Goal: Answer question/provide support: Share knowledge or assist other users

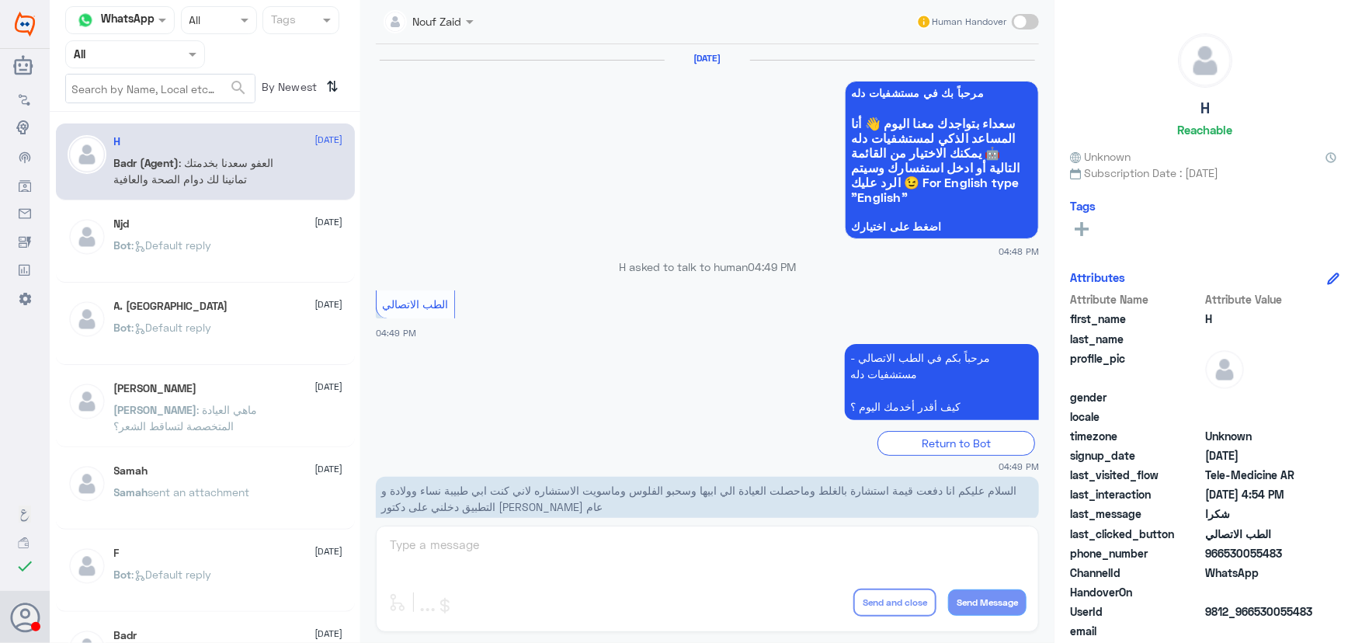
scroll to position [739, 0]
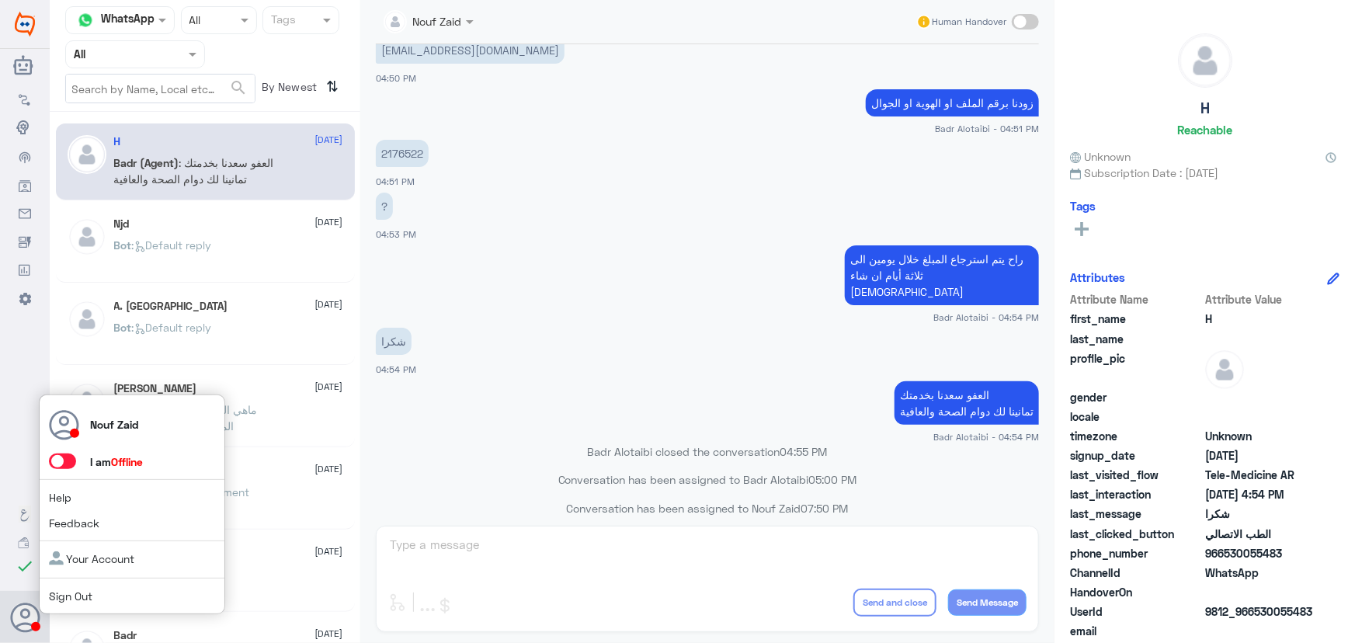
click at [67, 466] on span at bounding box center [62, 462] width 27 height 16
click at [0, 0] on input "checkbox" at bounding box center [0, 0] width 0 height 0
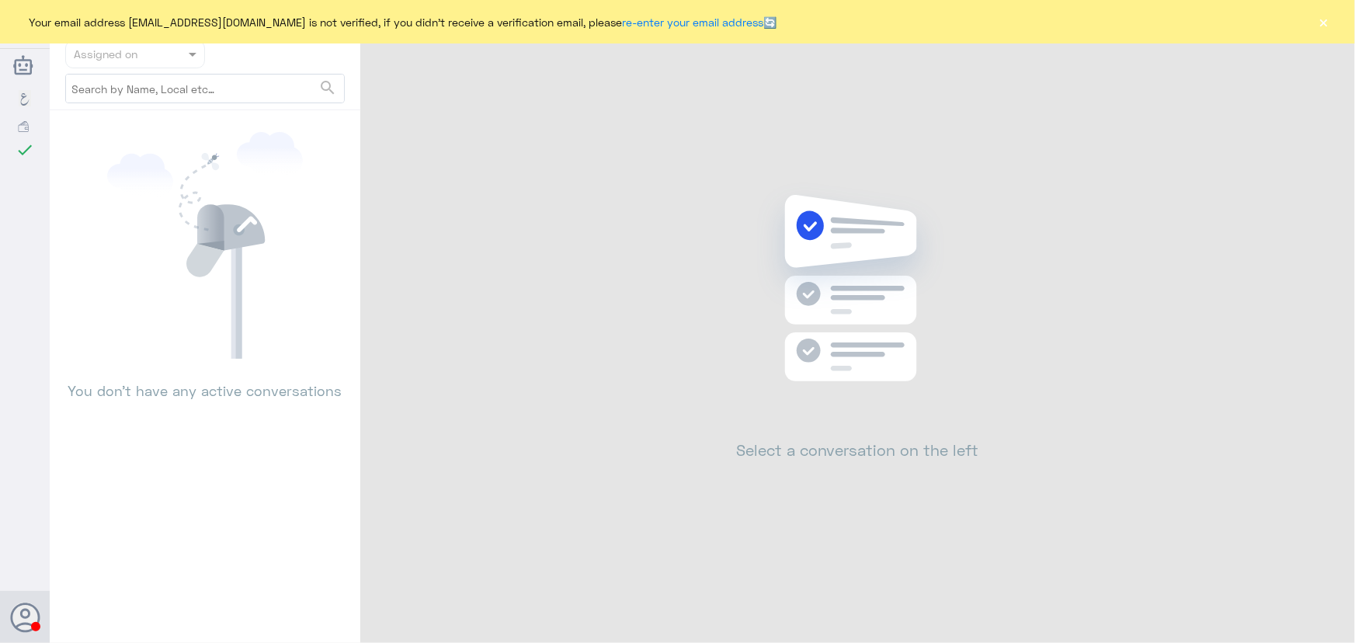
click at [1321, 23] on button "×" at bounding box center [1325, 22] width 16 height 16
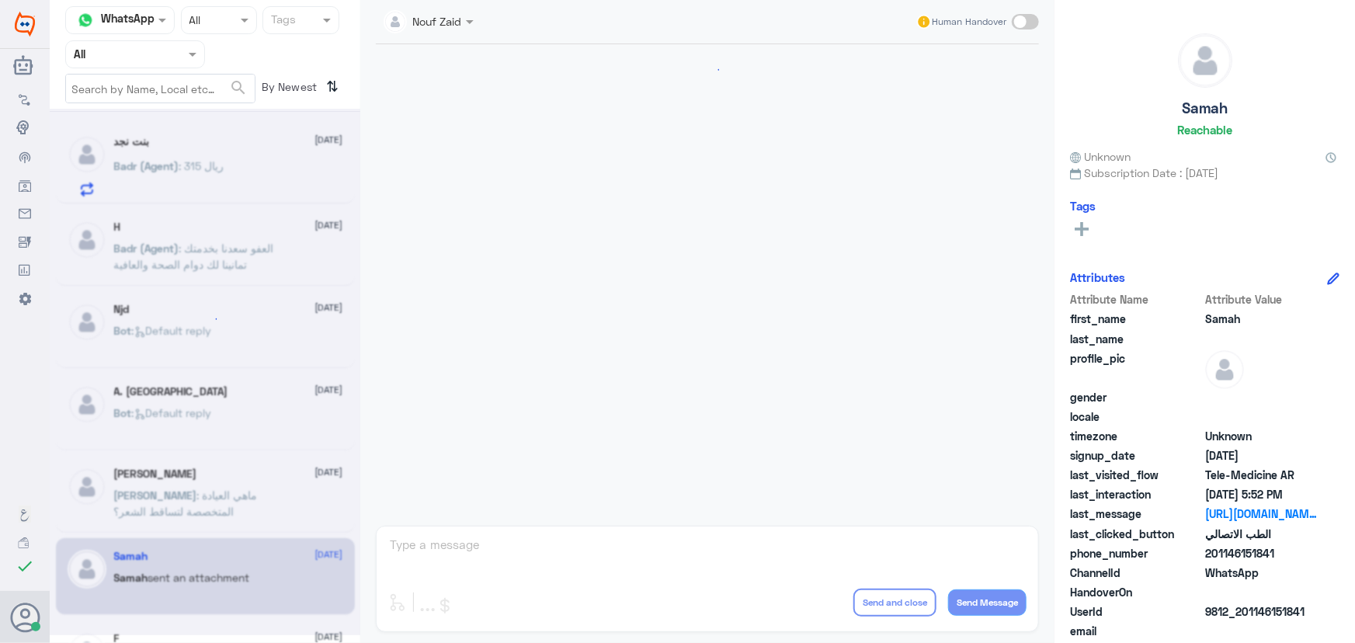
scroll to position [730, 0]
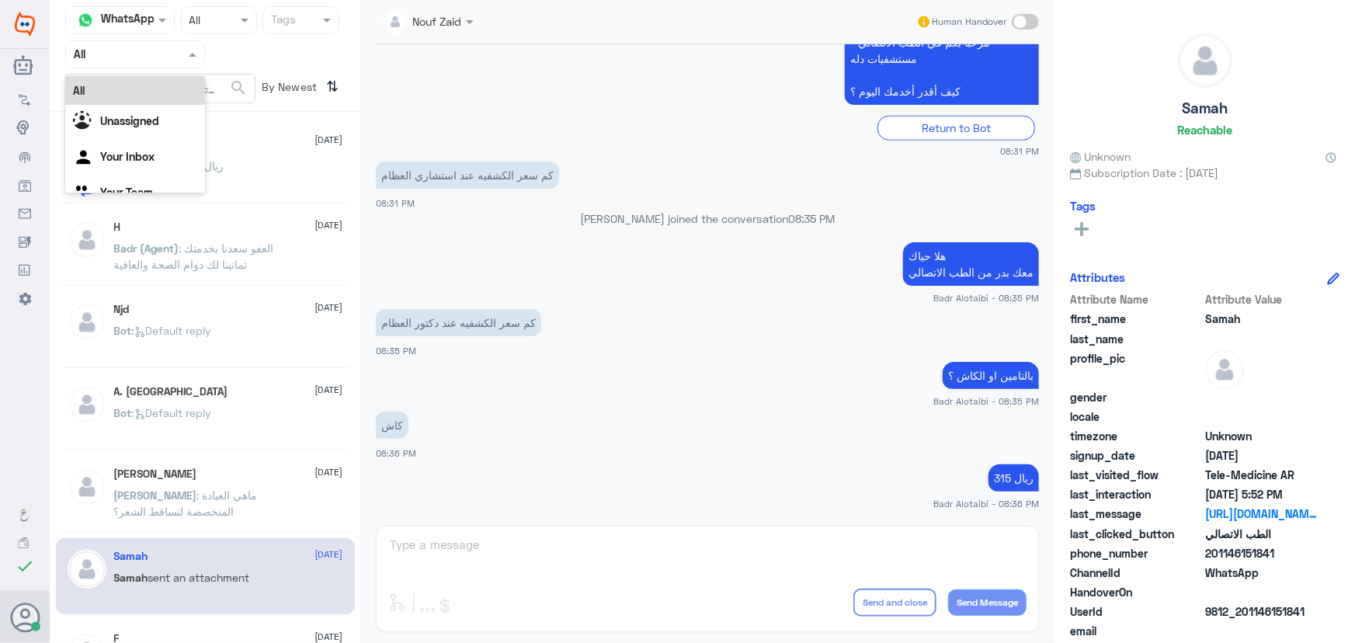
click at [144, 55] on input "text" at bounding box center [116, 54] width 85 height 18
click at [137, 155] on Inbox "Your Inbox" at bounding box center [127, 156] width 54 height 13
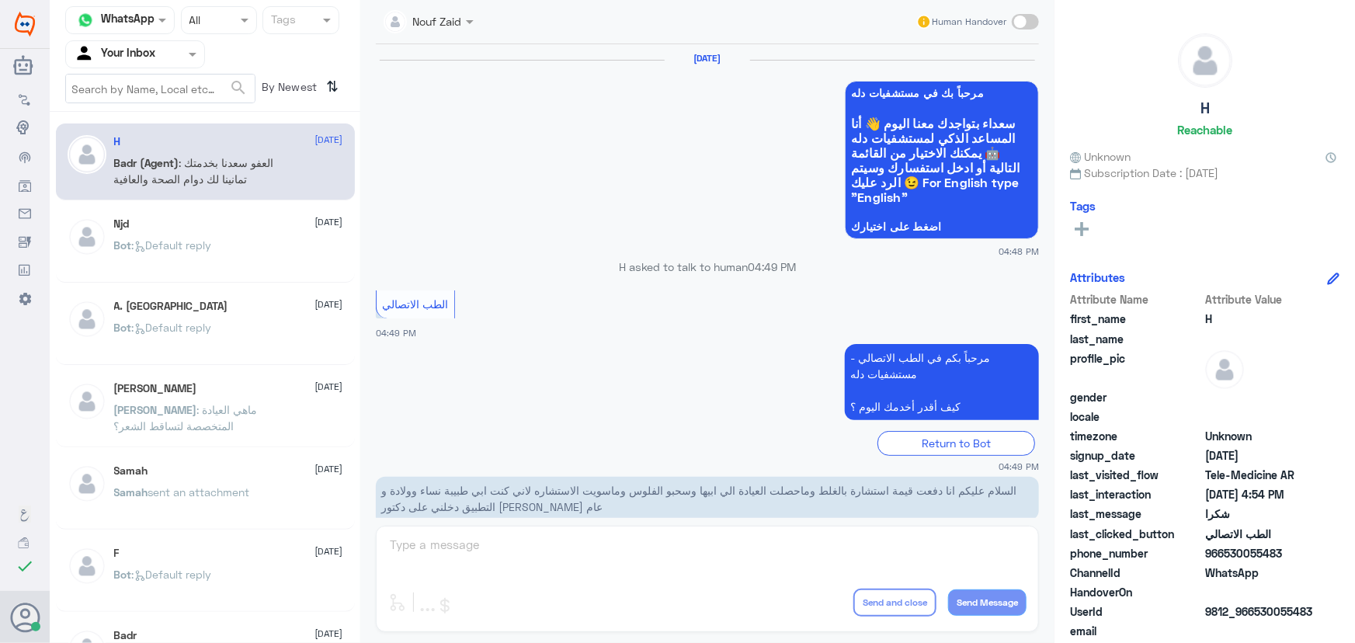
scroll to position [739, 0]
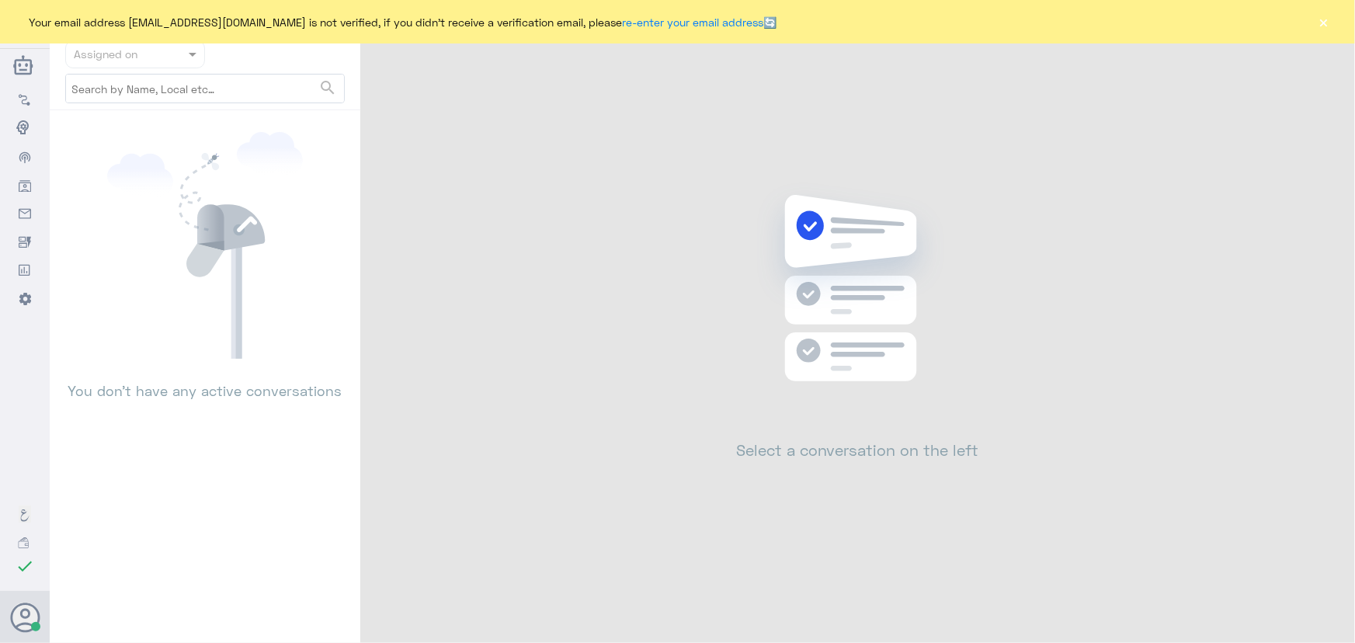
drag, startPoint x: 1338, startPoint y: 23, endPoint x: 1324, endPoint y: 19, distance: 14.3
click at [1335, 23] on div "Your email address n_zaid@DallahHealth.com is not verified, if you didn't recei…" at bounding box center [677, 21] width 1355 height 43
click at [1324, 19] on button "×" at bounding box center [1325, 22] width 16 height 16
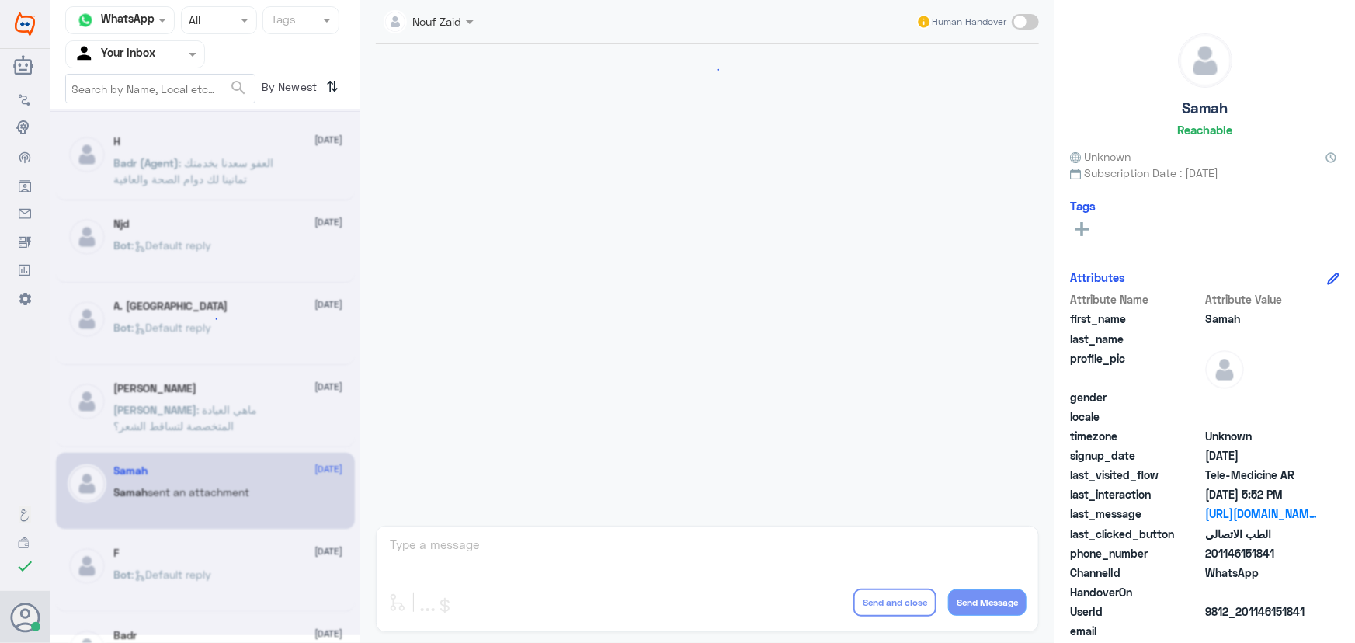
scroll to position [739, 0]
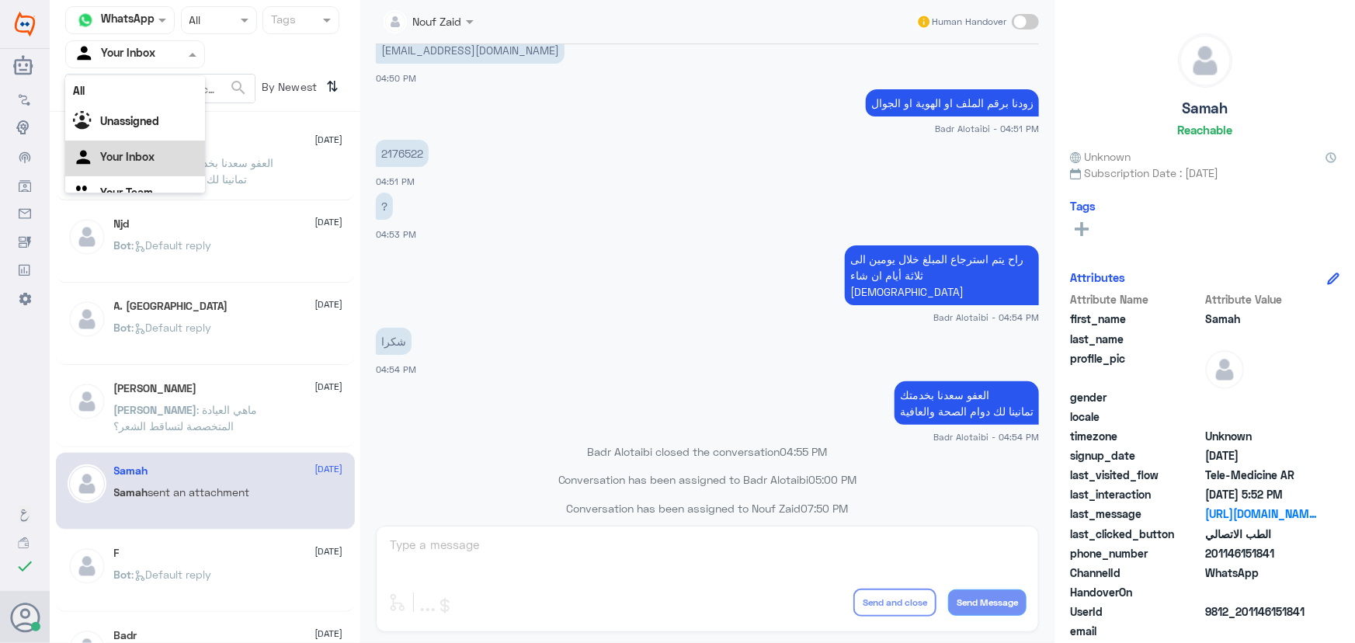
click at [165, 50] on div at bounding box center [135, 54] width 138 height 18
click at [148, 80] on div "All" at bounding box center [135, 90] width 140 height 29
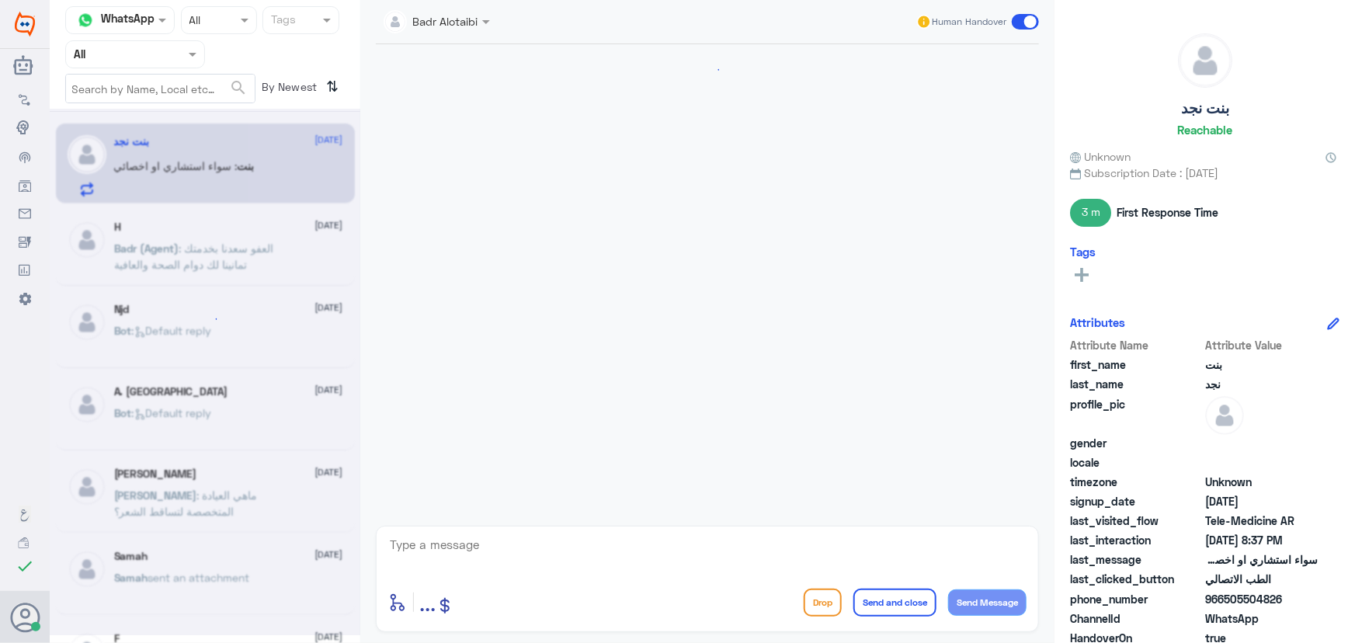
scroll to position [750, 0]
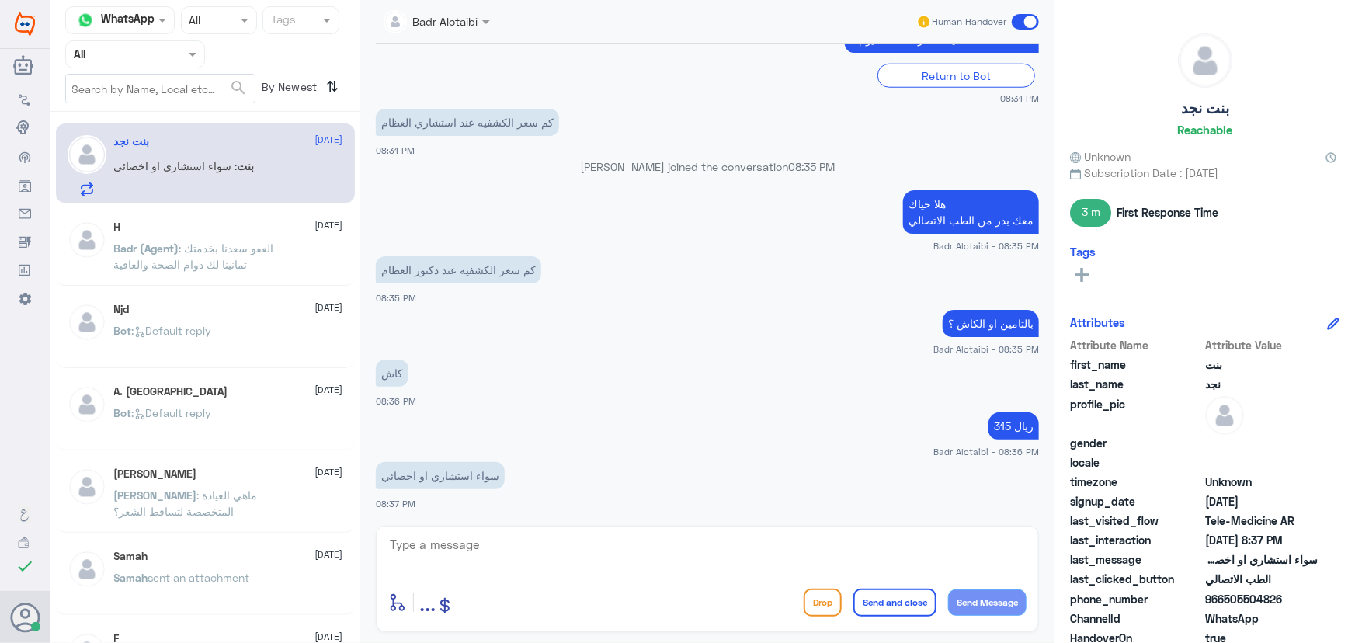
click at [239, 209] on div "H 10 August Badr (Agent) : العفو سعدنا بخدمتك تمانينا لك دوام الصحة والعافية" at bounding box center [205, 247] width 299 height 77
click at [233, 236] on div "H 10 August Badr (Agent) : العفو سعدنا بخدمتك تمانينا لك دوام الصحة والعافية" at bounding box center [228, 250] width 229 height 58
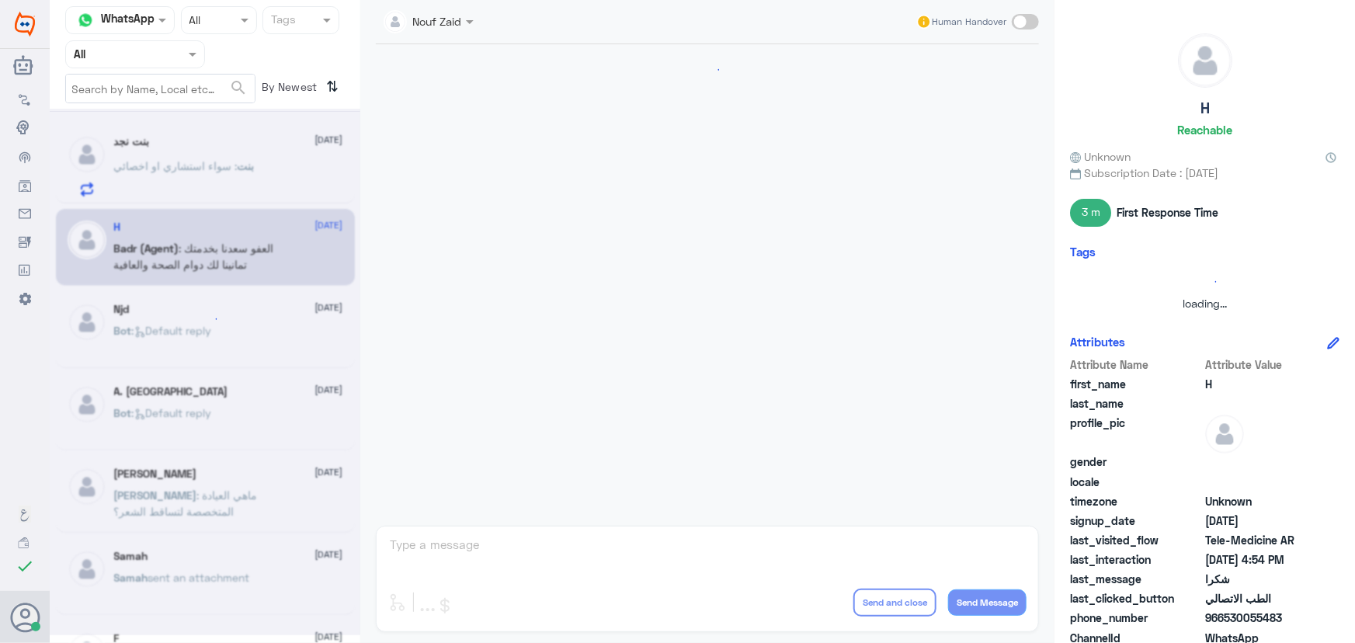
scroll to position [739, 0]
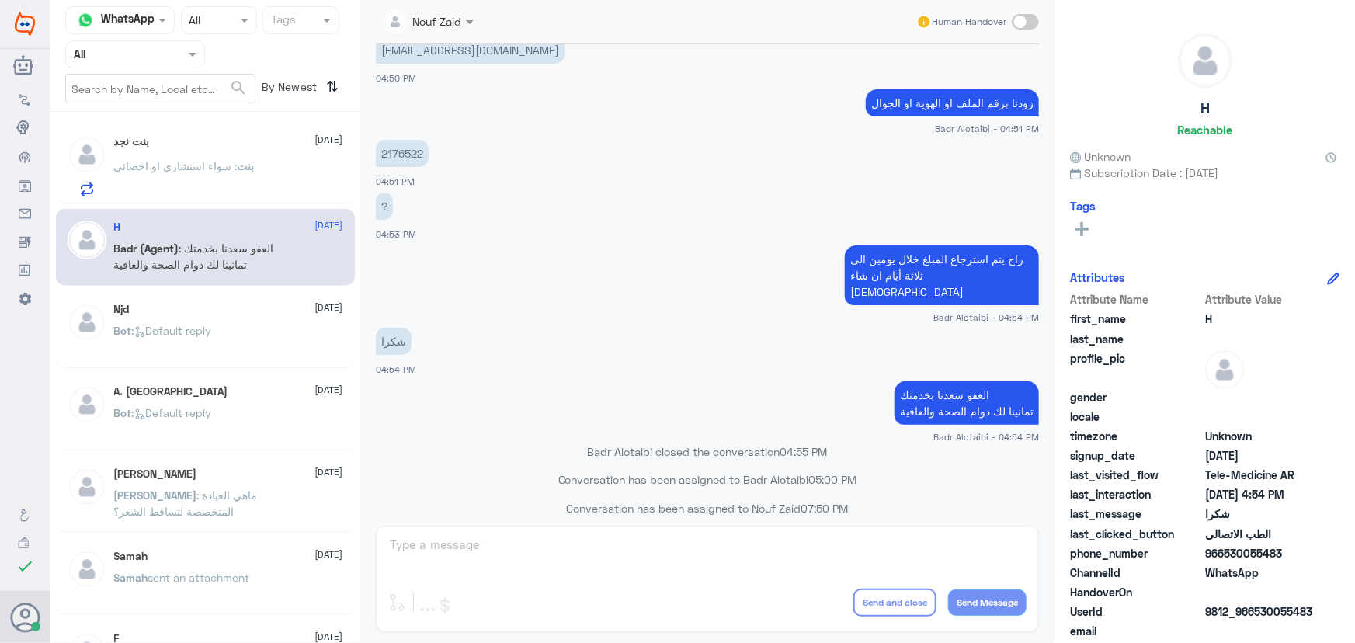
click at [241, 165] on span "بنت" at bounding box center [246, 165] width 17 height 13
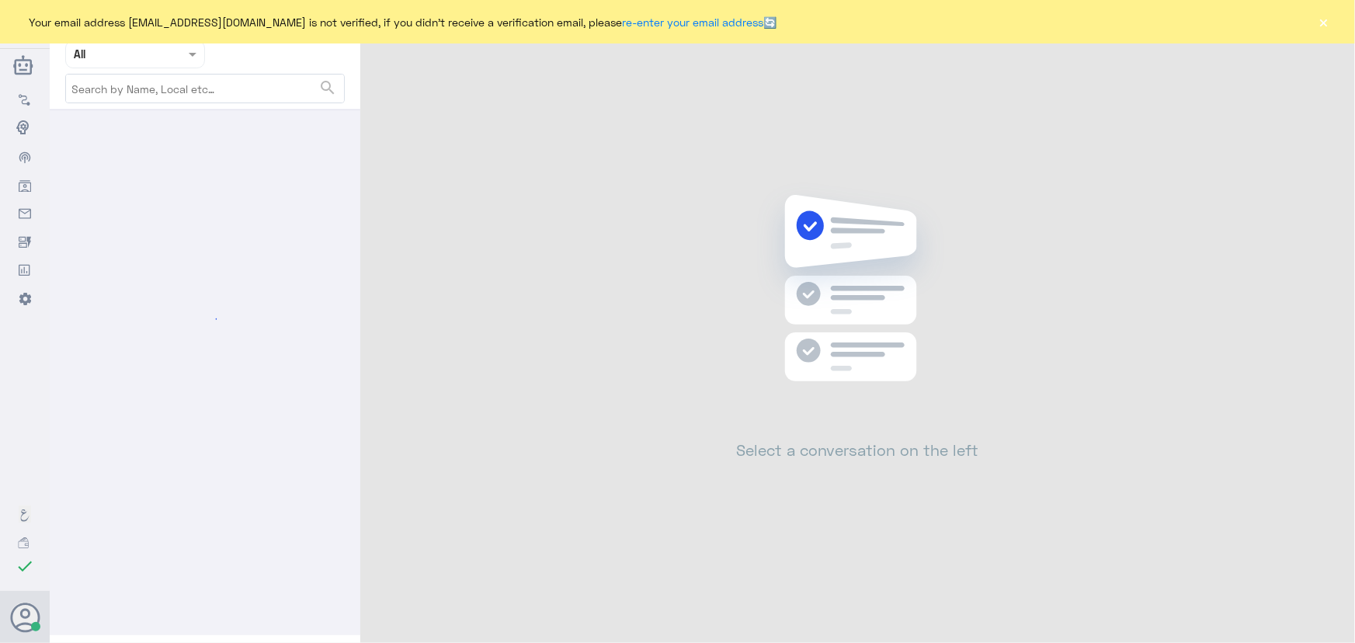
click at [1330, 24] on button "×" at bounding box center [1325, 22] width 16 height 16
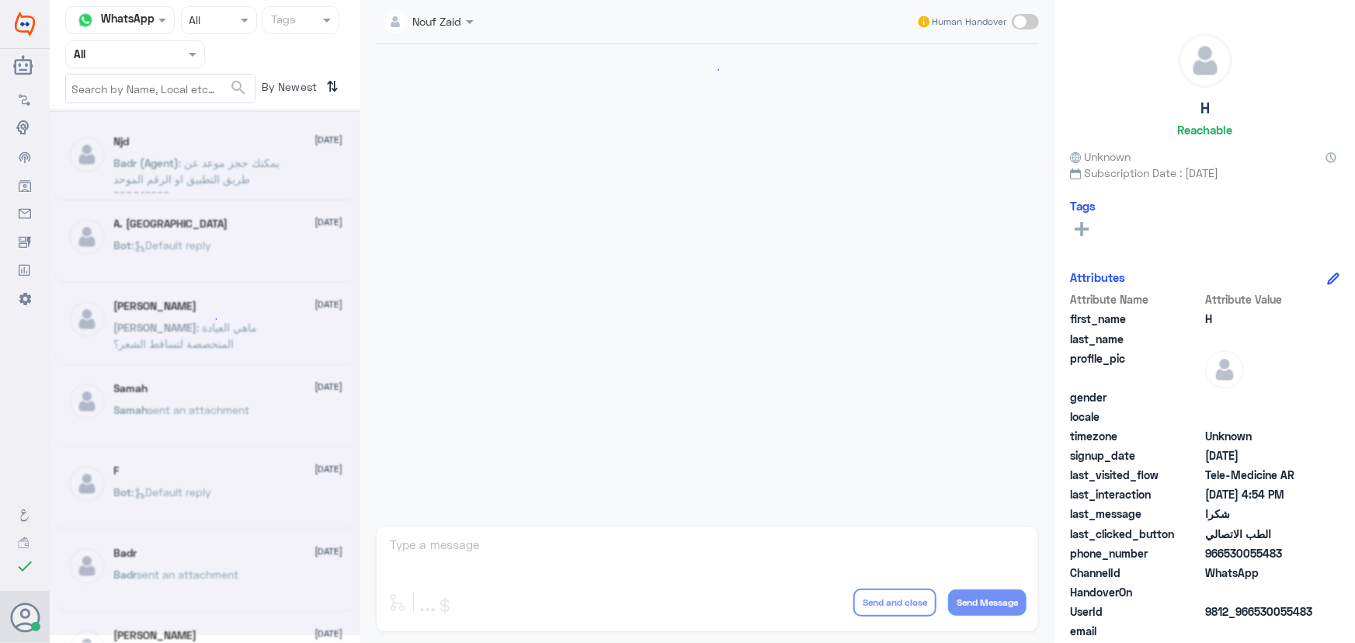
scroll to position [739, 0]
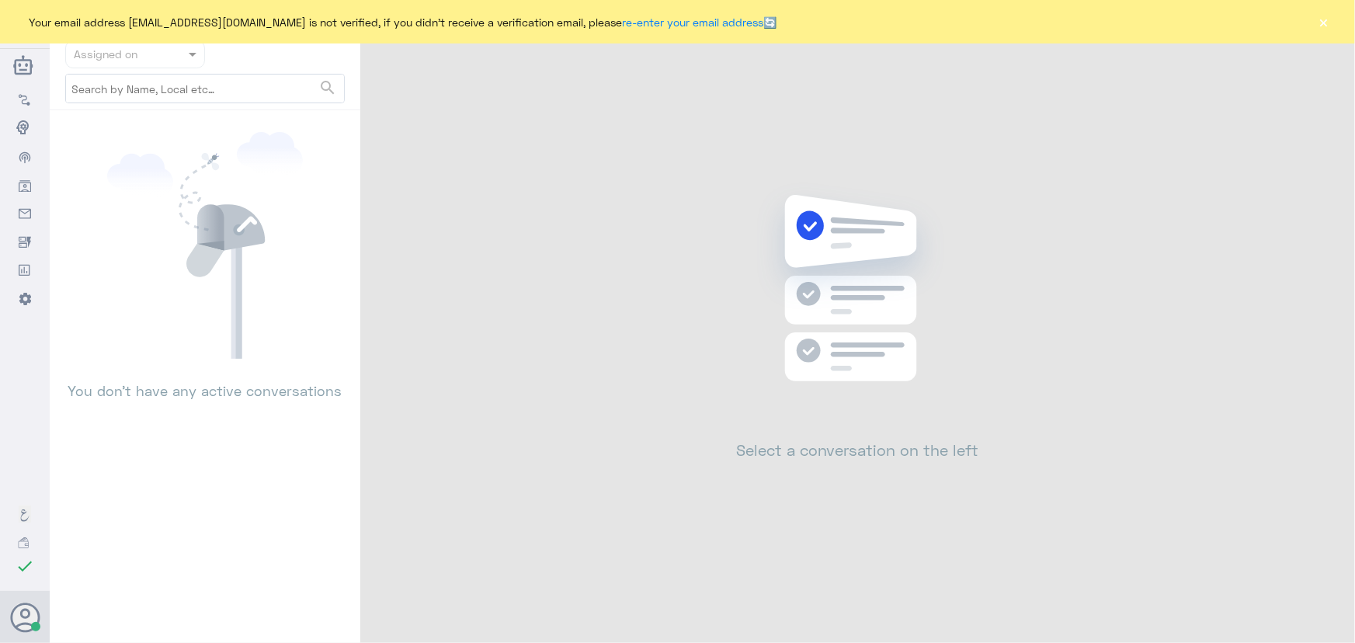
click at [1331, 17] on button "×" at bounding box center [1325, 22] width 16 height 16
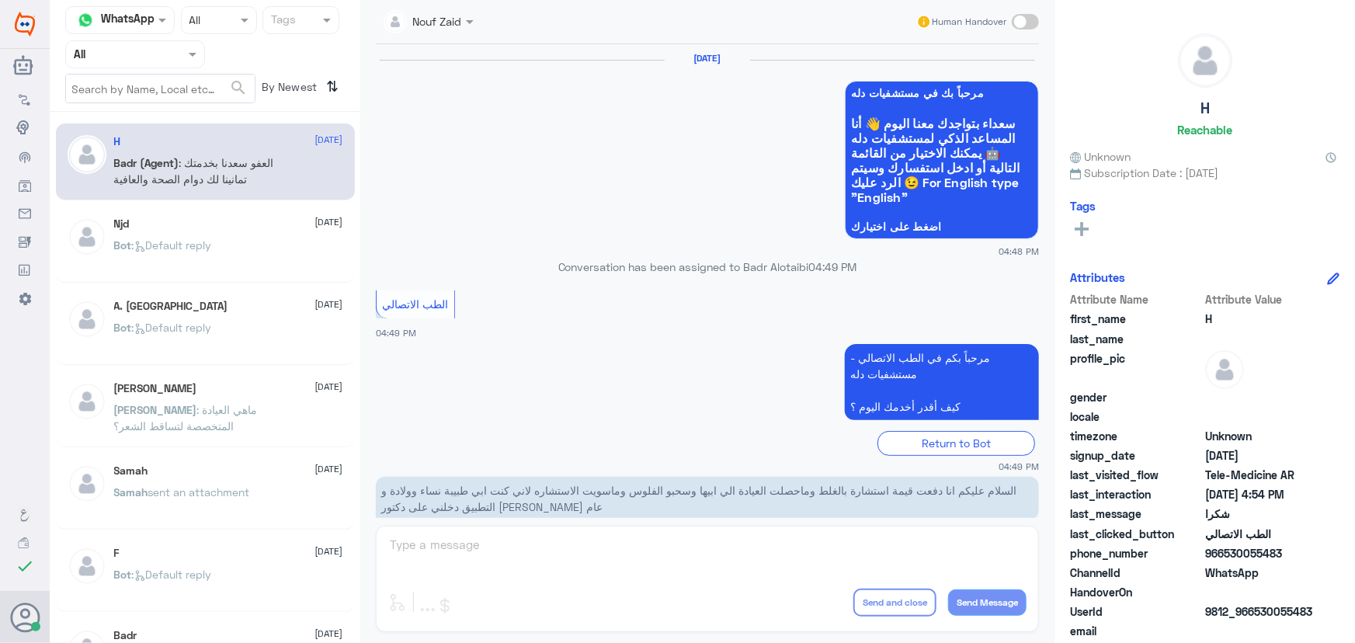
scroll to position [739, 0]
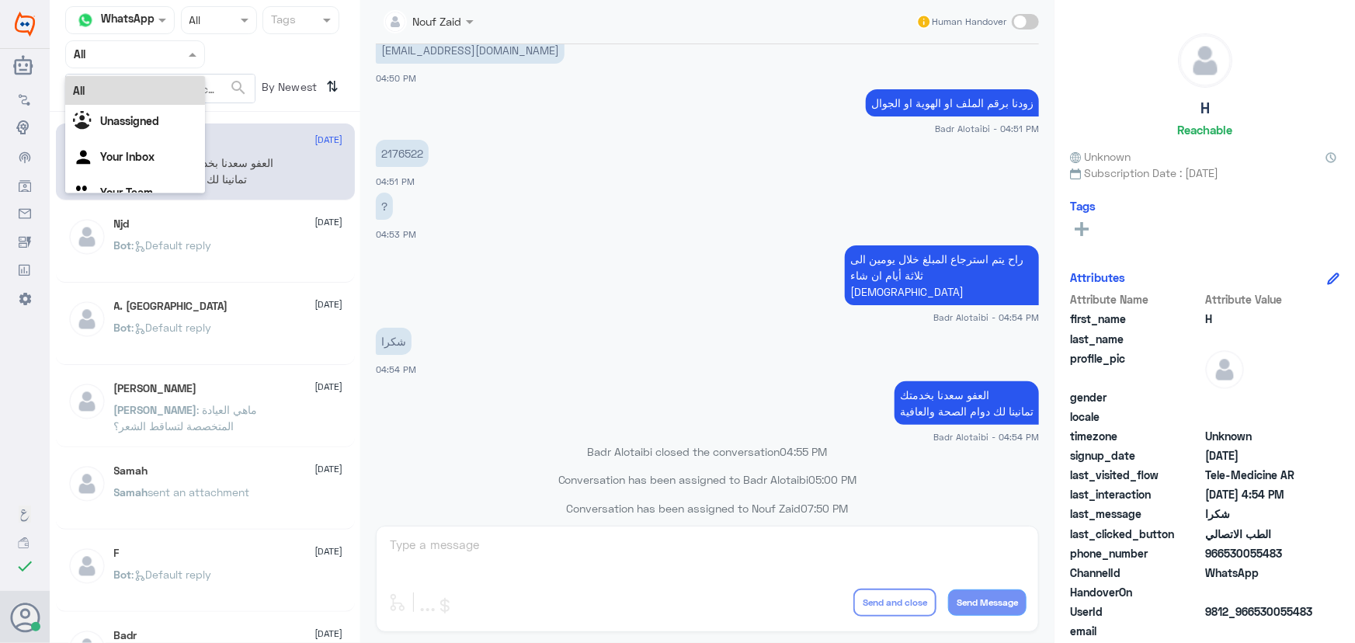
drag, startPoint x: 92, startPoint y: 57, endPoint x: 92, endPoint y: 100, distance: 42.7
click at [92, 68] on ng-select "Agent Filter All All Unassigned Your Inbox Your Team" at bounding box center [135, 54] width 140 height 28
click at [109, 182] on div "Your Team" at bounding box center [135, 194] width 140 height 36
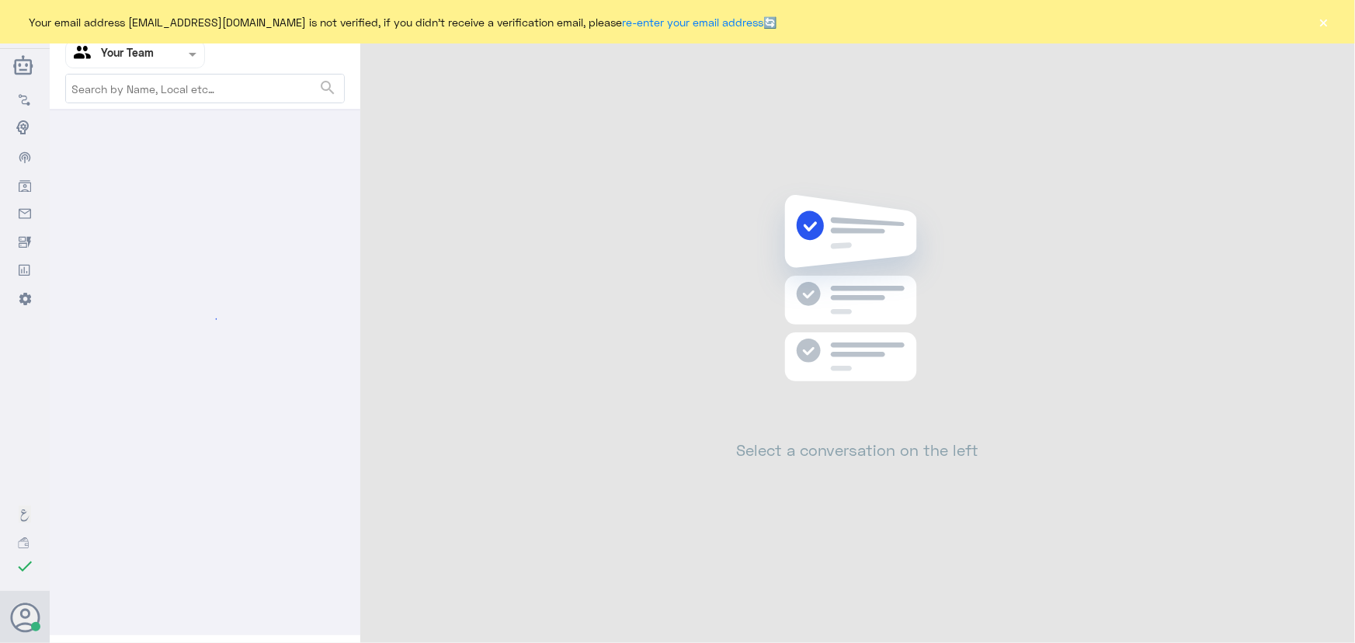
click at [1320, 28] on button "×" at bounding box center [1325, 22] width 16 height 16
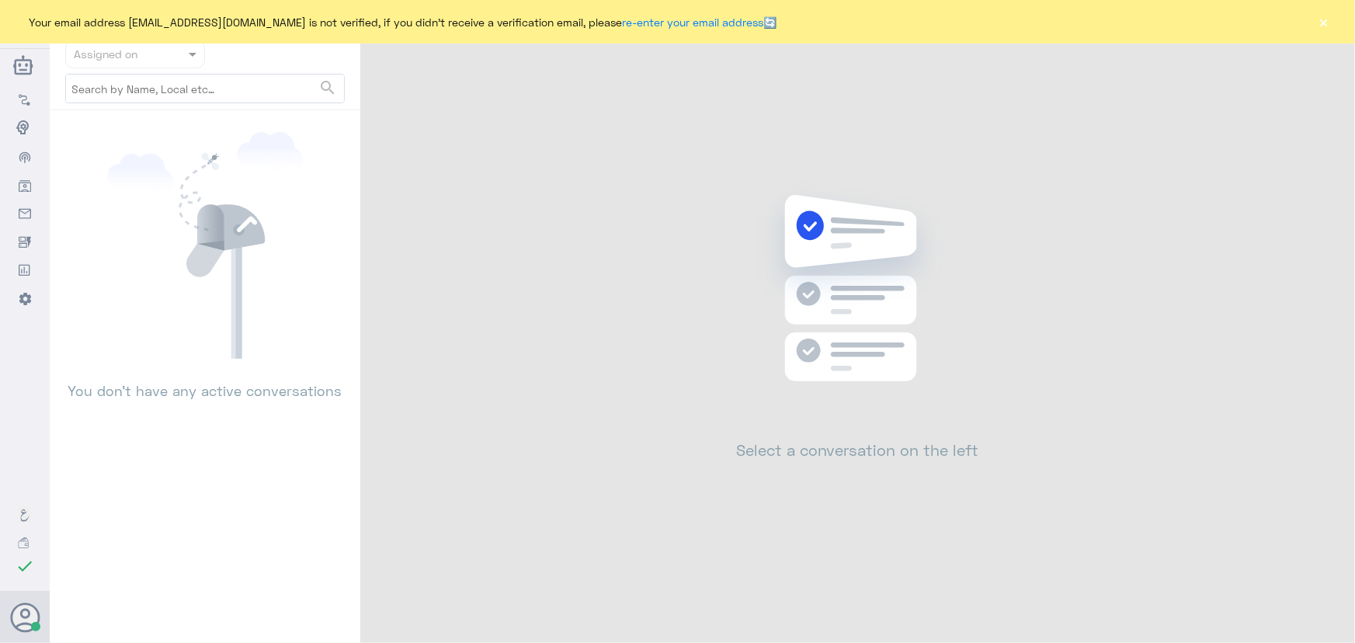
click at [1320, 19] on button "×" at bounding box center [1325, 22] width 16 height 16
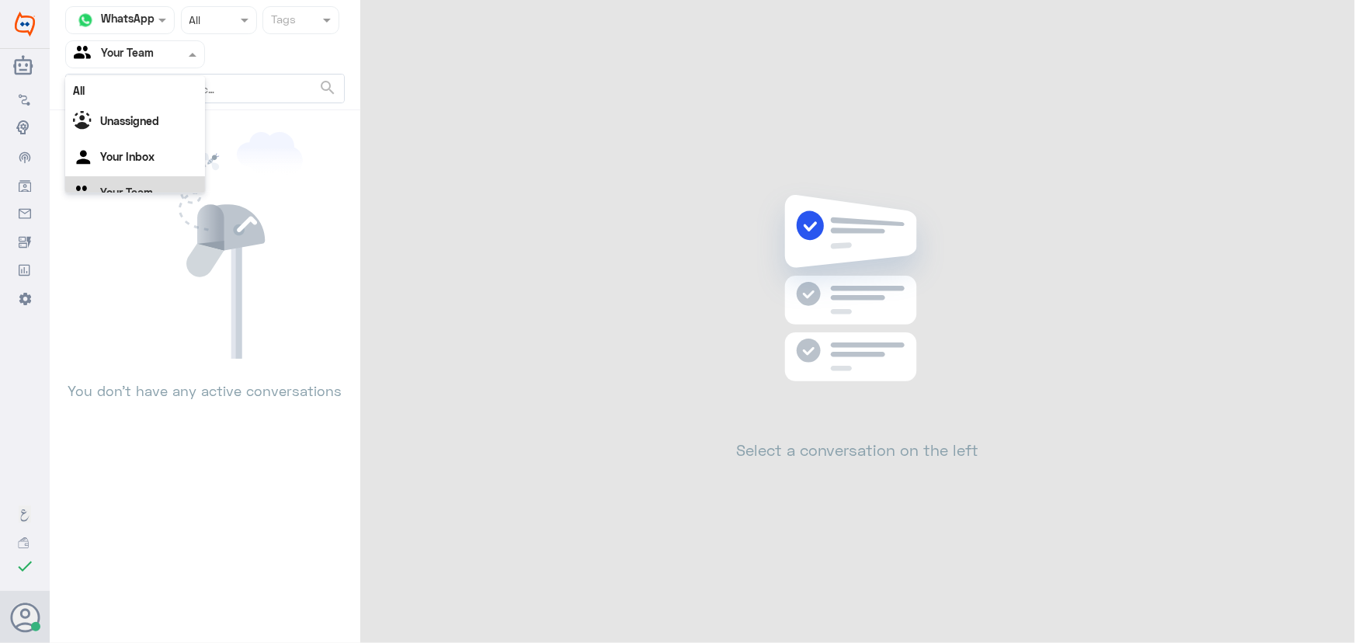
click at [140, 57] on input "text" at bounding box center [116, 54] width 85 height 18
click at [149, 90] on div "All" at bounding box center [135, 90] width 140 height 29
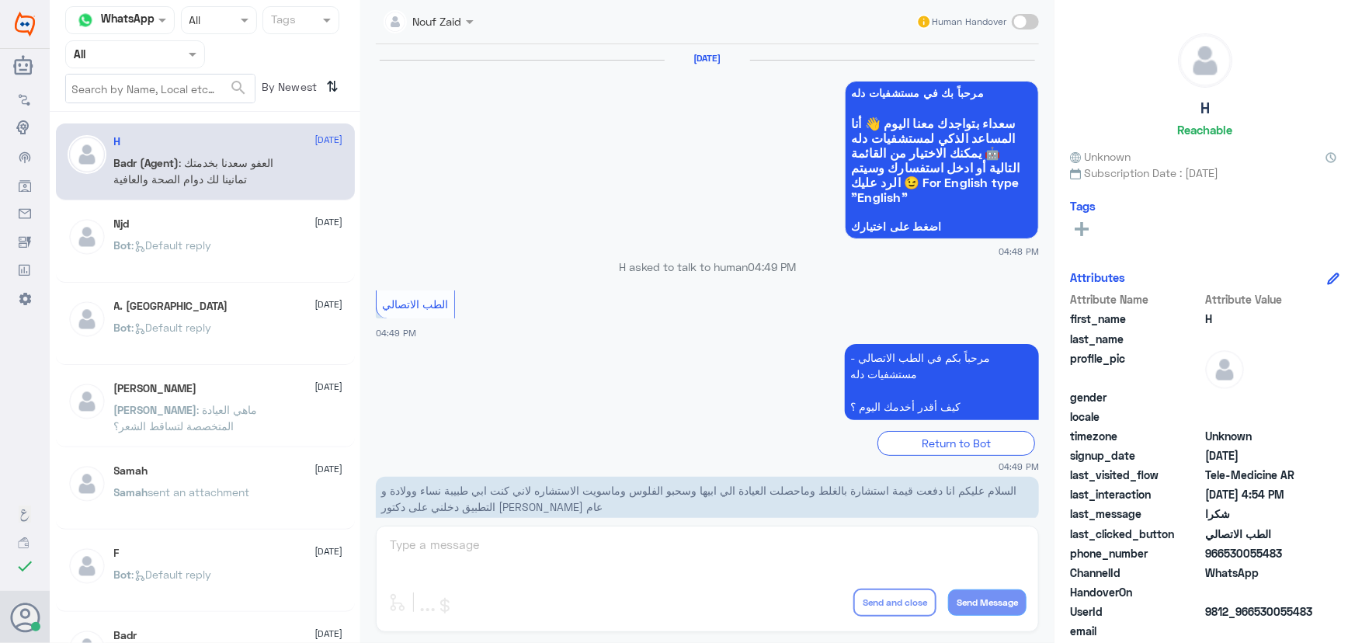
scroll to position [739, 0]
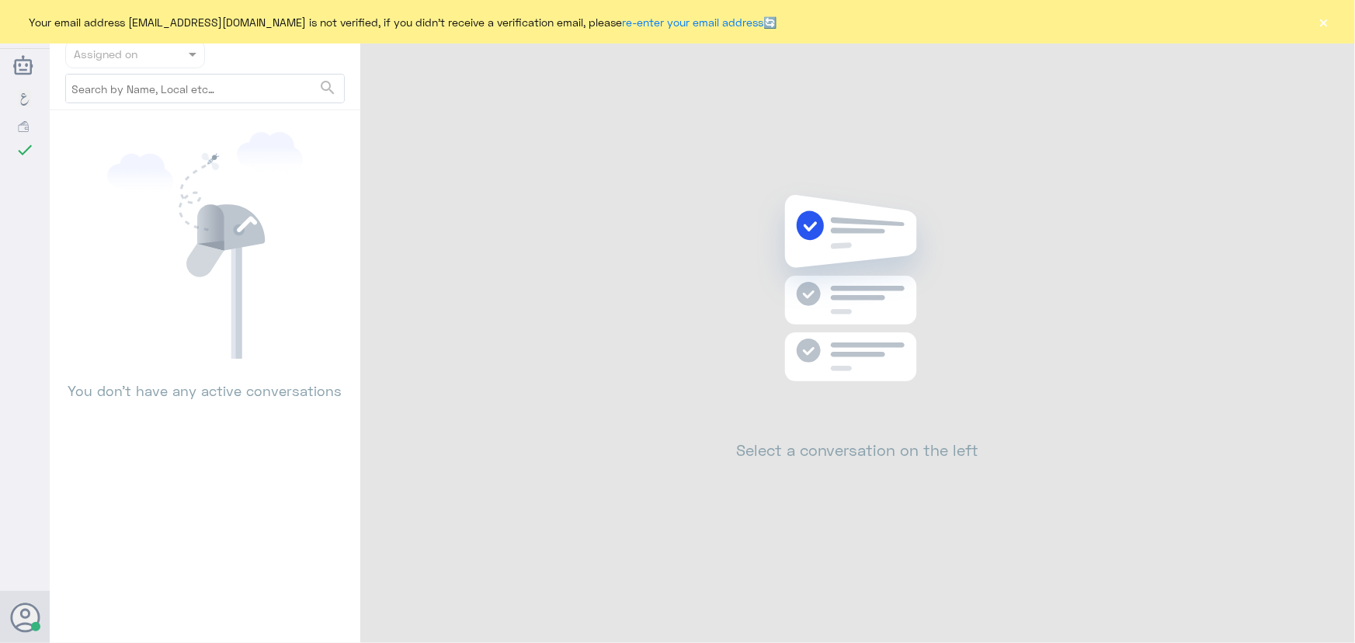
click at [1317, 23] on button "×" at bounding box center [1325, 22] width 16 height 16
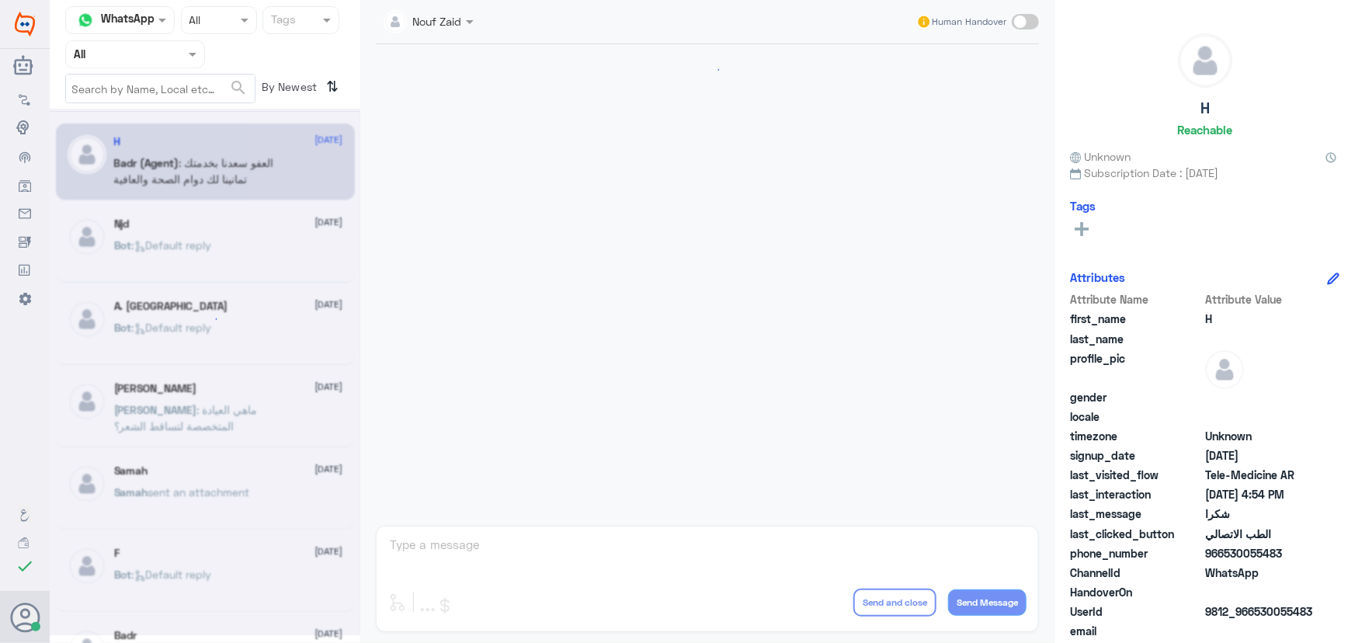
scroll to position [739, 0]
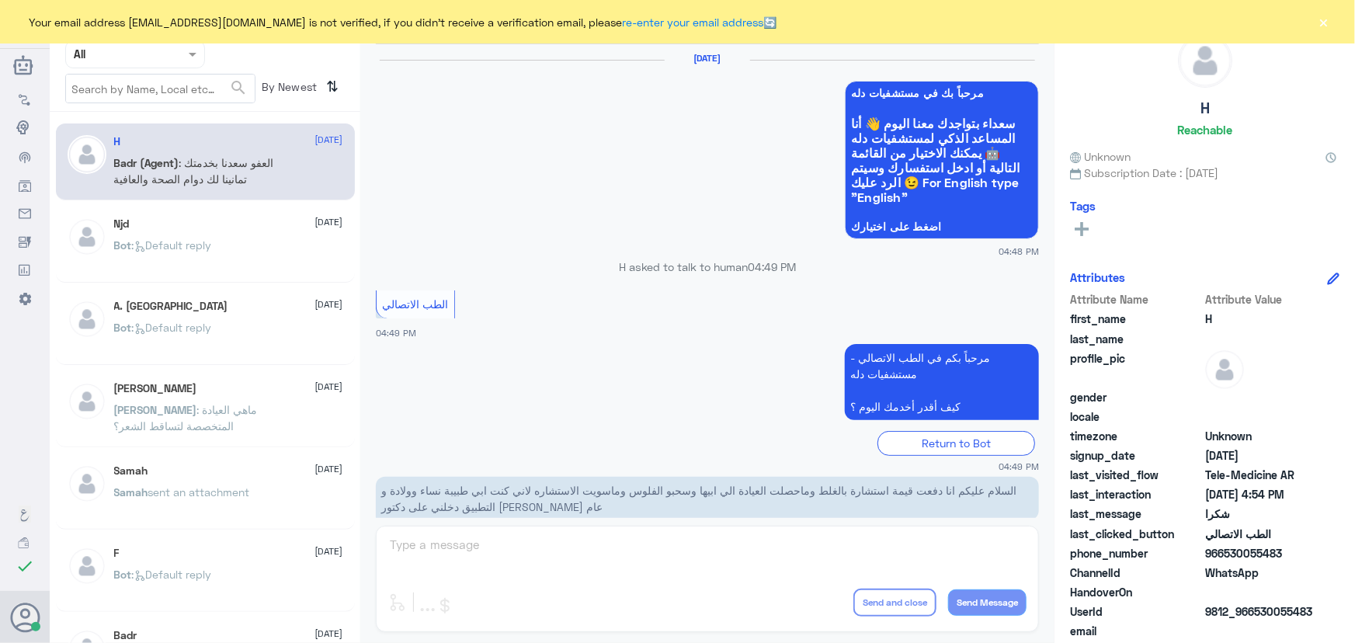
scroll to position [739, 0]
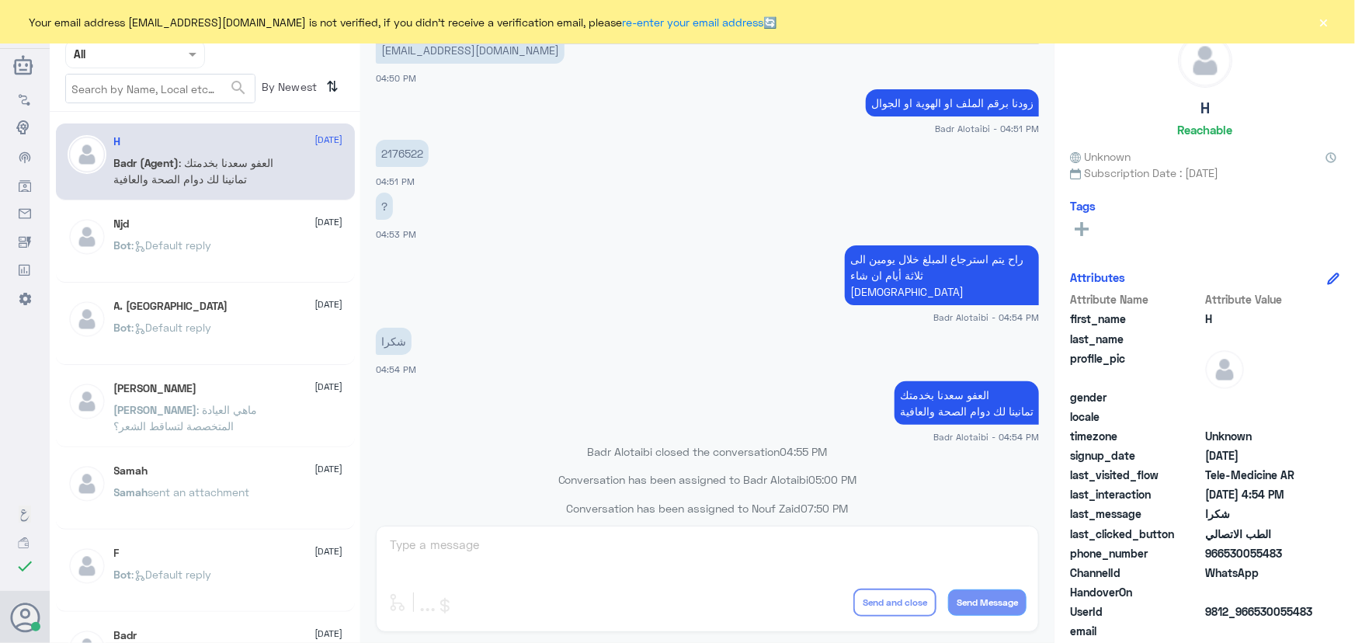
click at [1322, 19] on button "×" at bounding box center [1325, 22] width 16 height 16
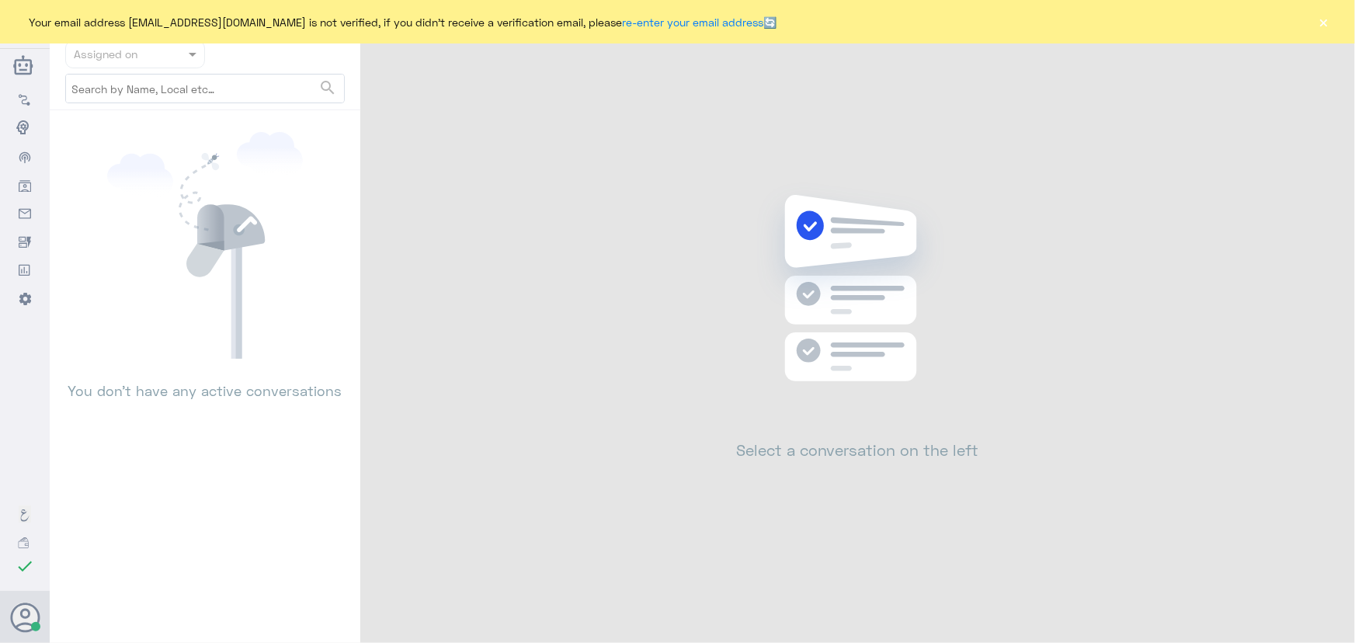
click at [1320, 23] on button "×" at bounding box center [1325, 22] width 16 height 16
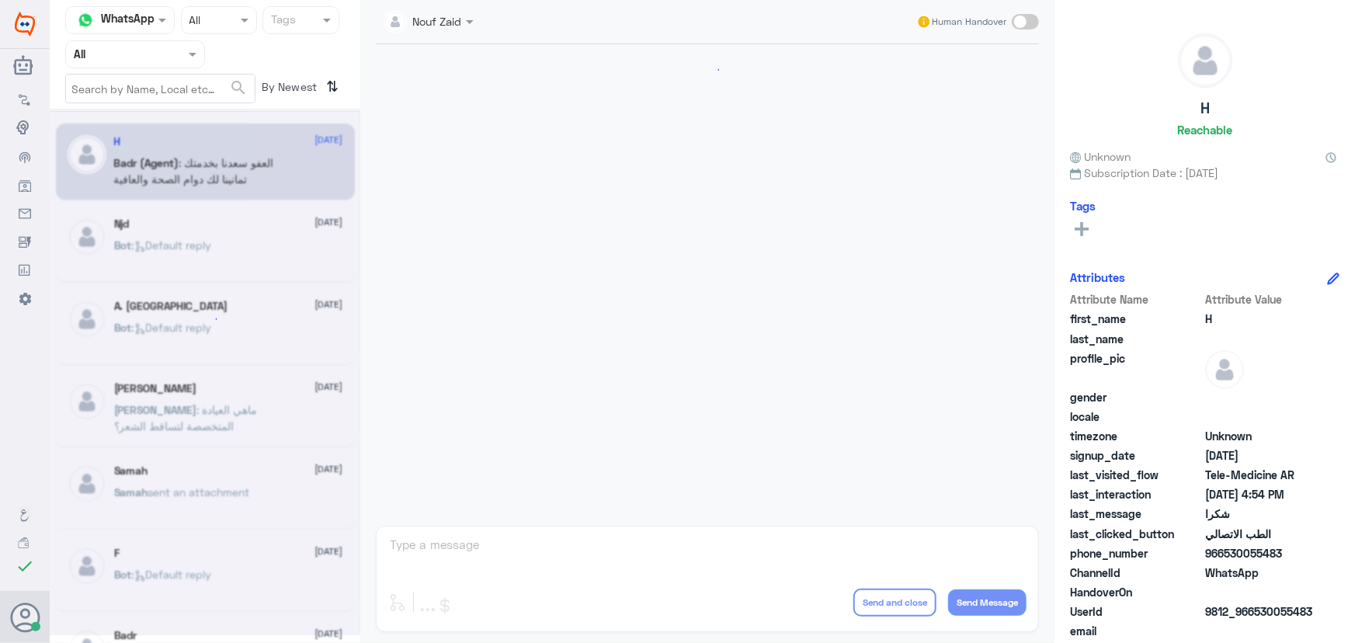
scroll to position [739, 0]
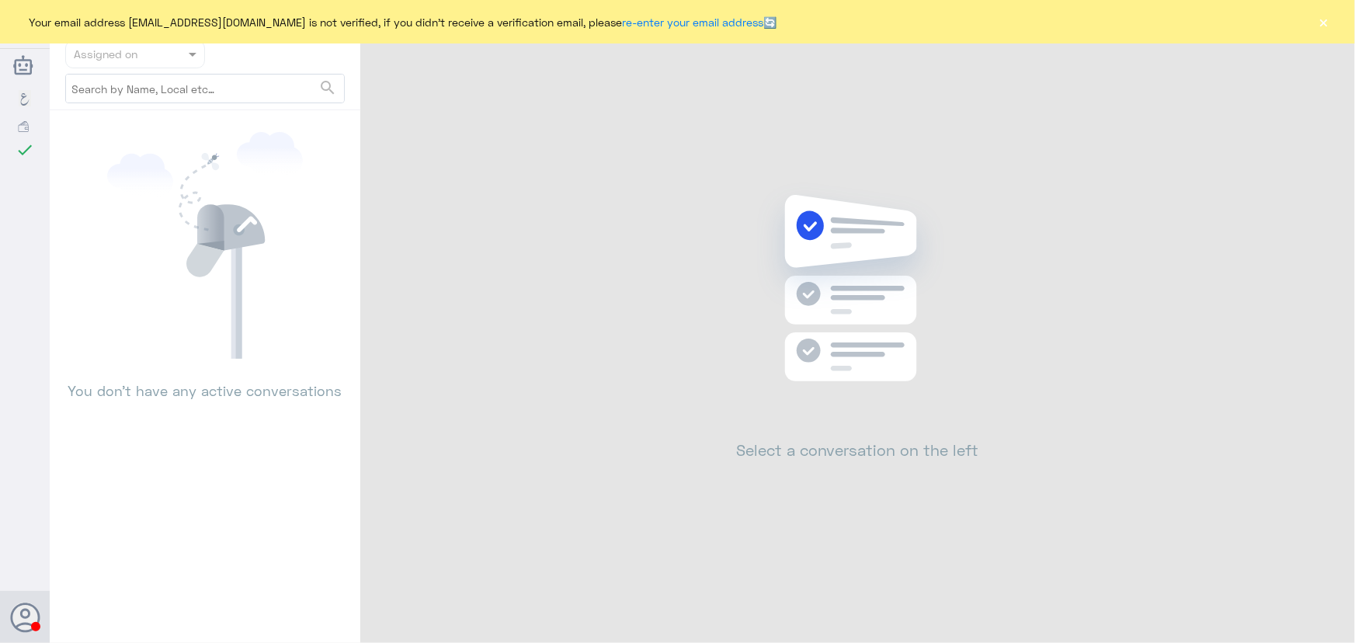
click at [1326, 25] on button "×" at bounding box center [1325, 22] width 16 height 16
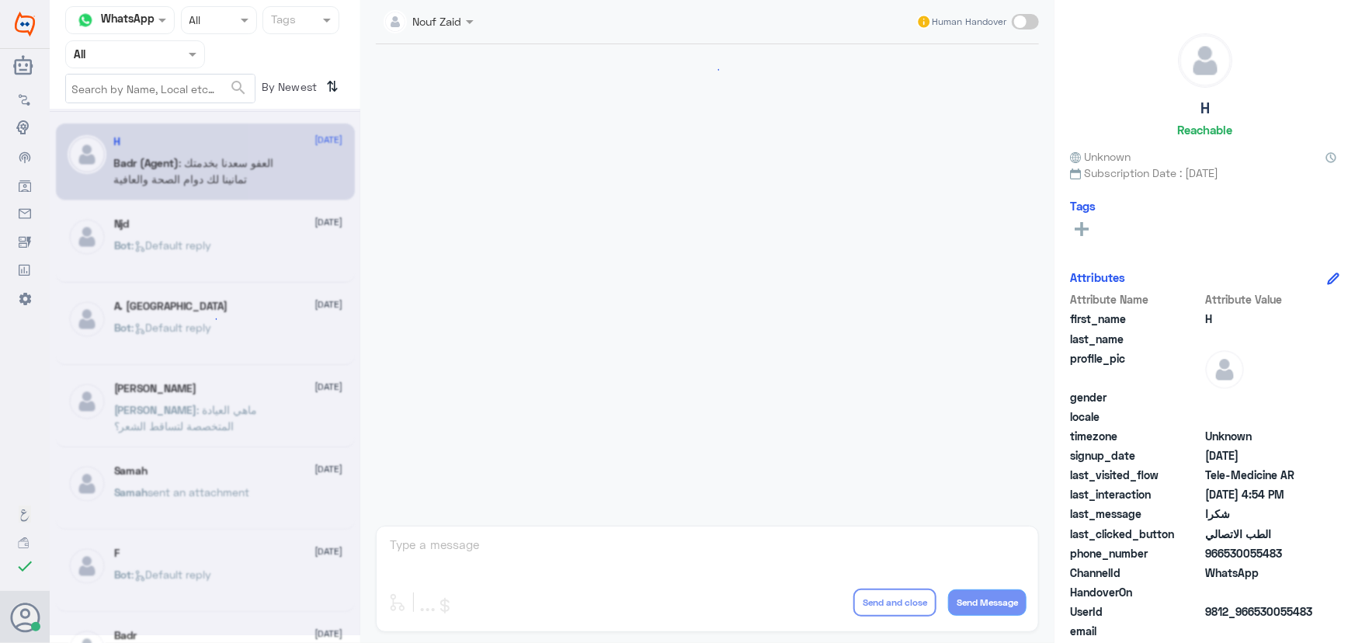
scroll to position [739, 0]
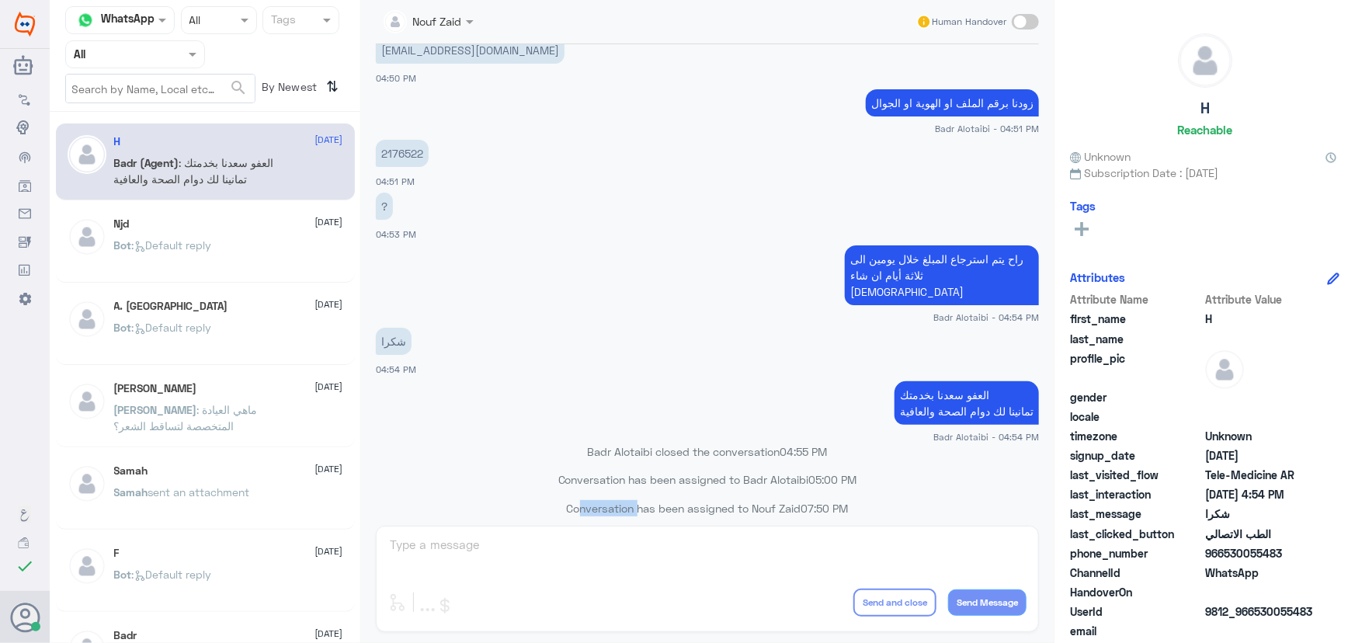
drag, startPoint x: 565, startPoint y: 498, endPoint x: 625, endPoint y: 497, distance: 60.6
click at [625, 500] on p "Conversation has been assigned to Nouf Zaid 07:50 PM" at bounding box center [707, 508] width 663 height 16
click at [565, 500] on p "Conversation has been assigned to Nouf Zaid 07:50 PM" at bounding box center [707, 508] width 663 height 16
click at [555, 500] on p "Conversation has been assigned to Nouf Zaid 07:50 PM" at bounding box center [707, 508] width 663 height 16
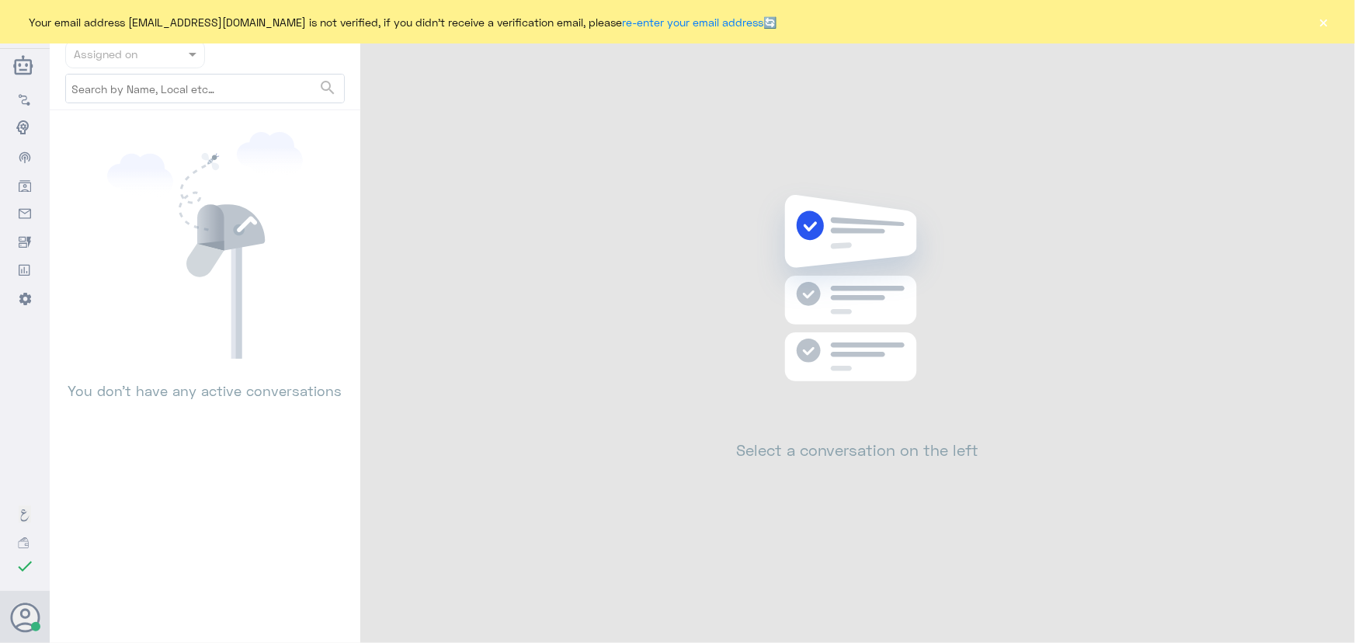
click at [1315, 23] on div "Your email address [EMAIL_ADDRESS][DOMAIN_NAME] is not verified, if you didn't …" at bounding box center [677, 21] width 1355 height 43
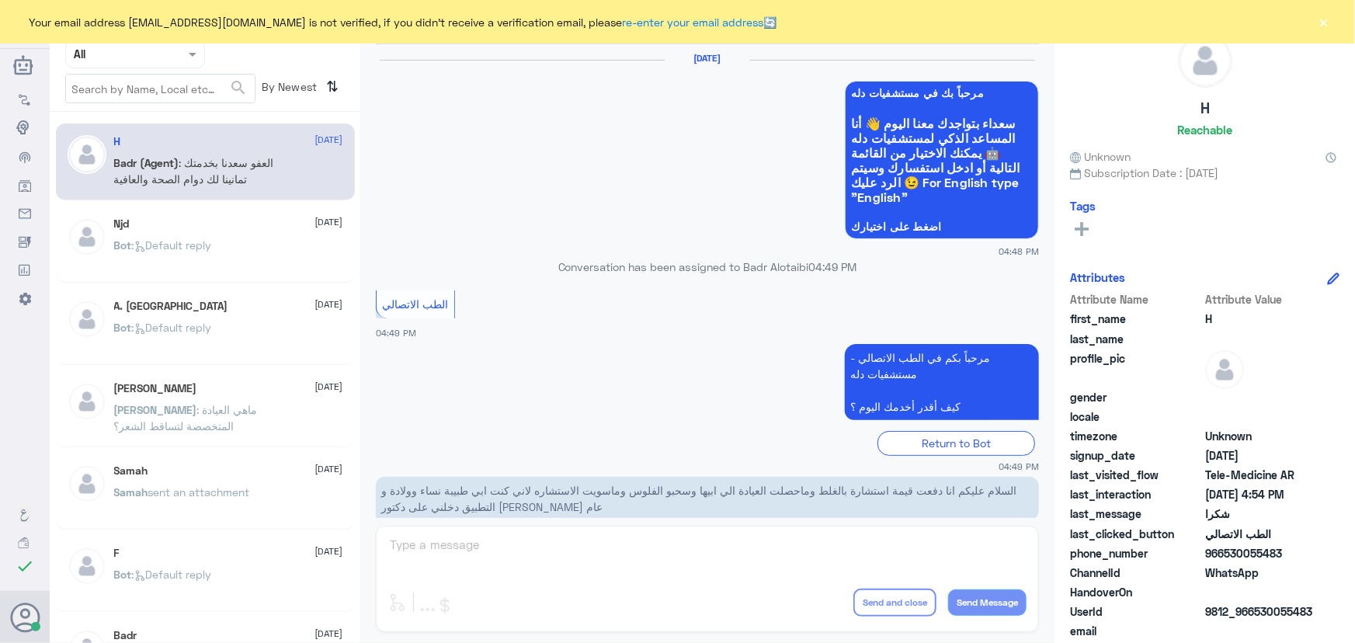
scroll to position [739, 0]
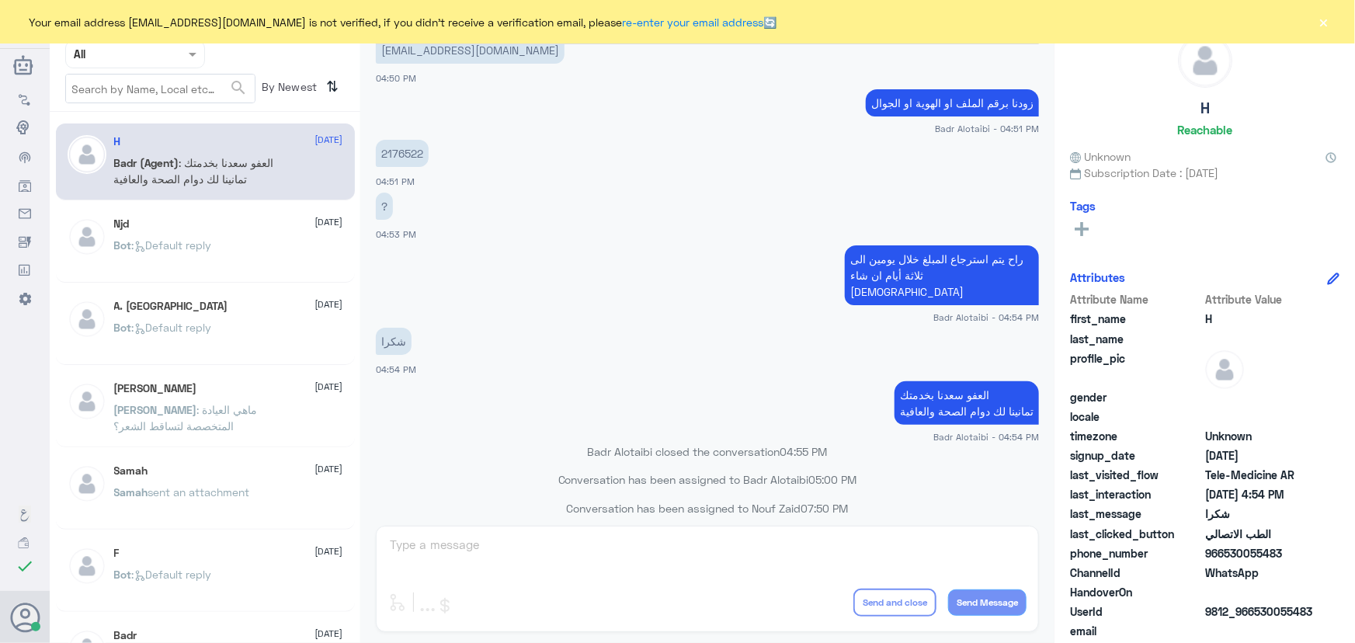
click at [1320, 23] on div "Your email address n_zaid@DallahHealth.com is not verified, if you didn't recei…" at bounding box center [677, 21] width 1355 height 43
click at [1322, 23] on button "×" at bounding box center [1325, 22] width 16 height 16
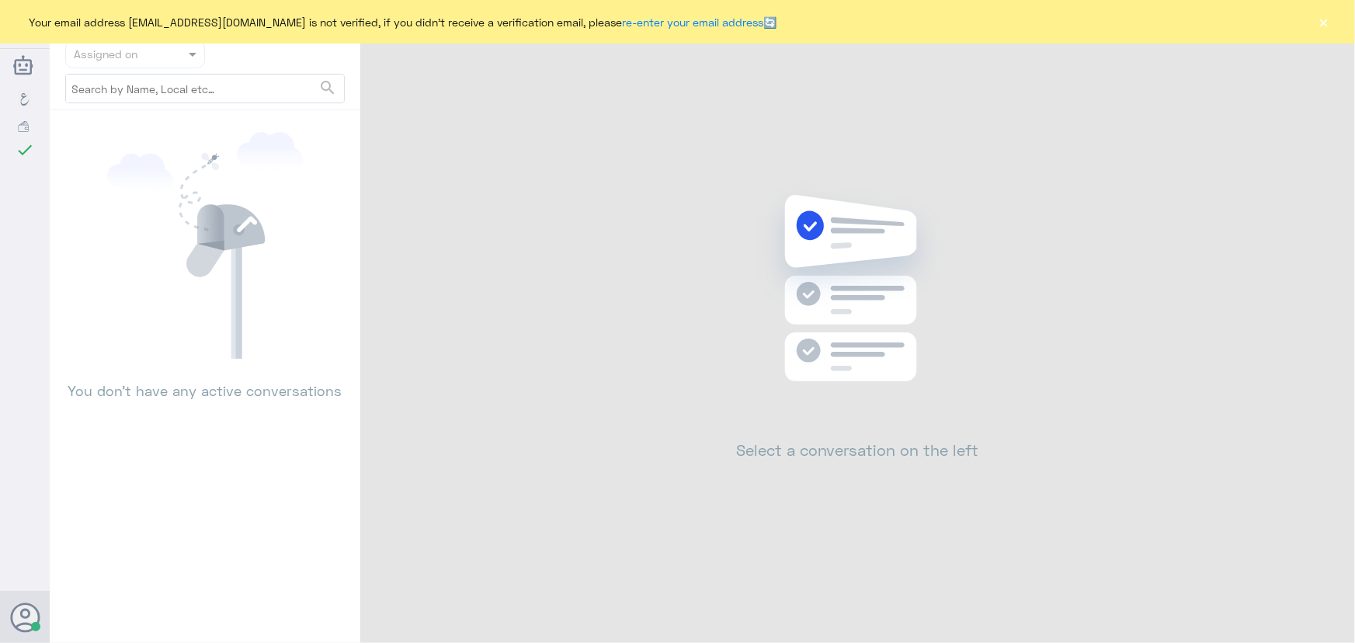
click at [1321, 26] on button "×" at bounding box center [1325, 22] width 16 height 16
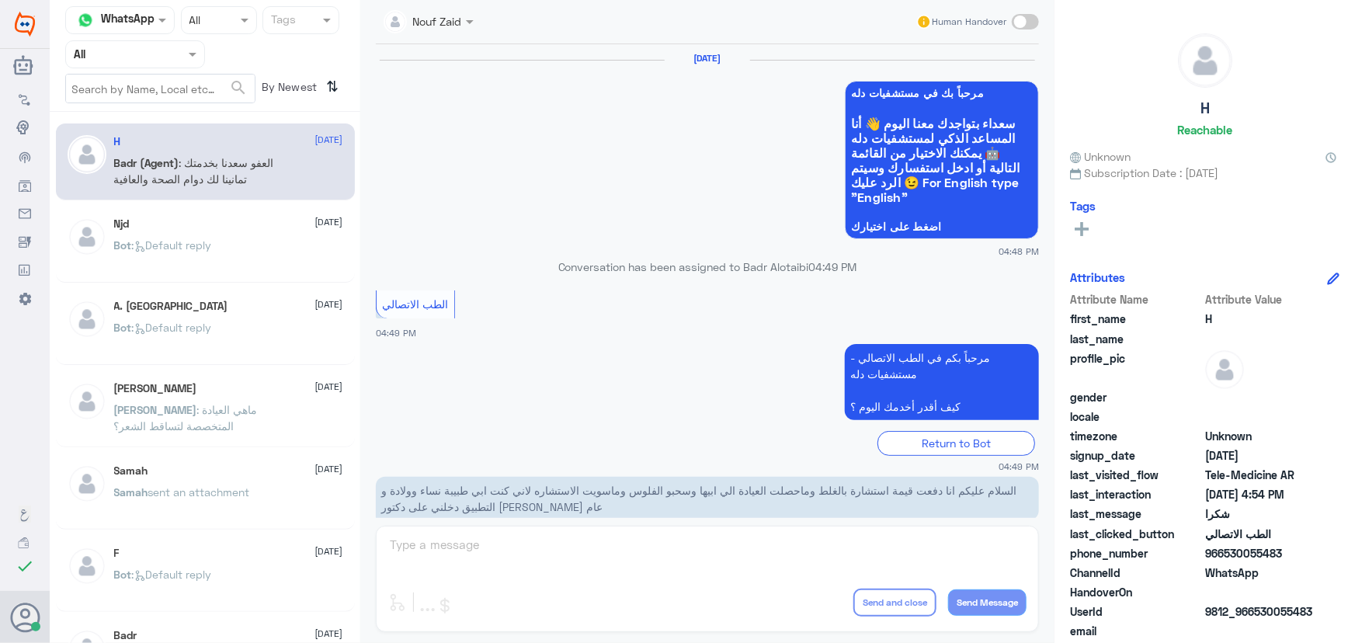
scroll to position [739, 0]
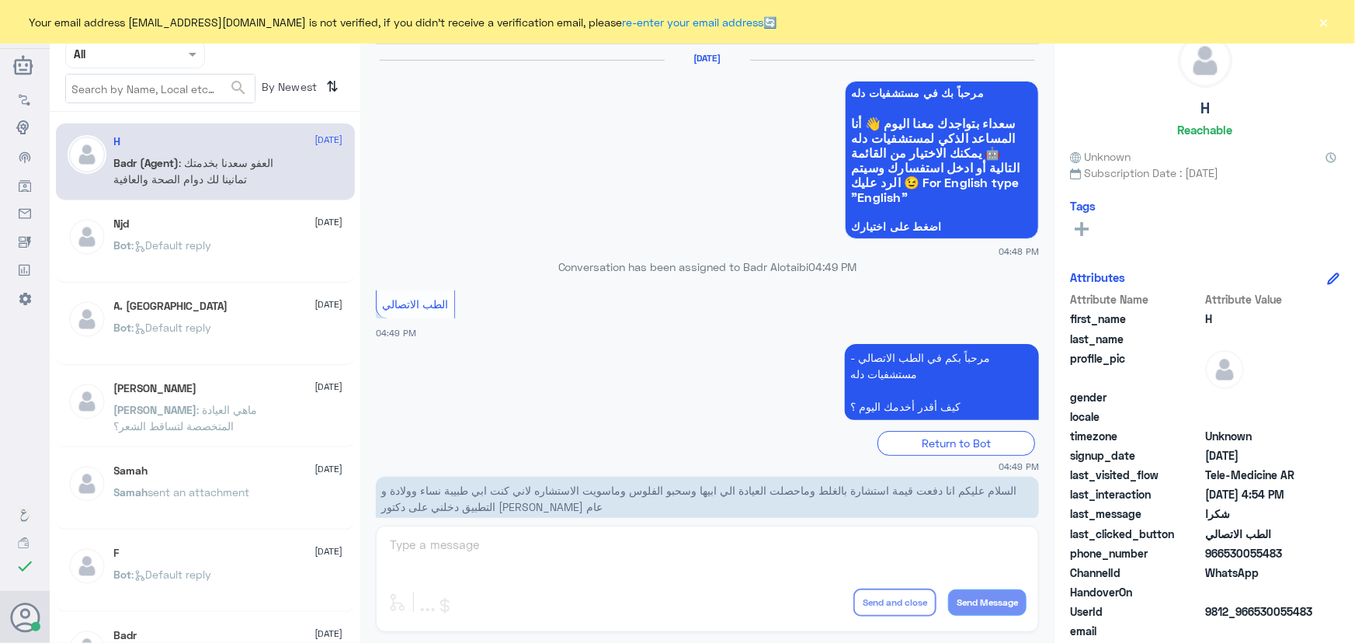
scroll to position [739, 0]
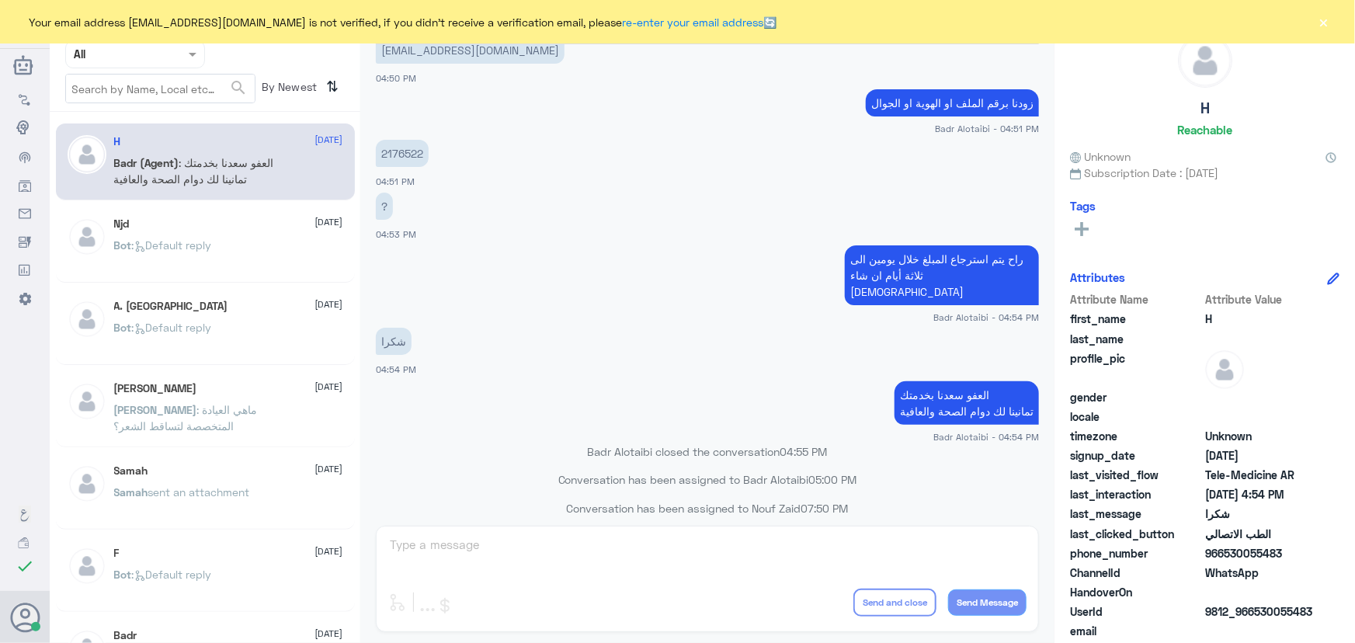
click at [1327, 23] on button "×" at bounding box center [1325, 22] width 16 height 16
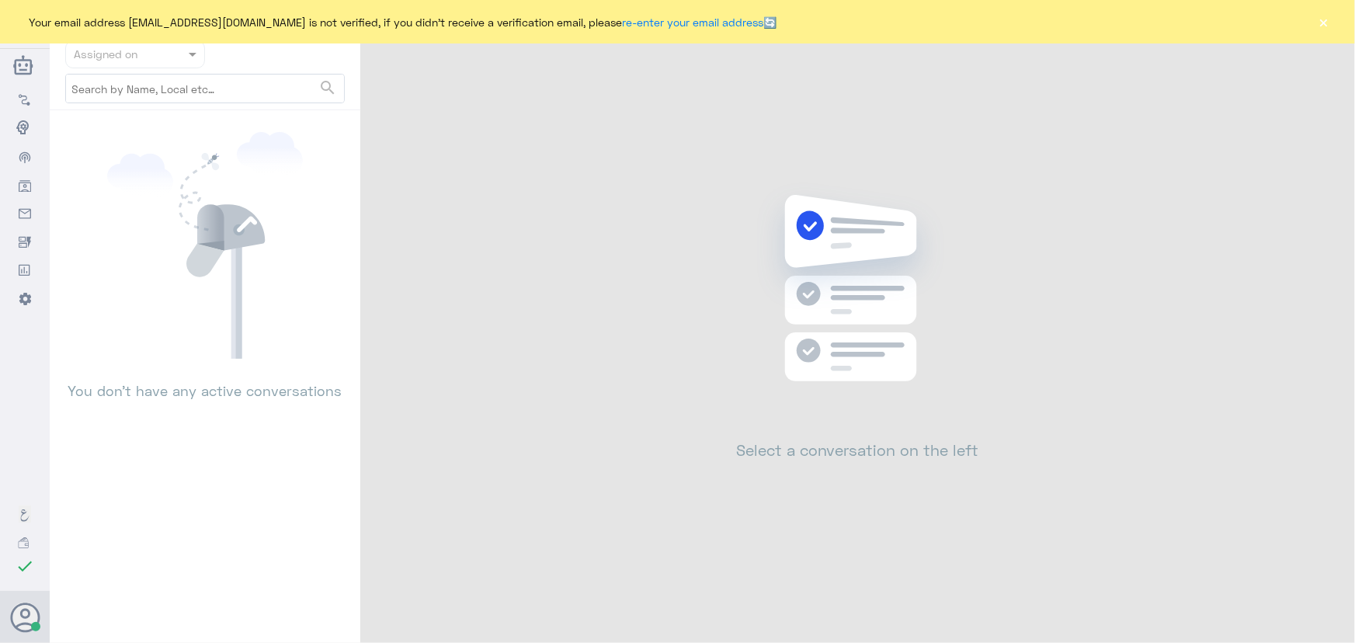
click at [1317, 26] on button "×" at bounding box center [1325, 22] width 16 height 16
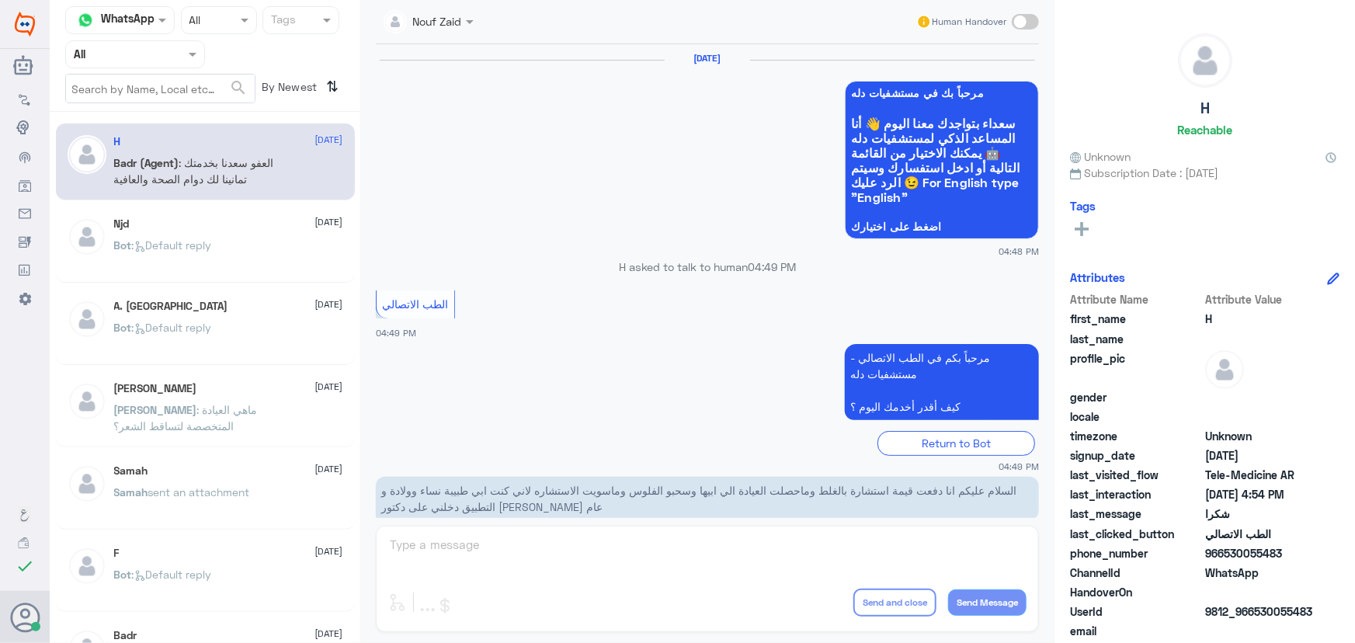
scroll to position [739, 0]
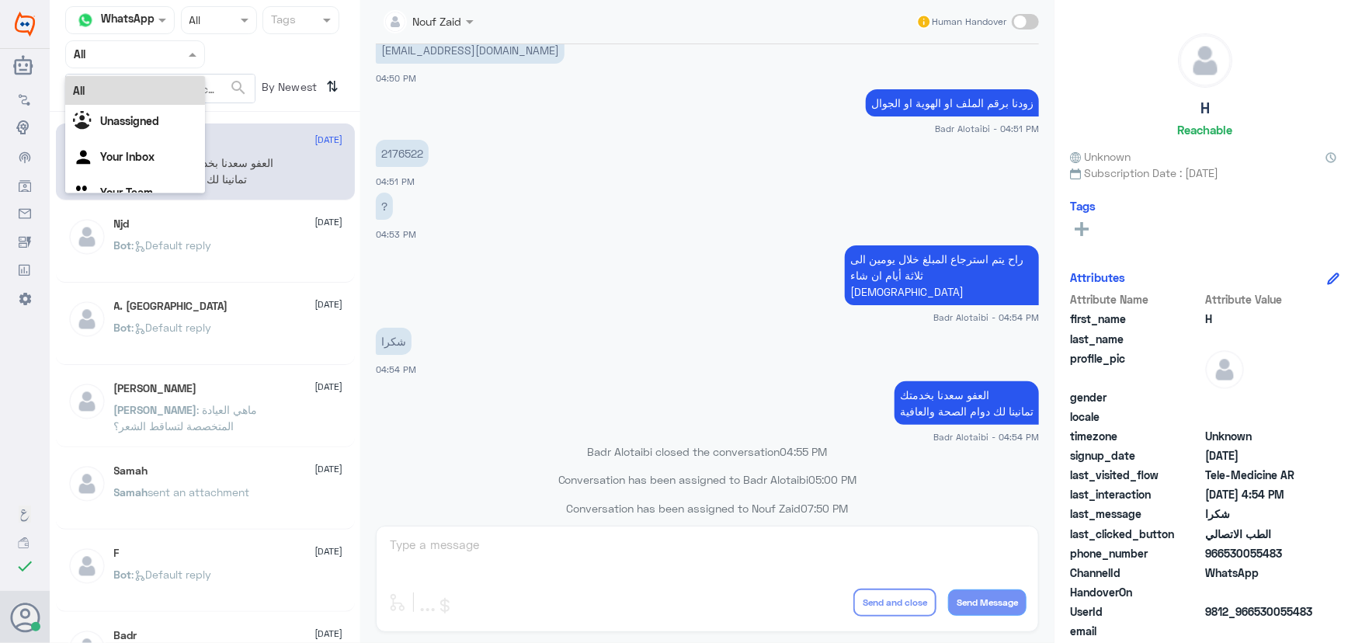
click at [98, 37] on nav "Channel WhatsApp Status × All Tags Agent Filter All All Unassigned Your Inbox Y…" at bounding box center [205, 59] width 311 height 106
click at [112, 129] on div "Unassigned" at bounding box center [135, 123] width 140 height 36
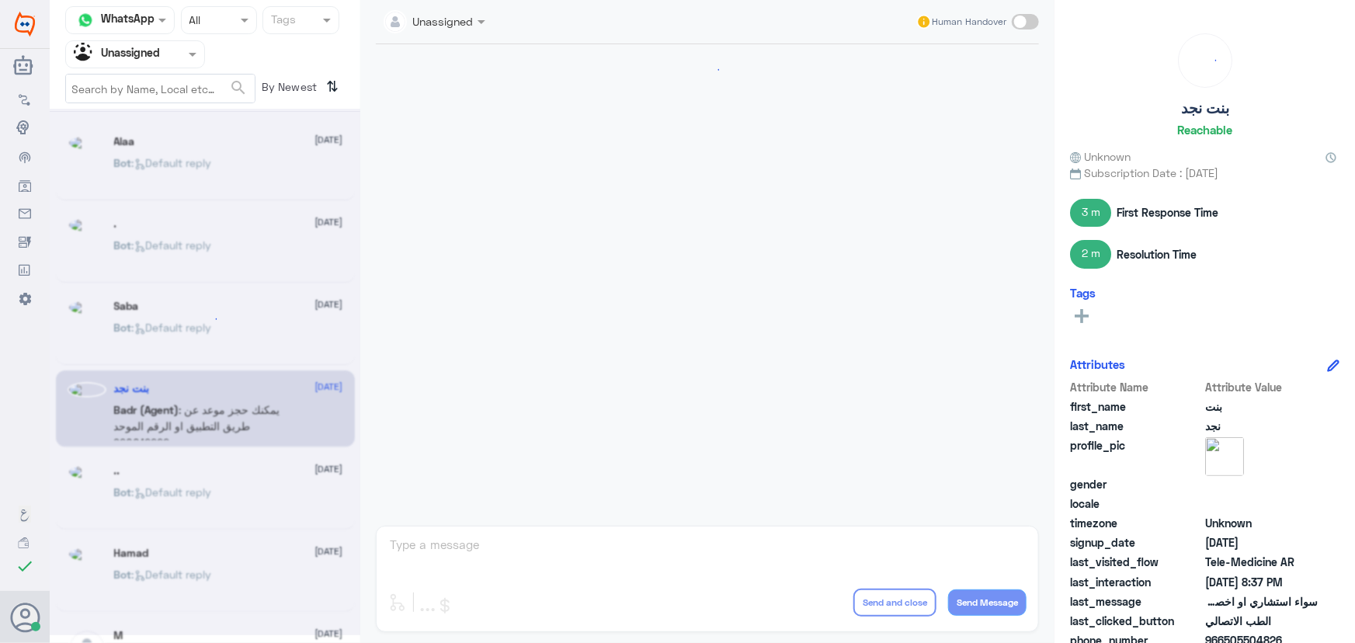
scroll to position [691, 0]
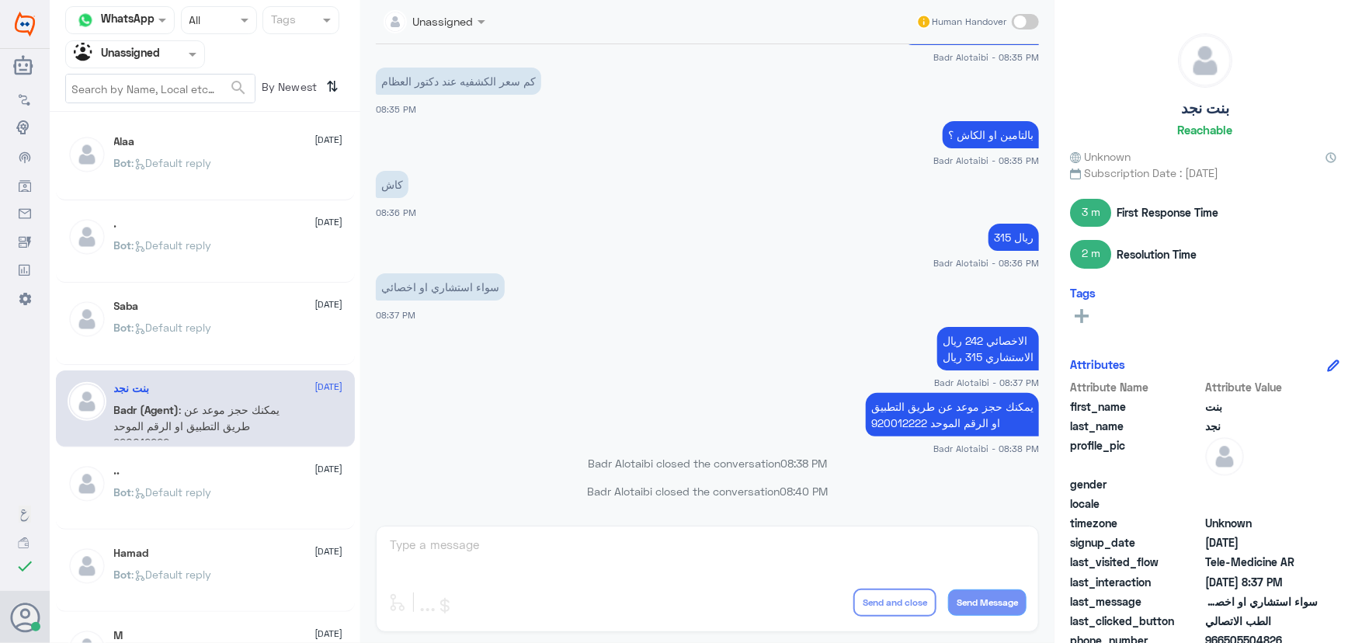
click at [231, 143] on div "Alaa [DATE]" at bounding box center [228, 141] width 229 height 13
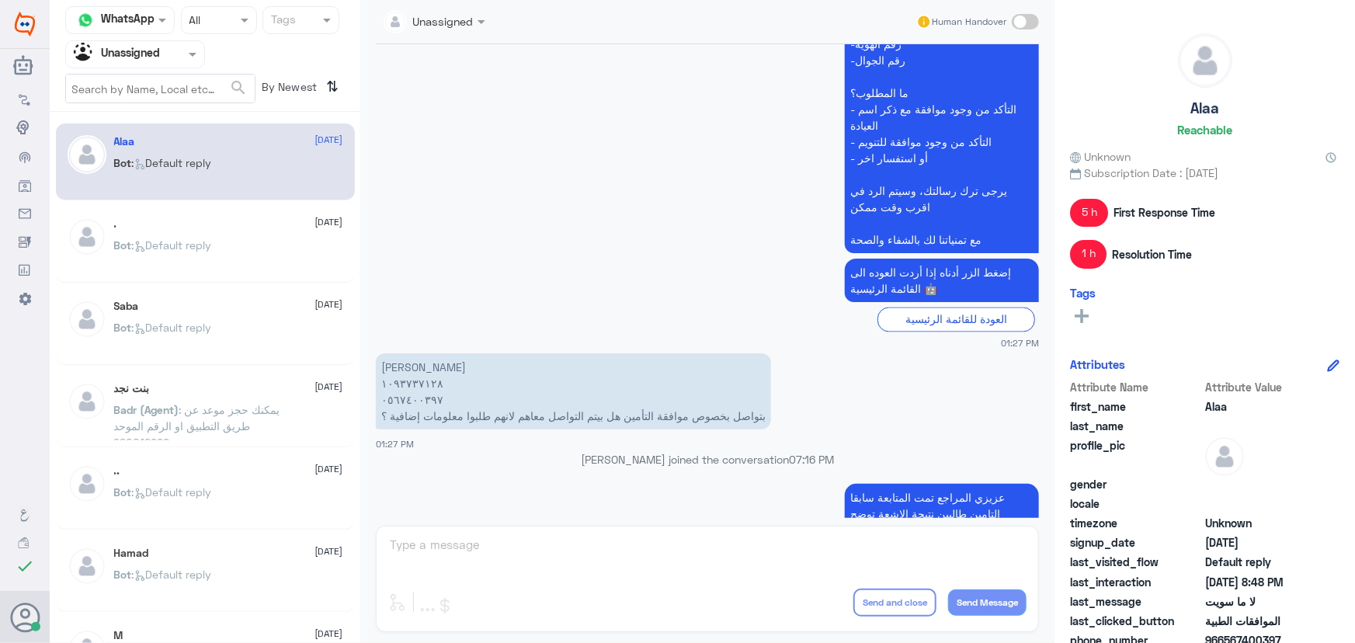
scroll to position [1322, 0]
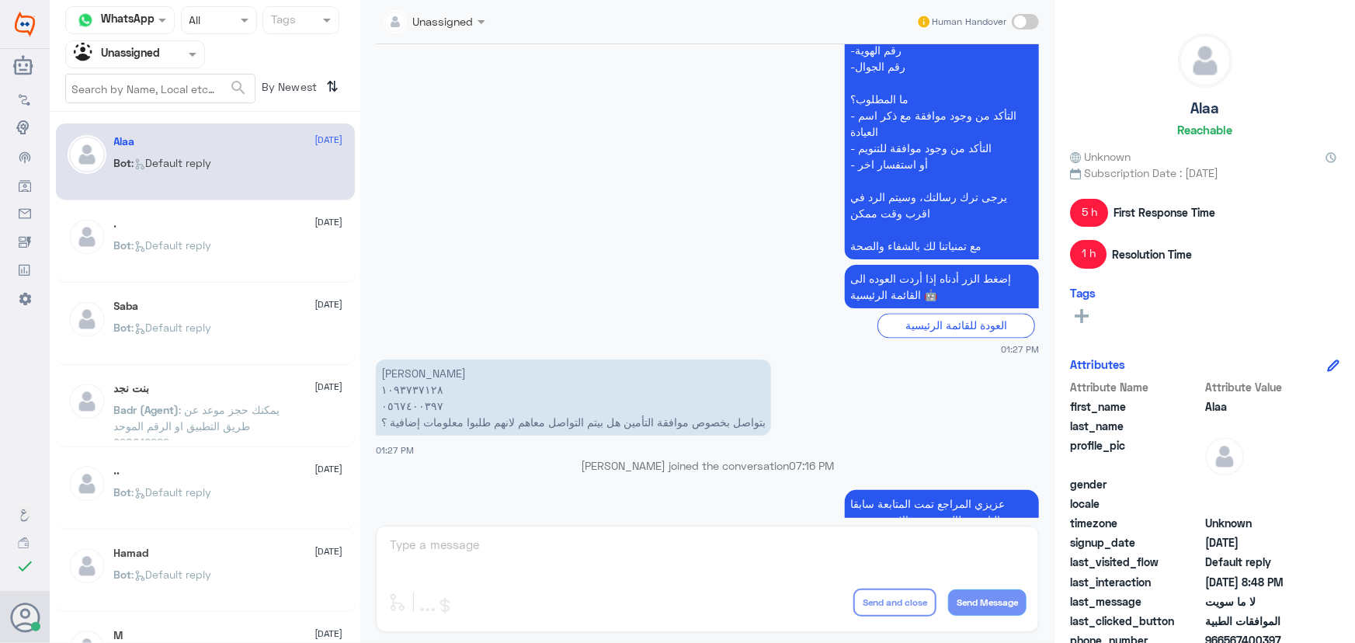
click at [201, 214] on div ". [DATE] Bot : Default reply" at bounding box center [205, 244] width 299 height 77
click at [217, 219] on div ". [DATE]" at bounding box center [228, 223] width 229 height 13
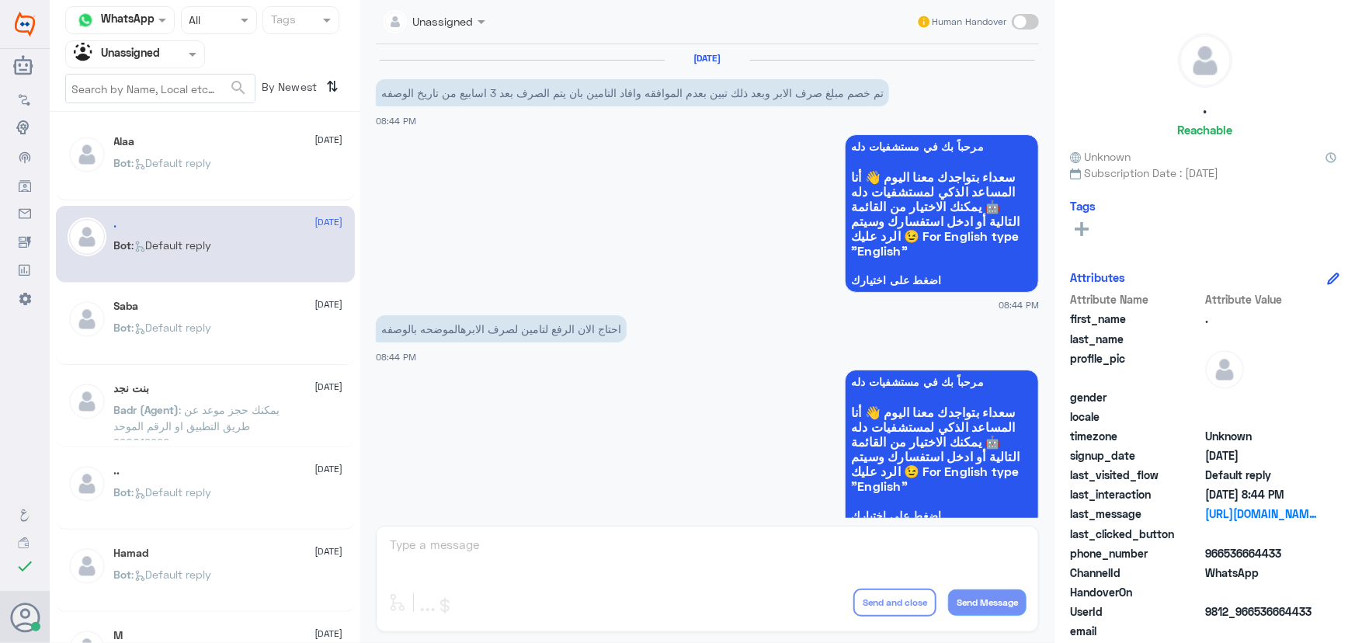
click at [237, 333] on div "Bot : Default reply" at bounding box center [228, 340] width 229 height 35
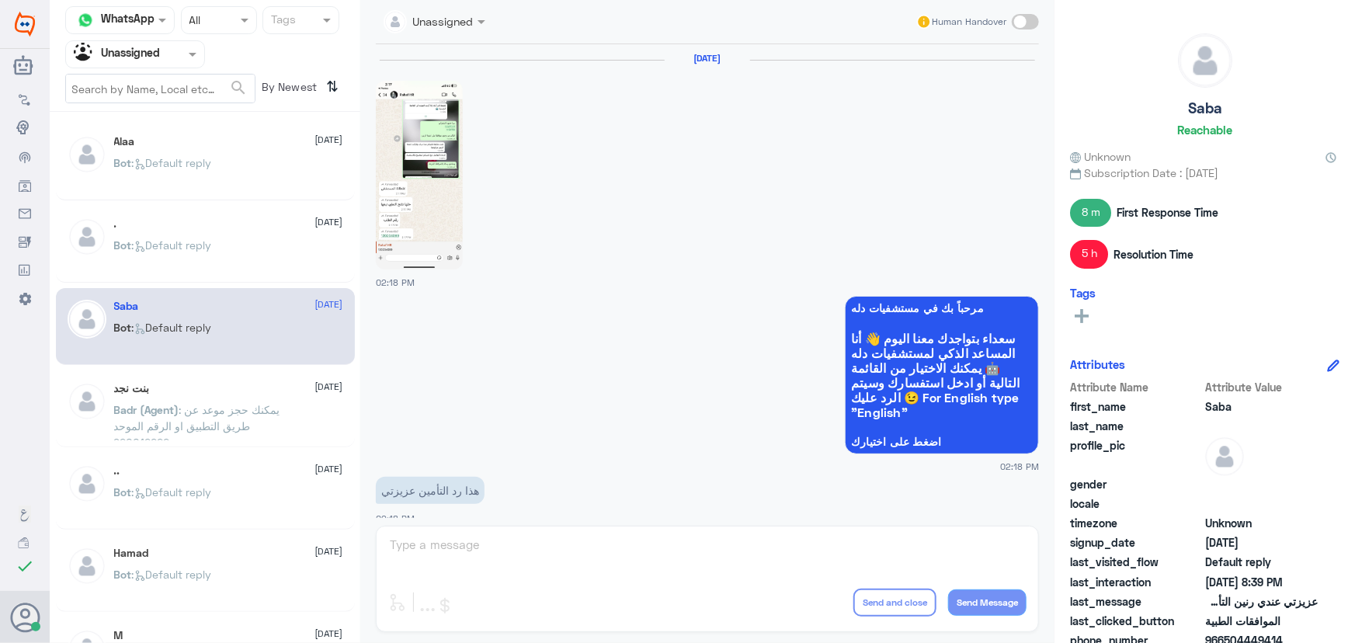
scroll to position [1624, 0]
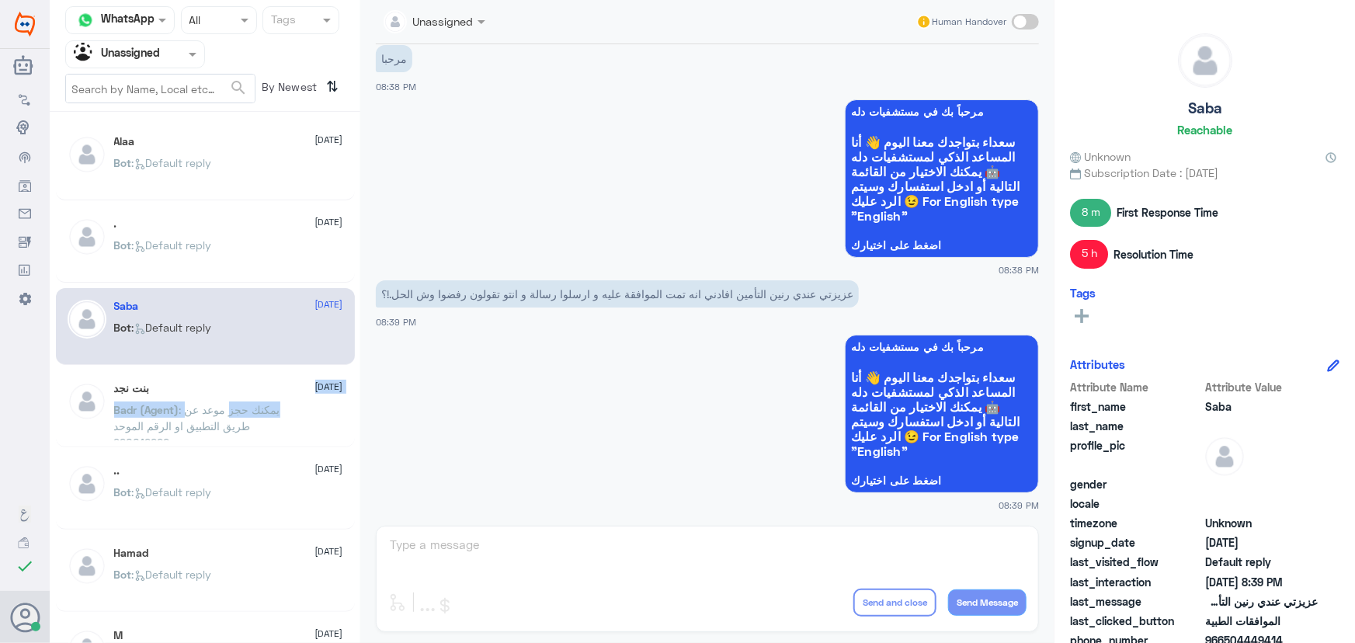
drag, startPoint x: 230, startPoint y: 397, endPoint x: 231, endPoint y: 406, distance: 9.4
click at [231, 406] on div "بنت نجد [DATE] Badr (Agent) : يمكنك حجز موعد عن طريق التطبيق او الرقم الموحد 92…" at bounding box center [228, 411] width 229 height 58
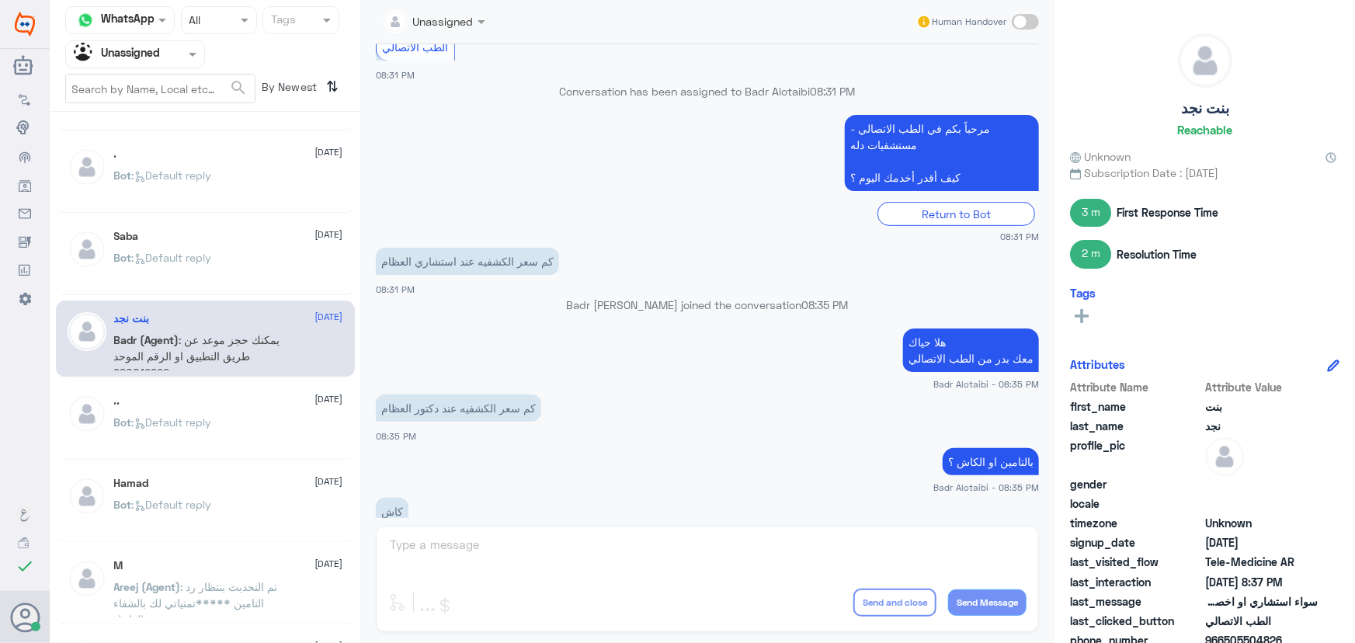
scroll to position [339, 0]
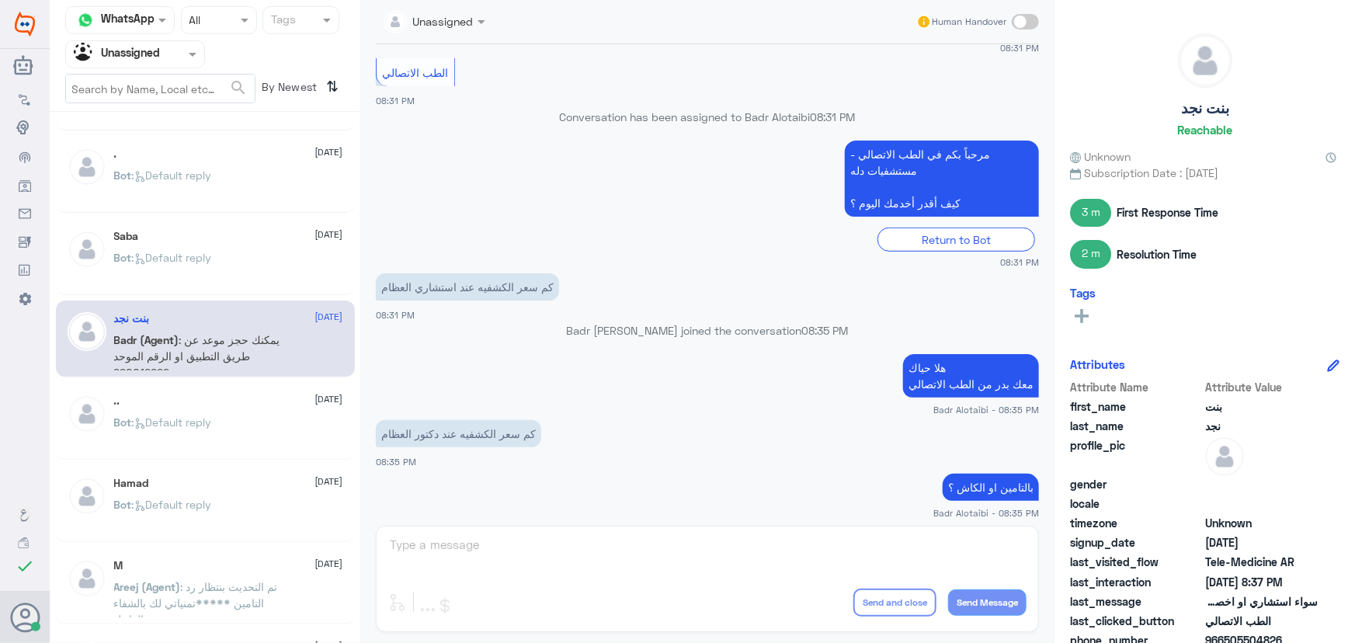
click at [311, 409] on div ".. [DATE] Bot : Default reply" at bounding box center [228, 424] width 229 height 58
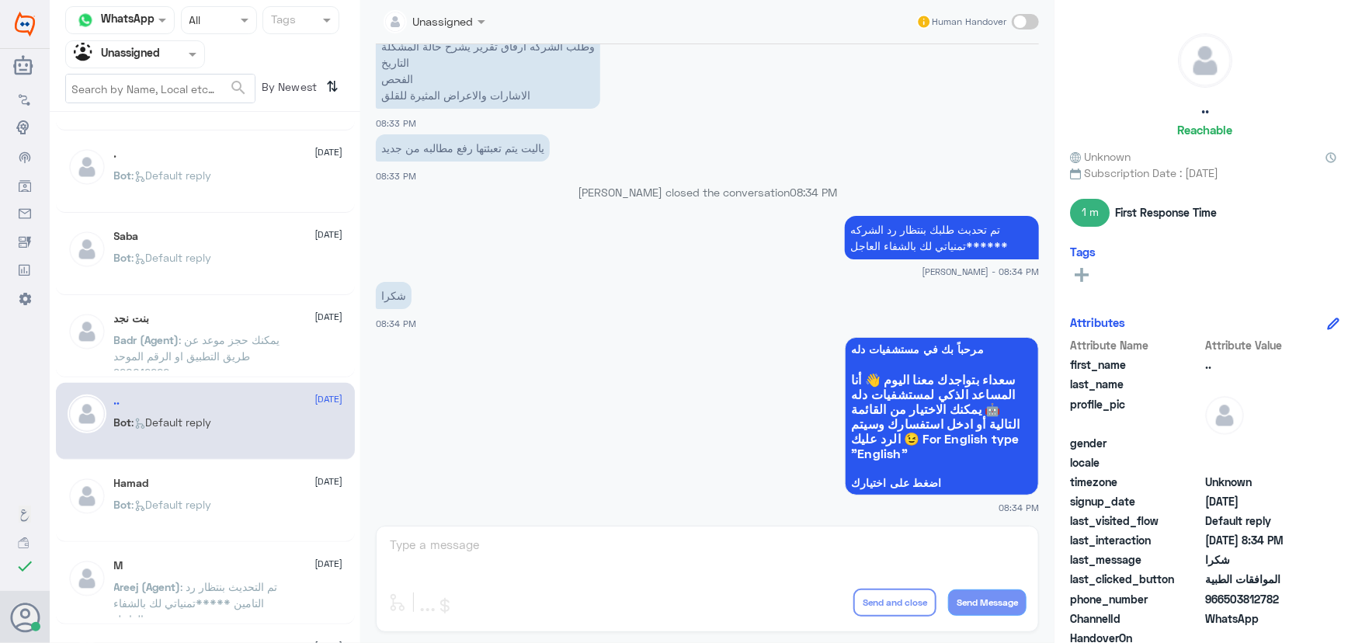
scroll to position [1618, 0]
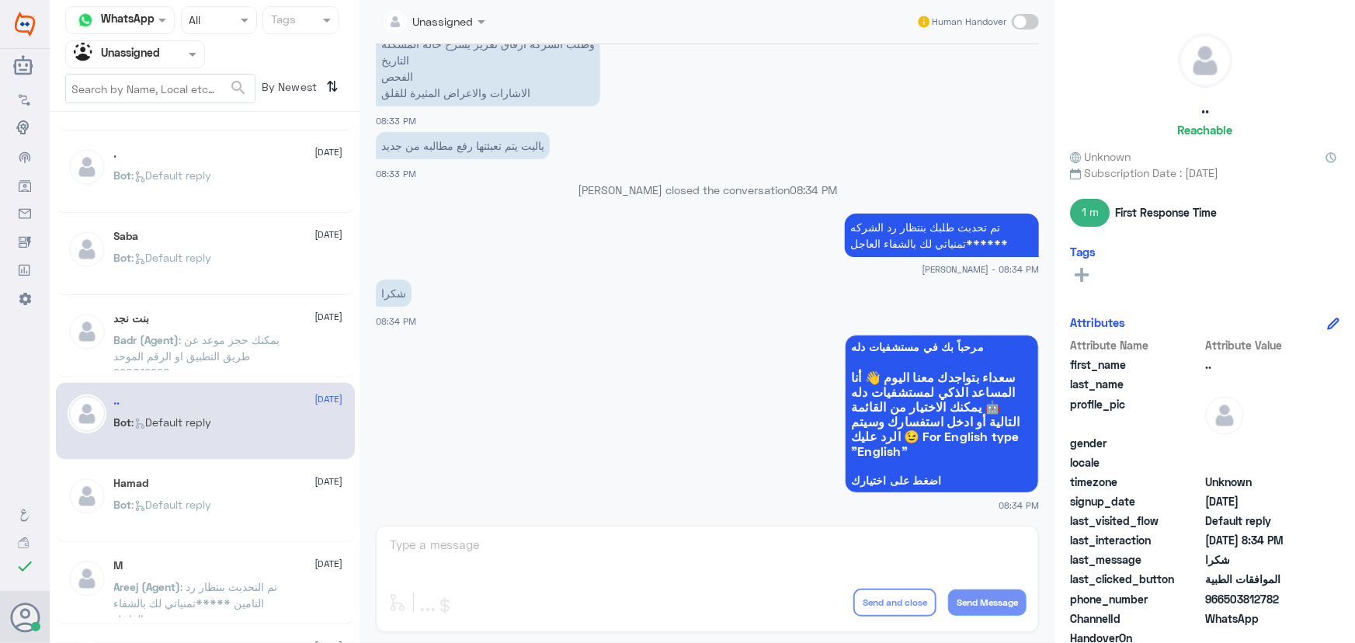
drag, startPoint x: 226, startPoint y: 513, endPoint x: 217, endPoint y: 511, distance: 8.9
click at [217, 511] on div "Alaa [DATE] Bot : Default reply . [DATE] Bot : Default reply [PERSON_NAME] [DAT…" at bounding box center [205, 383] width 311 height 531
click at [220, 504] on div "Bot : Default reply" at bounding box center [228, 517] width 229 height 35
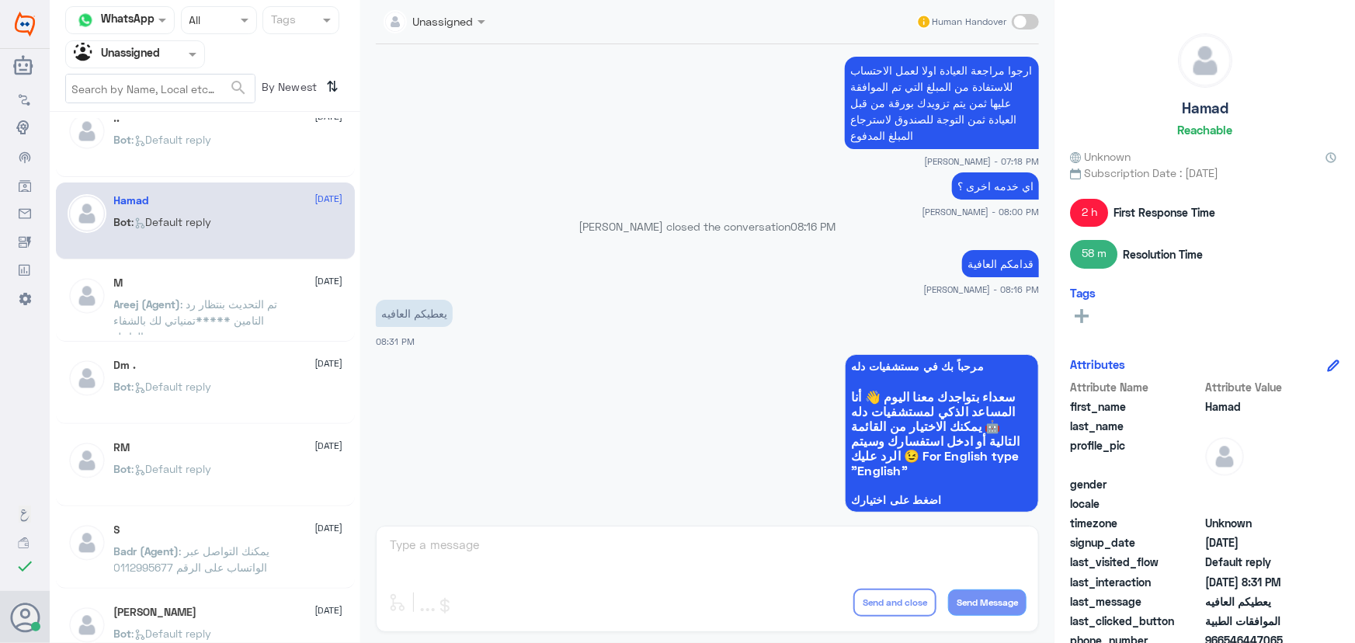
scroll to position [3446, 0]
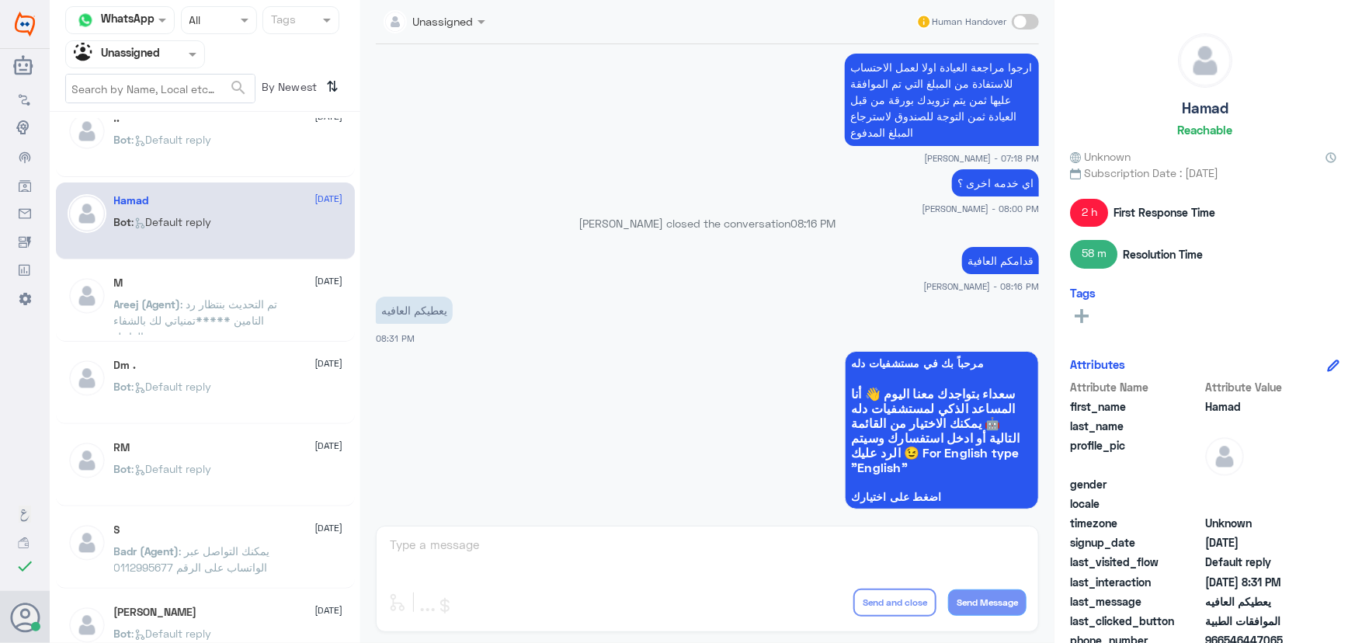
click at [269, 277] on div "M [DATE]" at bounding box center [228, 283] width 229 height 13
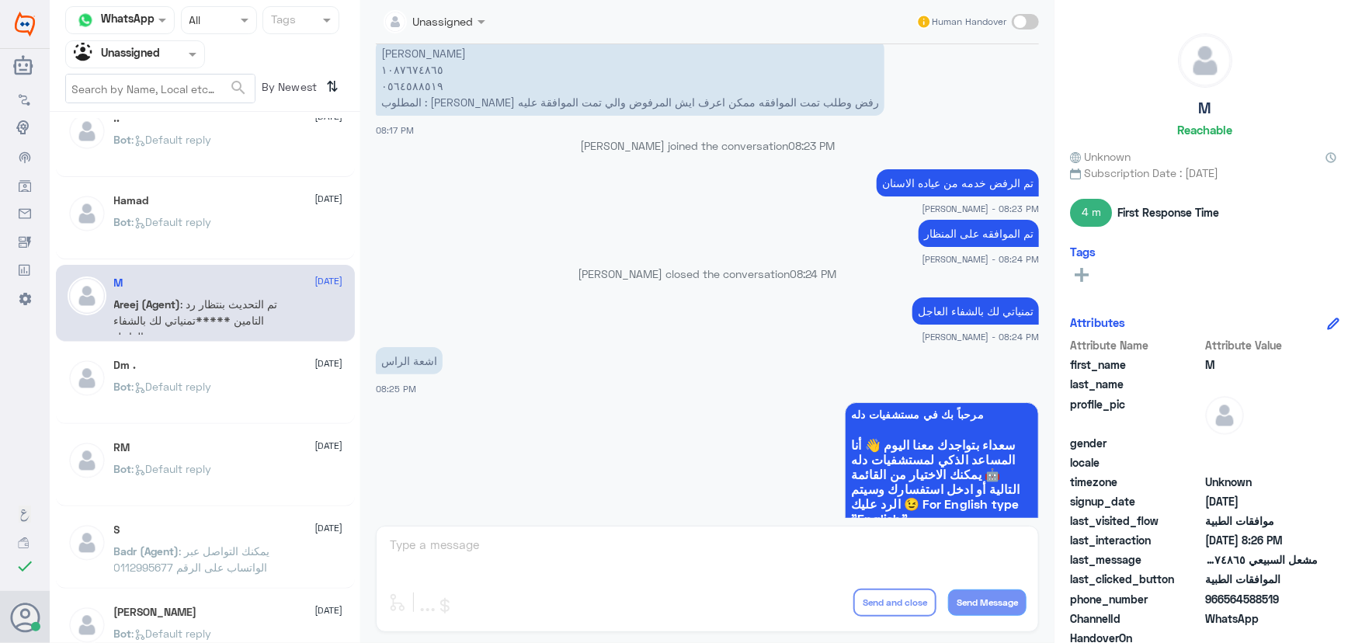
scroll to position [684, 0]
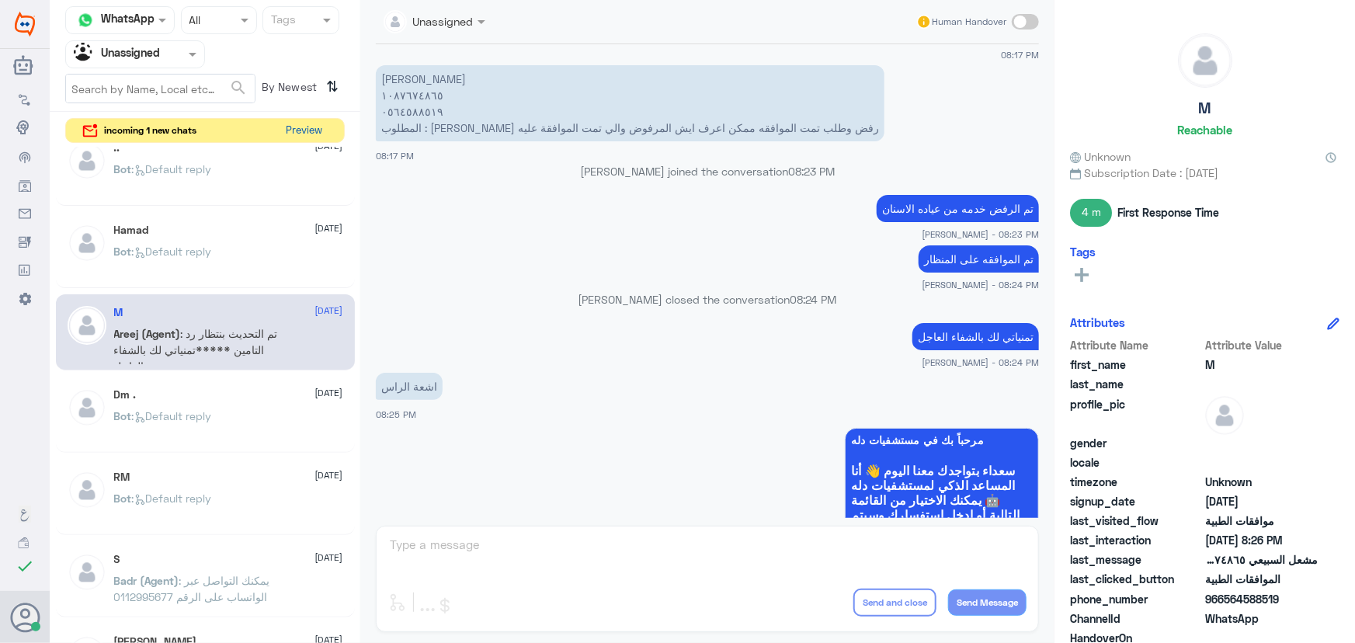
click at [298, 134] on button "Preview" at bounding box center [304, 131] width 48 height 24
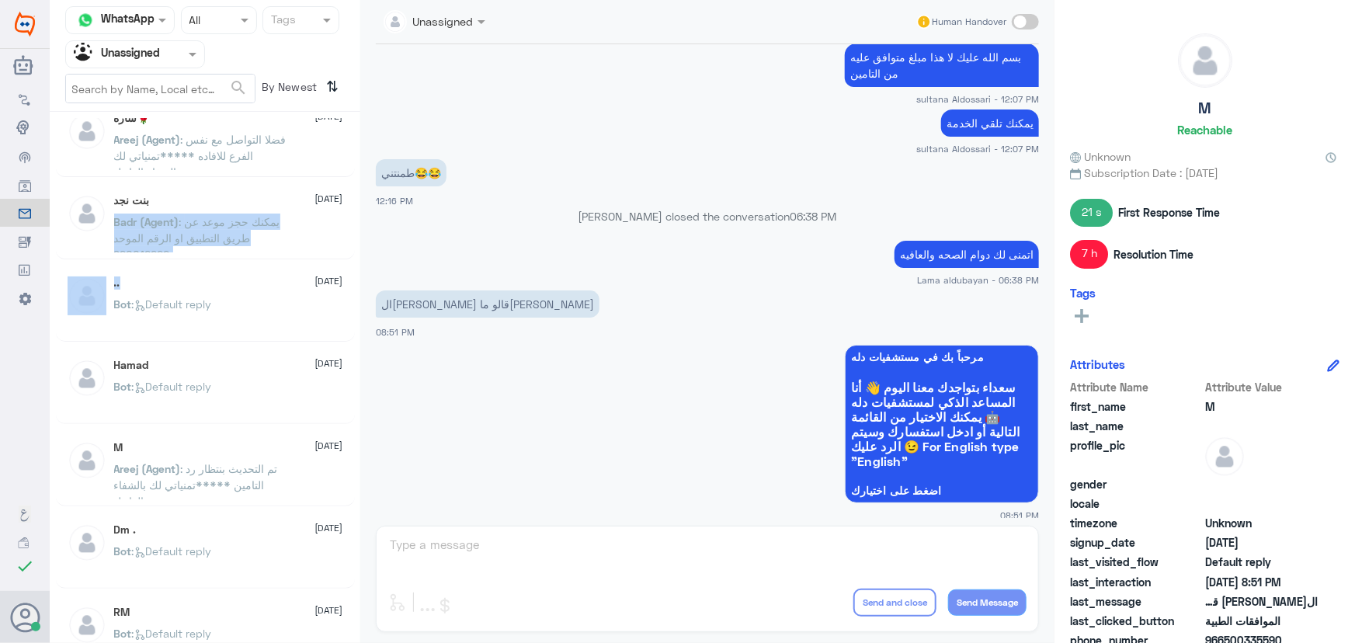
scroll to position [1484, 0]
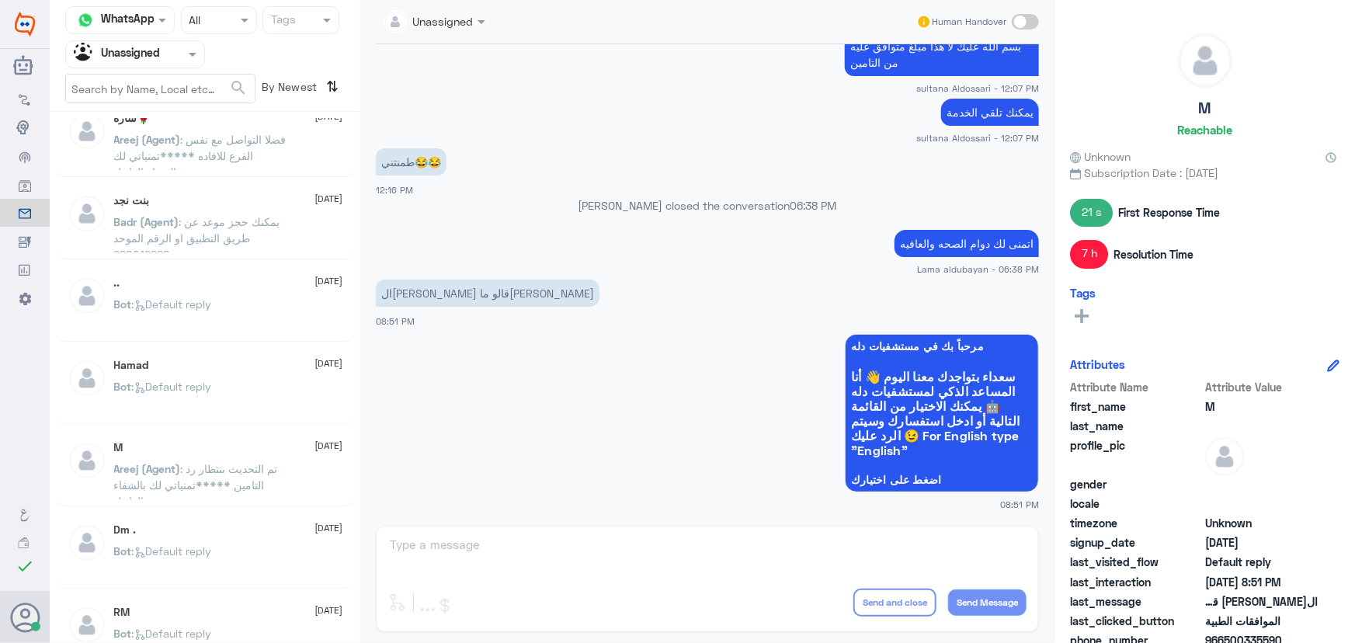
click at [667, 388] on app-msgs-whats-app-list "مرحباً بك في مستشفيات دله سعداء بتواجدك معنا [DATE] 👋 أنا المساعد الذكي لمستشفي…" at bounding box center [707, 414] width 663 height 160
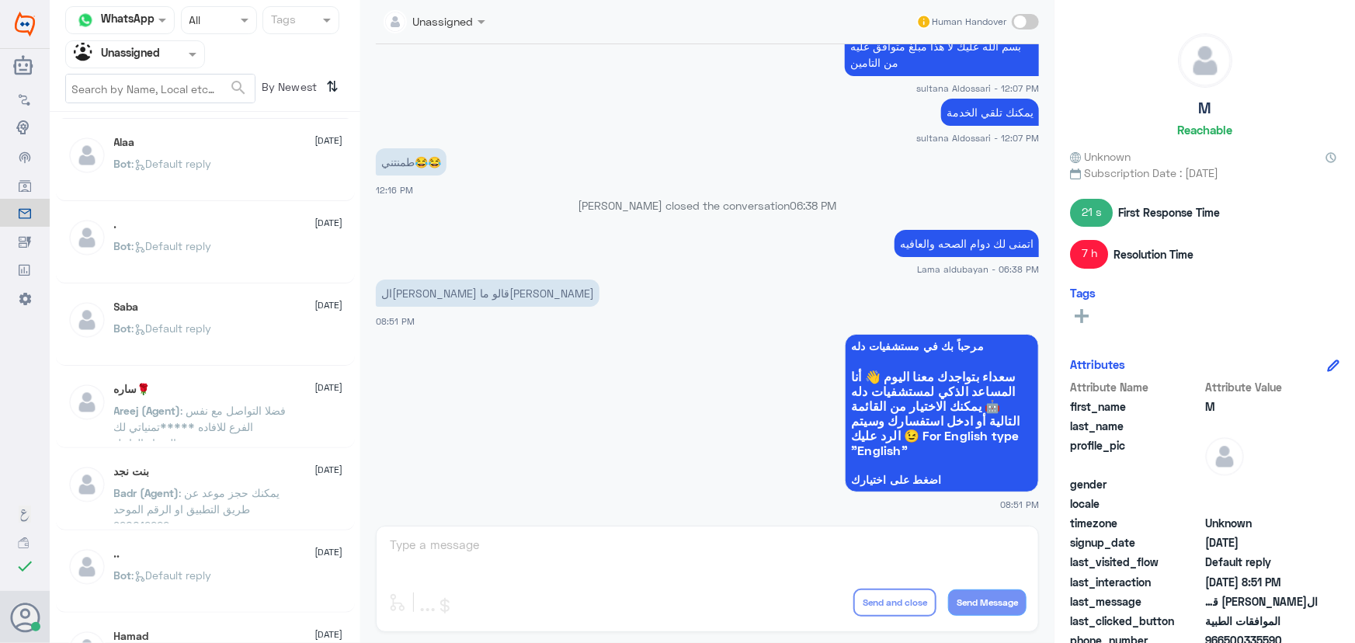
scroll to position [0, 0]
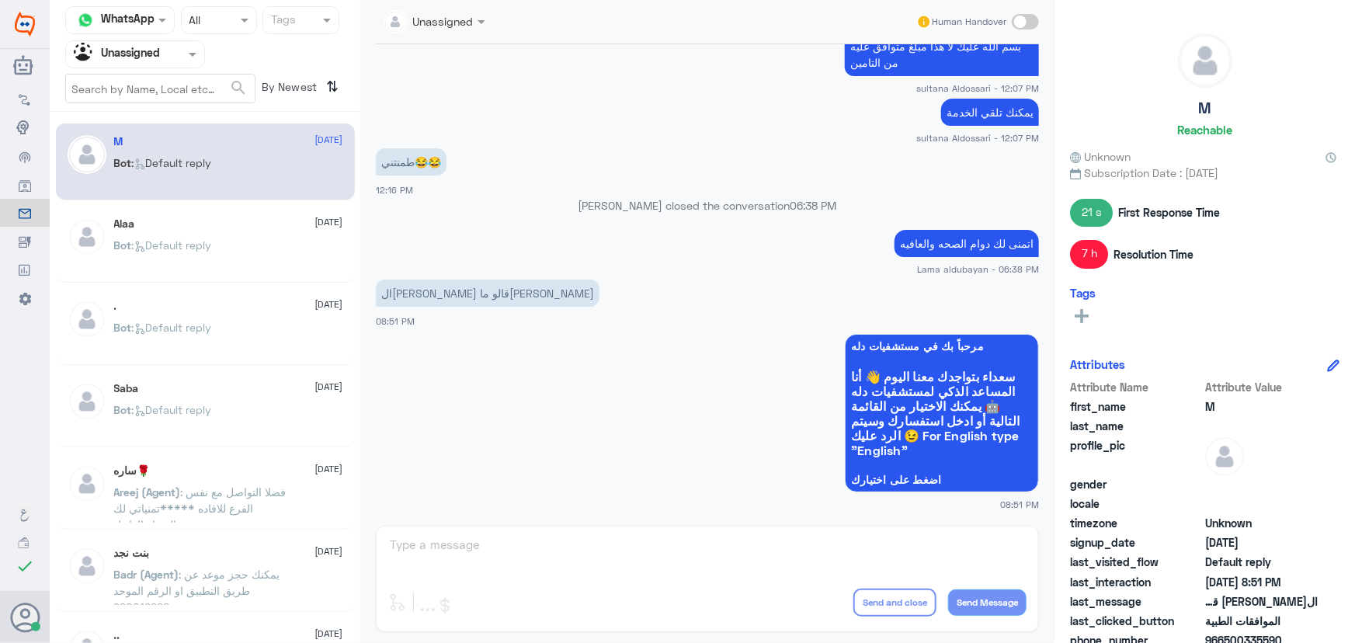
click at [244, 223] on div "Alaa [DATE]" at bounding box center [228, 223] width 229 height 13
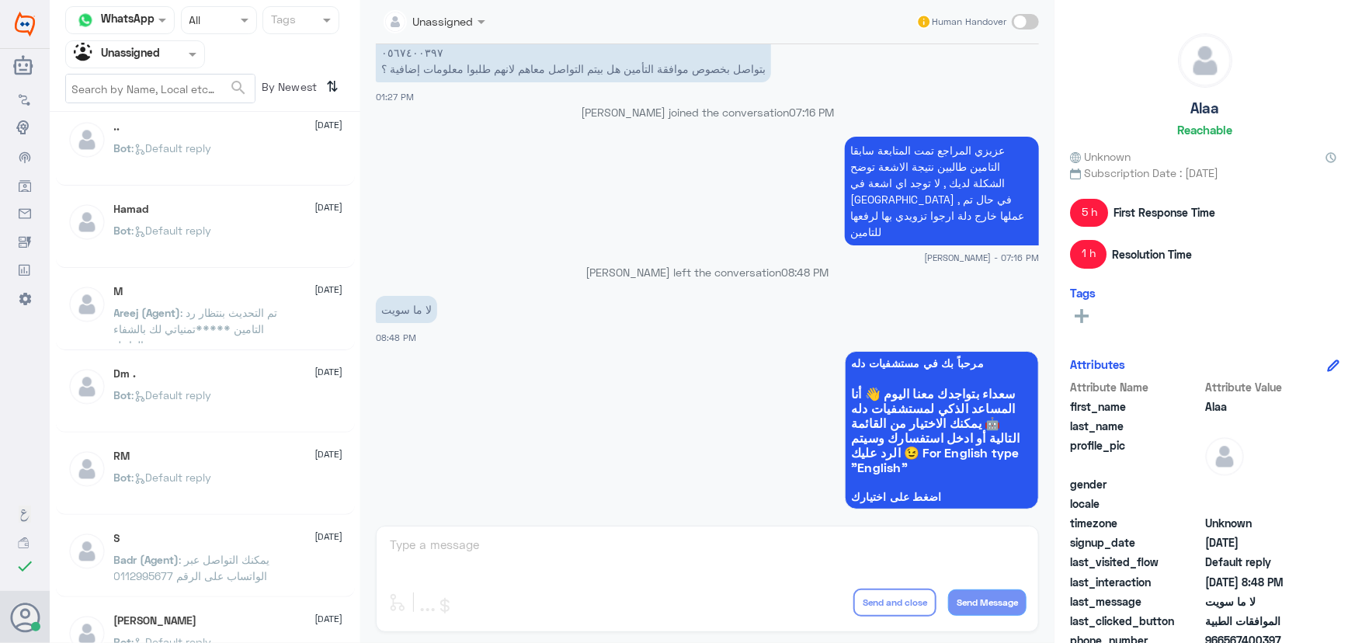
scroll to position [635, 0]
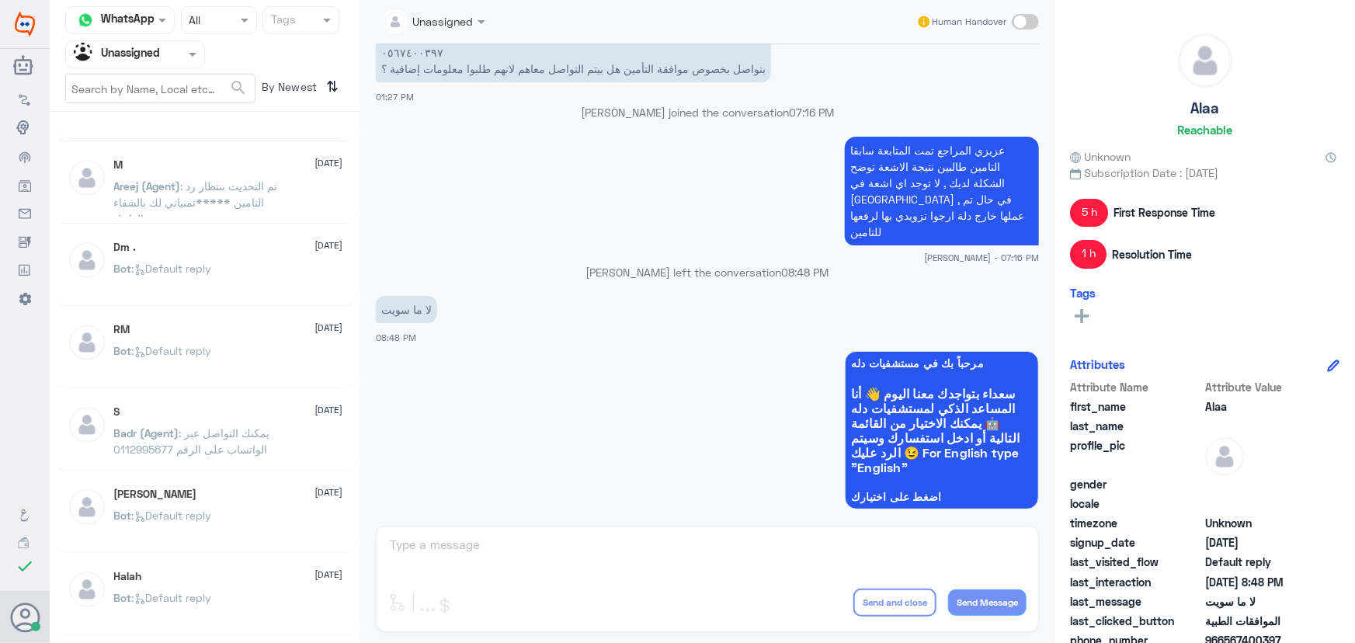
drag, startPoint x: 236, startPoint y: 407, endPoint x: 231, endPoint y: 388, distance: 20.0
click at [231, 394] on div "S [DATE] Badr (Agent) : يمكنك التواصل عبر الواتساب على الرقم 0112995677" at bounding box center [205, 432] width 299 height 77
click at [245, 426] on span ": يمكنك التواصل عبر الواتساب على الرقم 0112995677" at bounding box center [192, 441] width 156 height 30
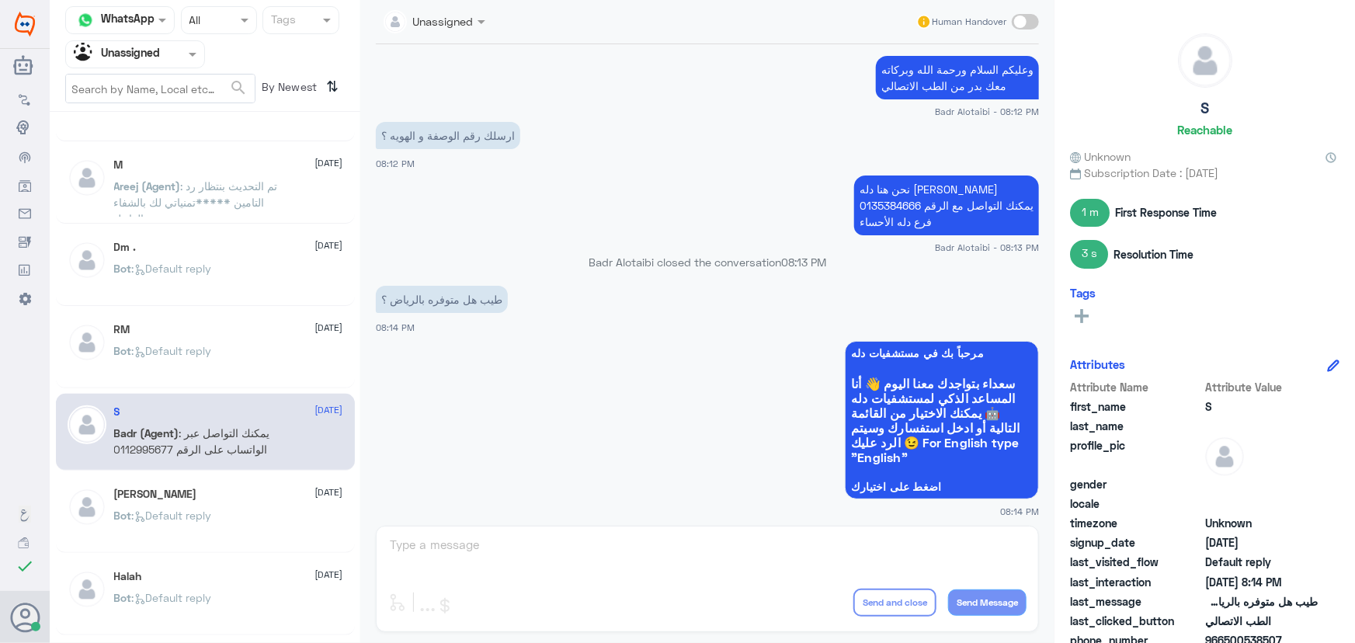
scroll to position [597, 0]
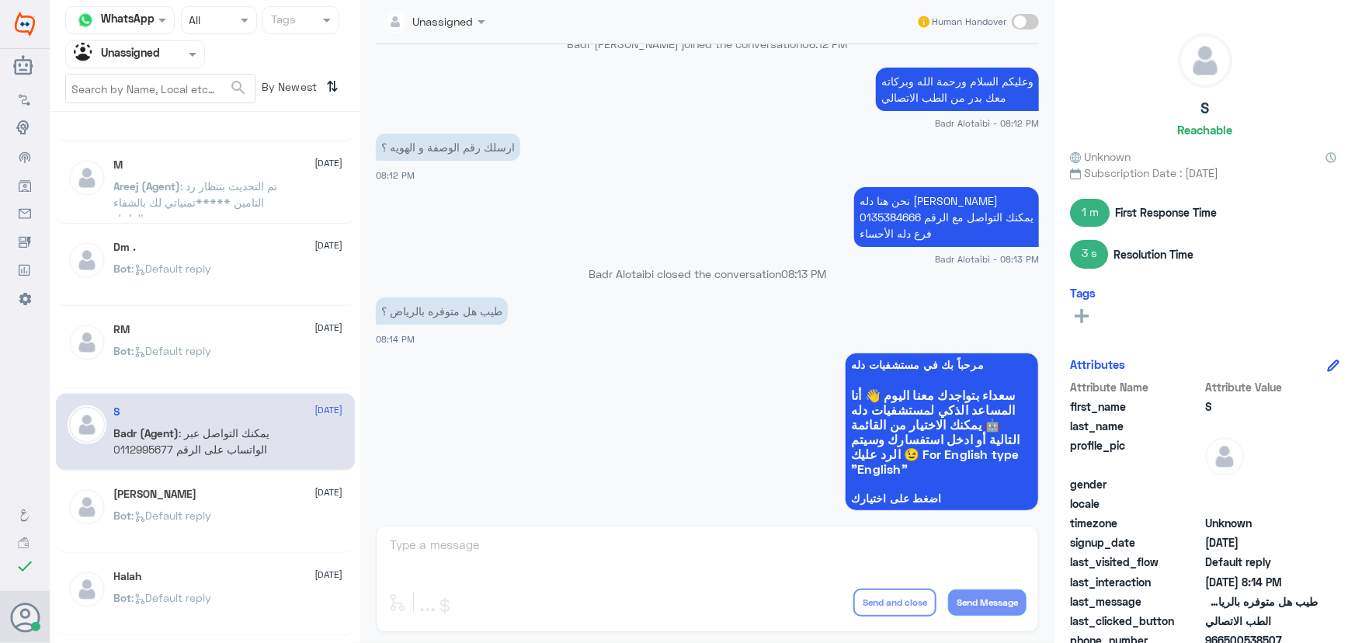
click at [913, 212] on p "نحن هنا دله [PERSON_NAME] يمكنك التواصل مع الرقم 0135384666 فرع دله الأحساء" at bounding box center [946, 217] width 185 height 60
click at [910, 214] on p "نحن هنا دله [PERSON_NAME] يمكنك التواصل مع الرقم 0135384666 فرع دله الأحساء" at bounding box center [946, 217] width 185 height 60
click at [908, 230] on p "نحن هنا دله [PERSON_NAME] يمكنك التواصل مع الرقم 0135384666 فرع دله الأحساء" at bounding box center [946, 217] width 185 height 60
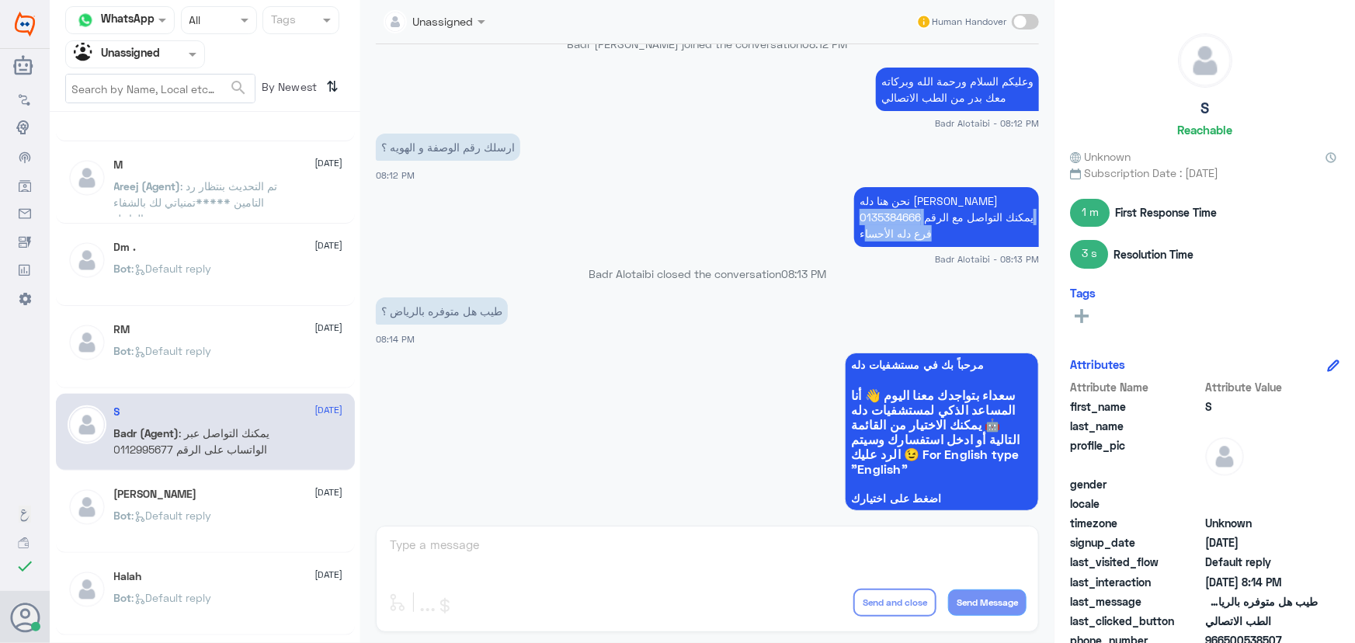
drag, startPoint x: 920, startPoint y: 210, endPoint x: 857, endPoint y: 233, distance: 67.8
click at [857, 233] on p "نحن هنا دله [PERSON_NAME] يمكنك التواصل مع الرقم 0135384666 فرع دله الأحساء" at bounding box center [946, 217] width 185 height 60
copy p "0135384666 فرع دله الأحسا"
click at [212, 544] on p "Bot : Default reply" at bounding box center [163, 526] width 98 height 39
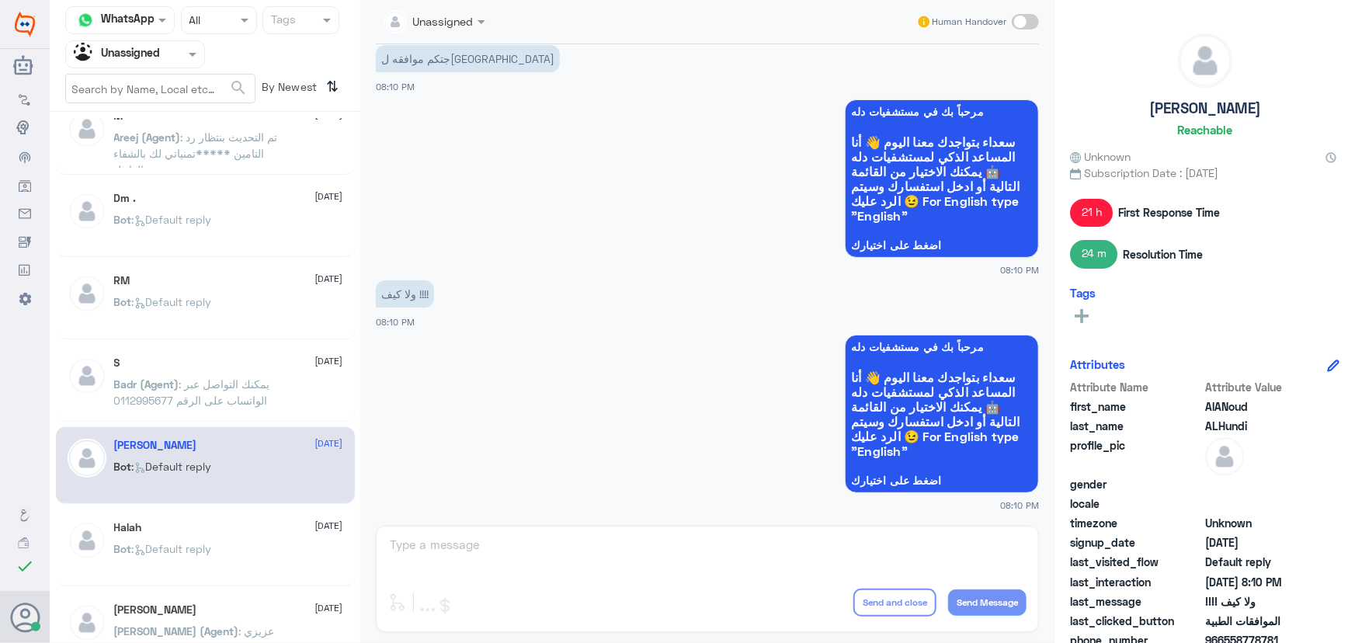
scroll to position [706, 0]
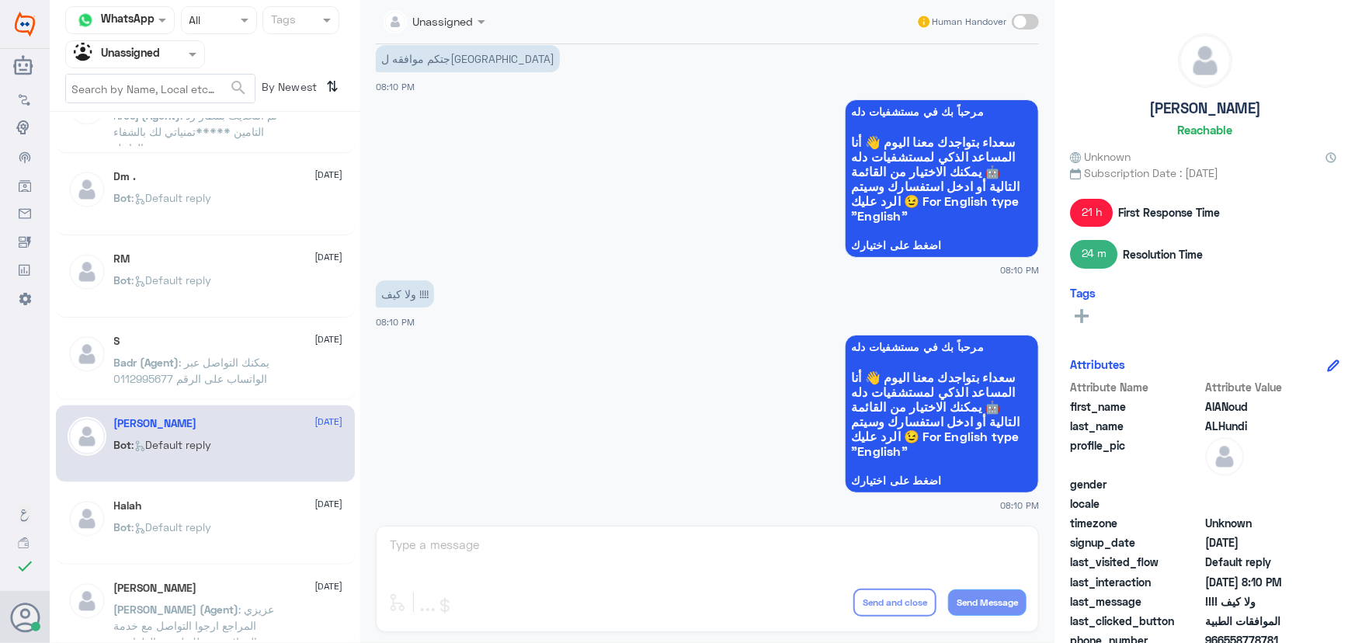
click at [212, 544] on p "Bot : Default reply" at bounding box center [163, 538] width 98 height 39
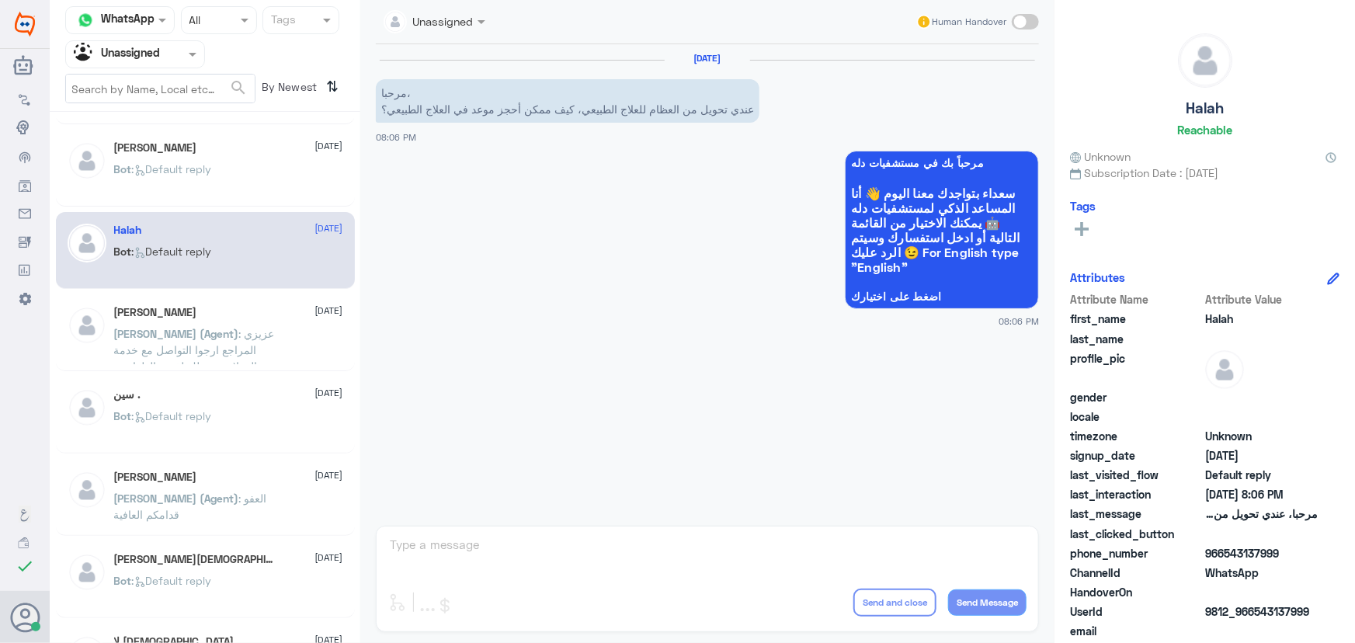
scroll to position [988, 0]
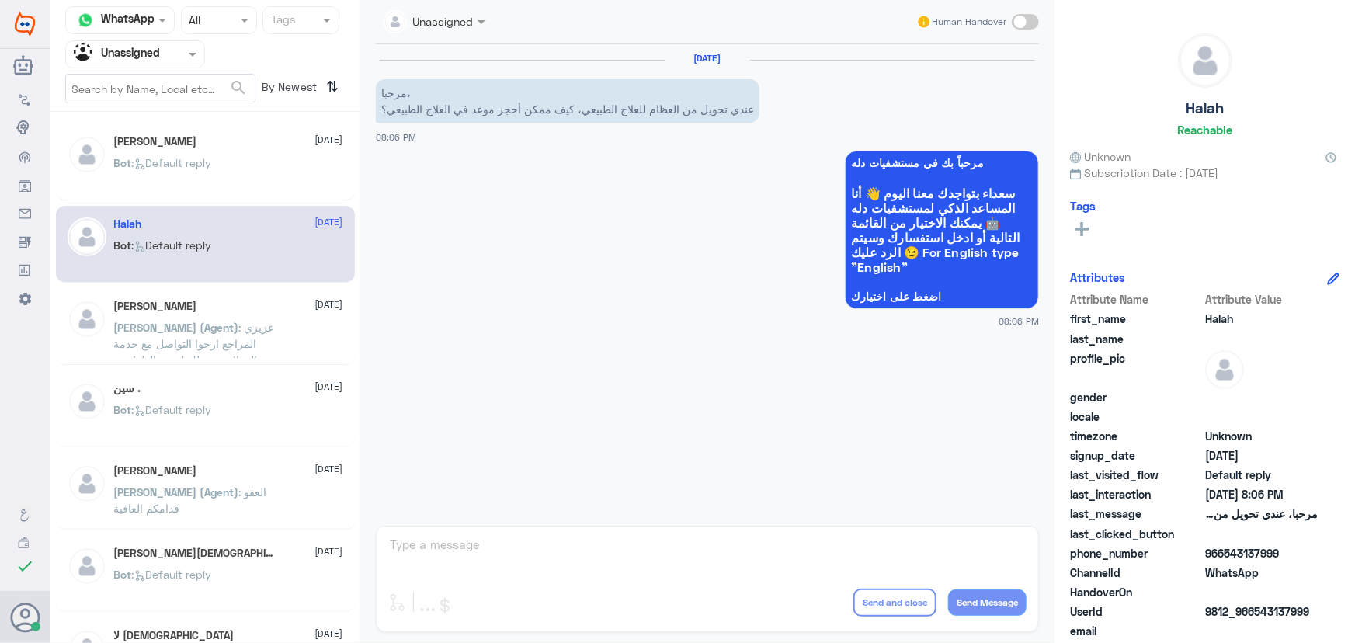
click at [291, 340] on div "[PERSON_NAME] (Agent) : عزيزي المراجع ارجوا التواصل مع خدمة العملاء وتحويلك لقس…" at bounding box center [228, 340] width 229 height 35
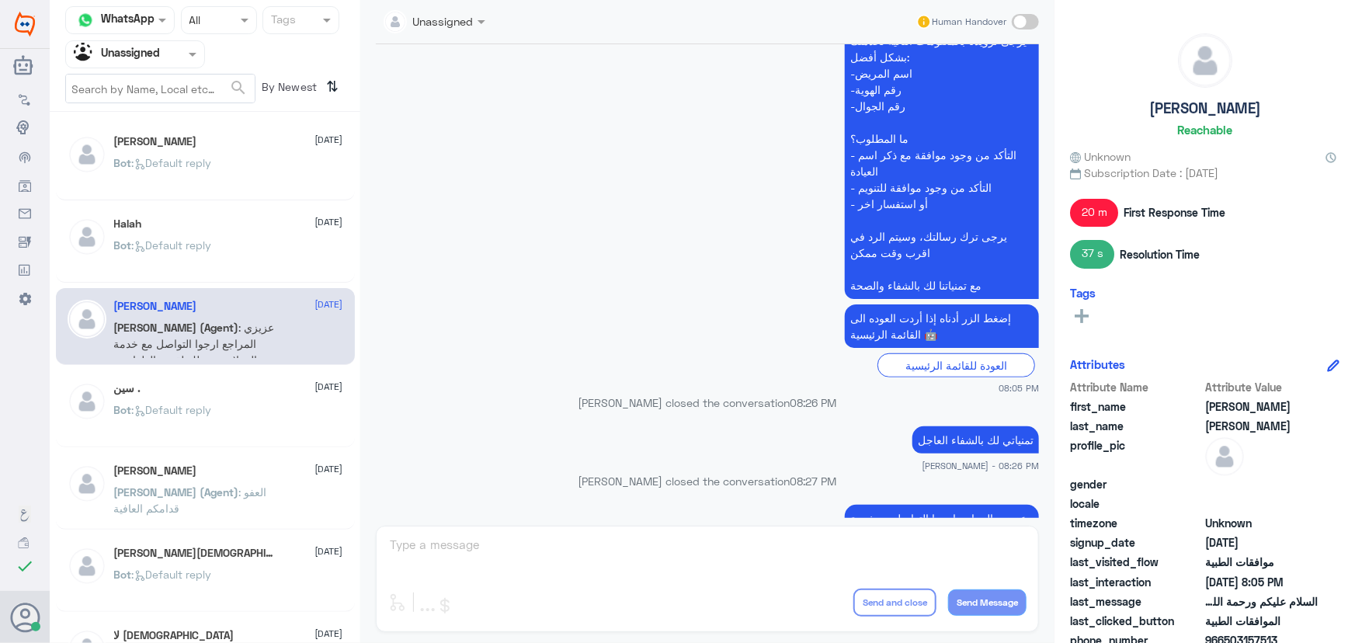
scroll to position [312, 0]
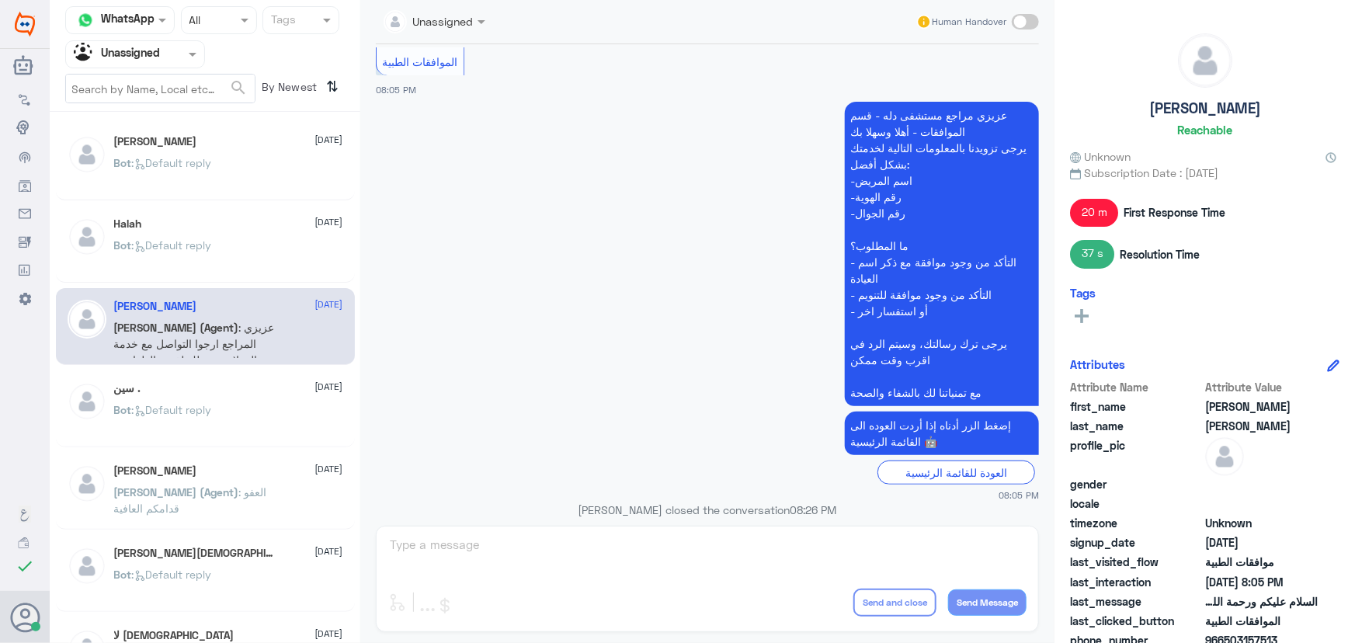
click at [269, 405] on div "Bot : Default reply" at bounding box center [228, 422] width 229 height 35
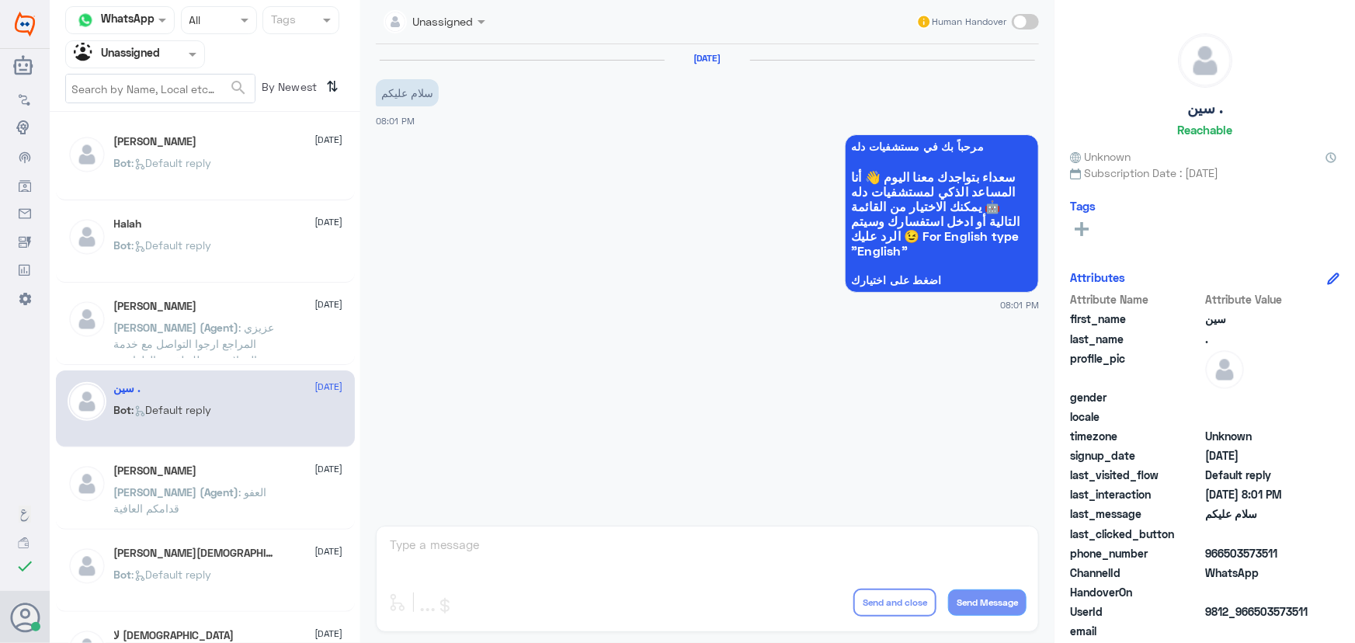
click at [286, 477] on div "[PERSON_NAME] [DATE][PERSON_NAME] (Agent) : العفو قدامكم العافية" at bounding box center [228, 493] width 229 height 58
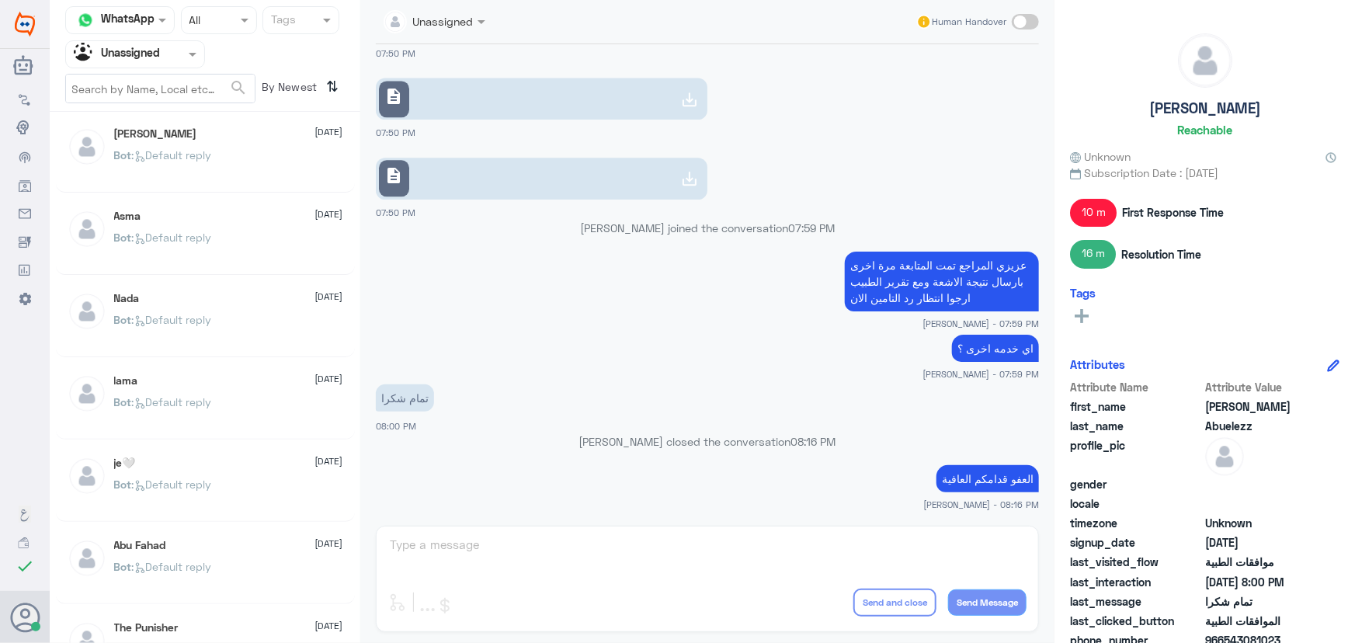
scroll to position [360, 0]
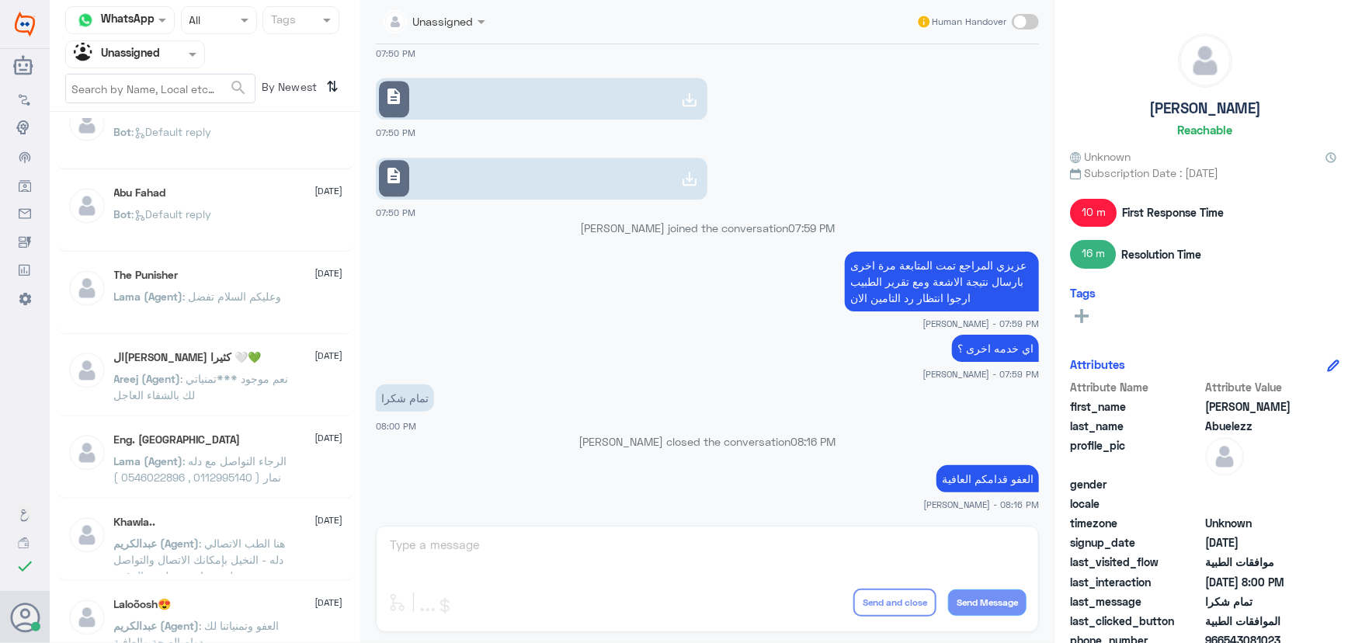
click at [253, 464] on span ": الرجاء التواصل مع دله نمار ( 0112995140 , 0546022896 )" at bounding box center [200, 469] width 173 height 30
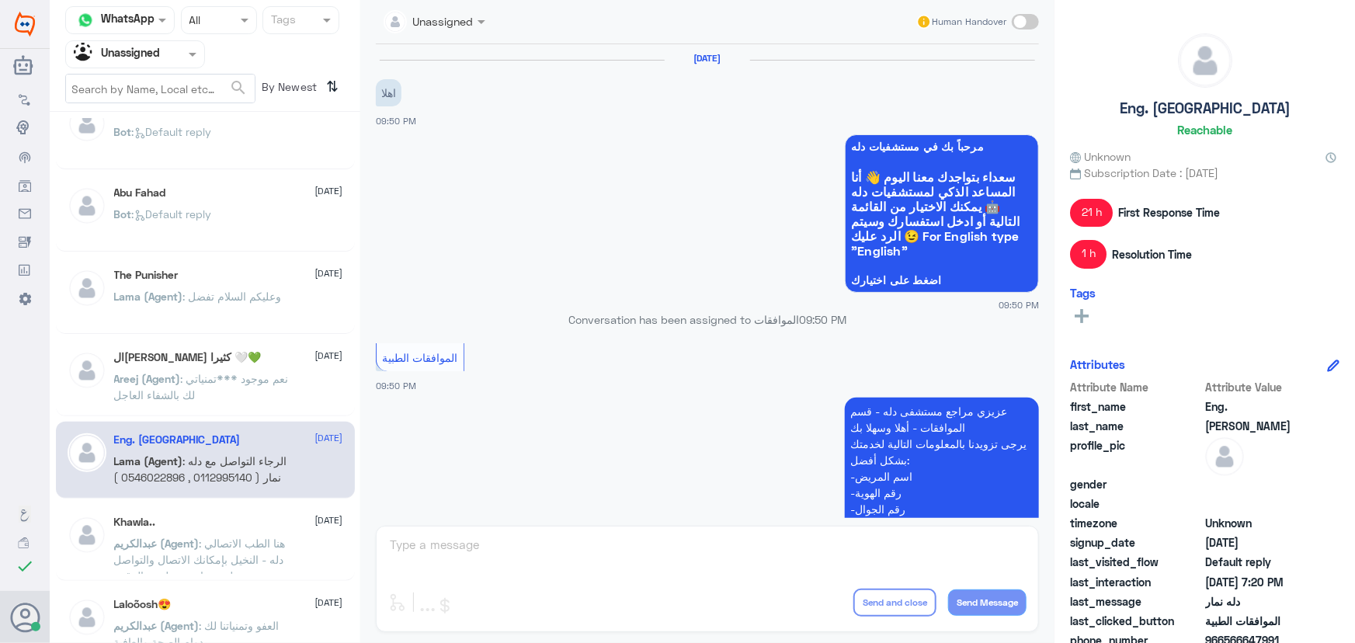
scroll to position [869, 0]
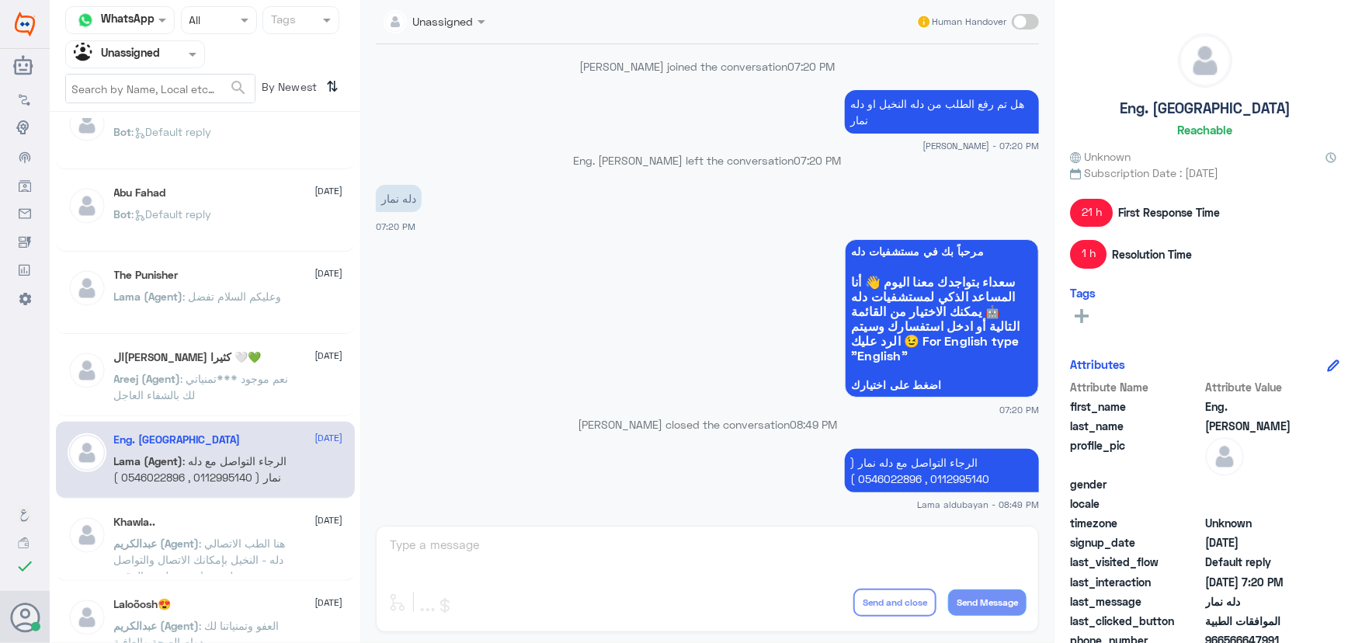
click at [271, 551] on span ": هنا الطب الاتصالي دله - النخيل بإمكانك الاتصال والتواصل مع دله - نمار عن طريق…" at bounding box center [200, 584] width 172 height 95
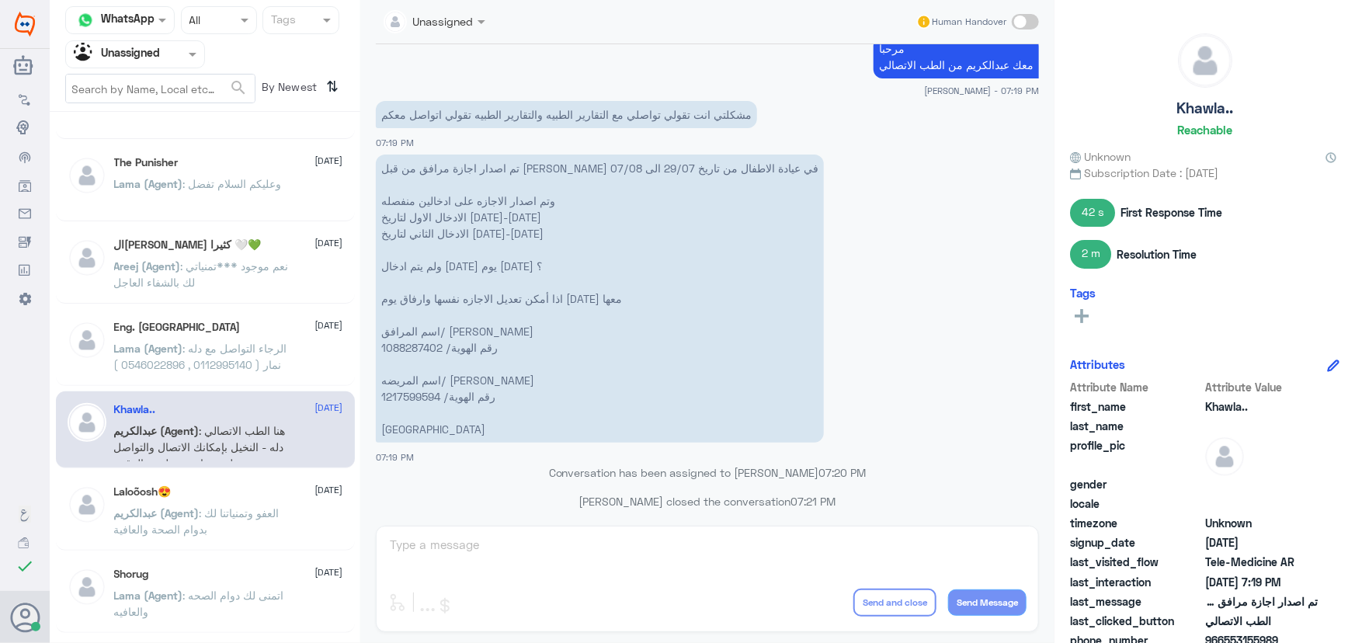
scroll to position [502, 0]
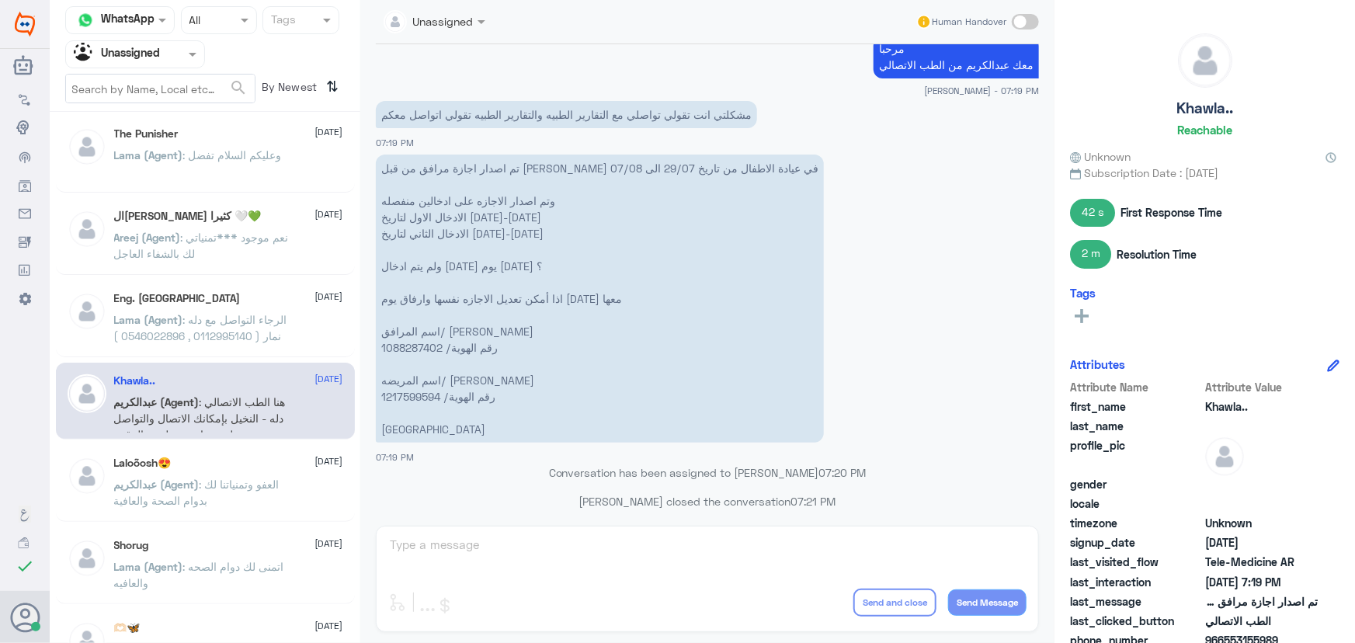
click at [248, 482] on span ": العفو وتمنياتنا لك بدوام الصحة والعافية" at bounding box center [196, 493] width 165 height 30
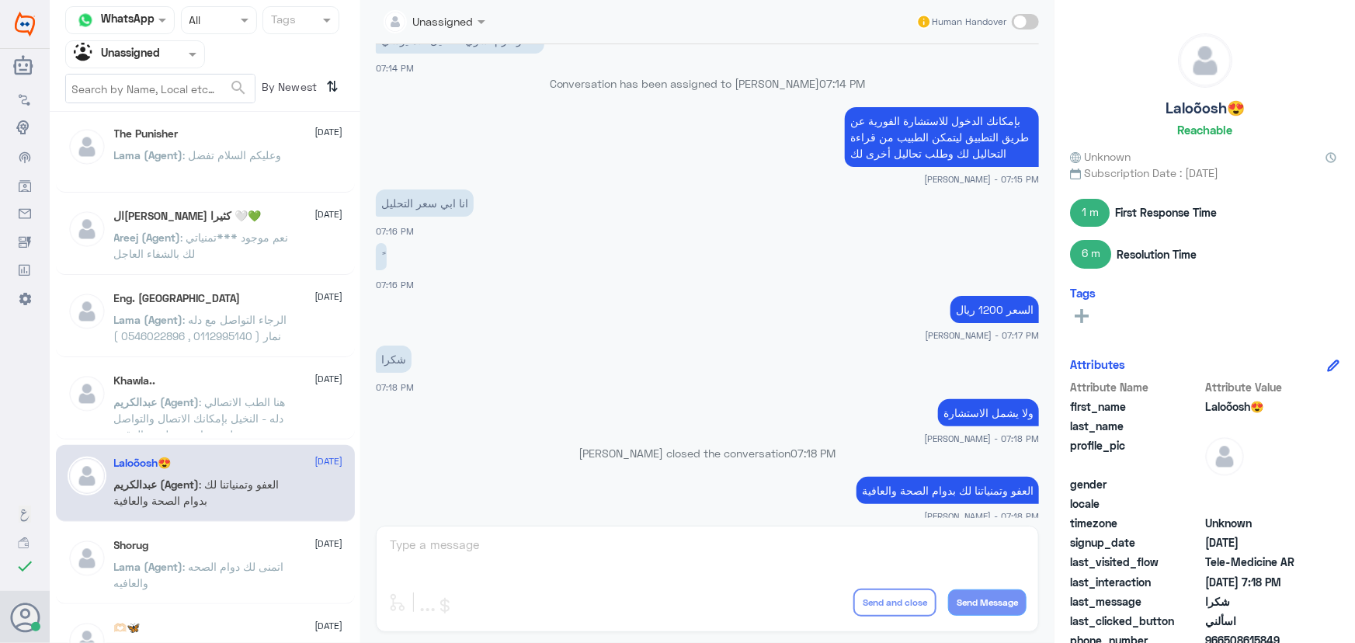
scroll to position [1685, 0]
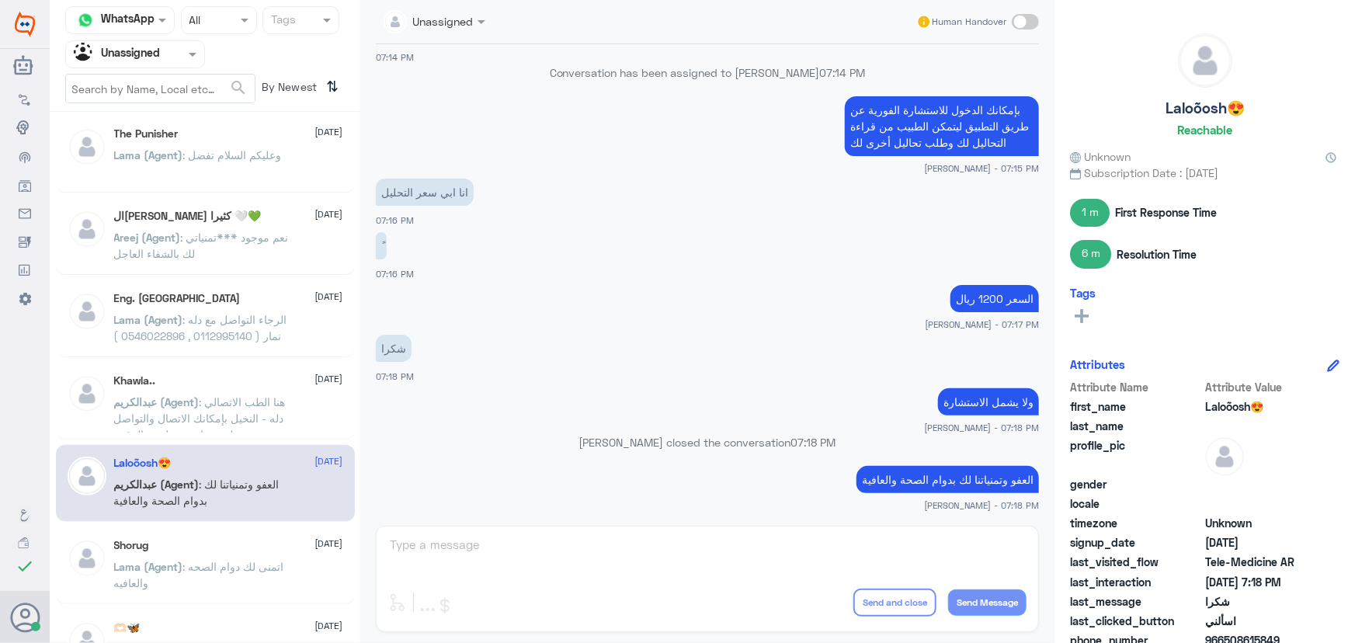
click at [279, 565] on span ": اتمنى لك دوام الصحه والعافيه" at bounding box center [199, 575] width 170 height 30
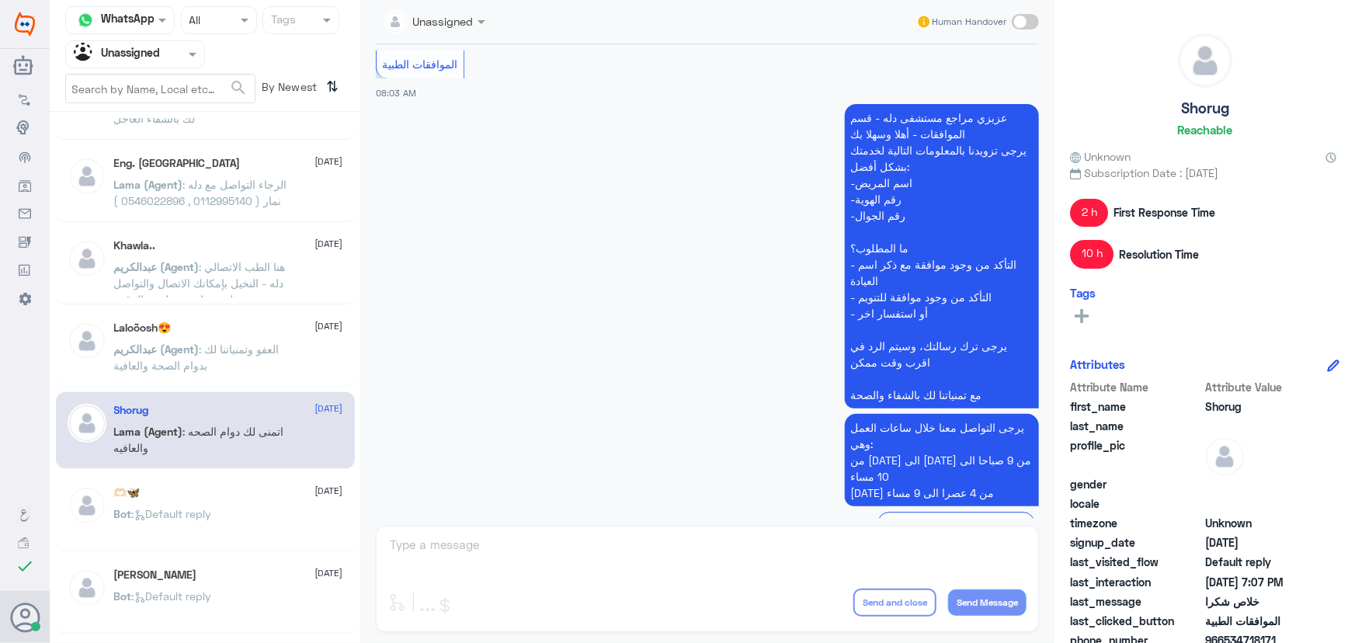
scroll to position [785, 0]
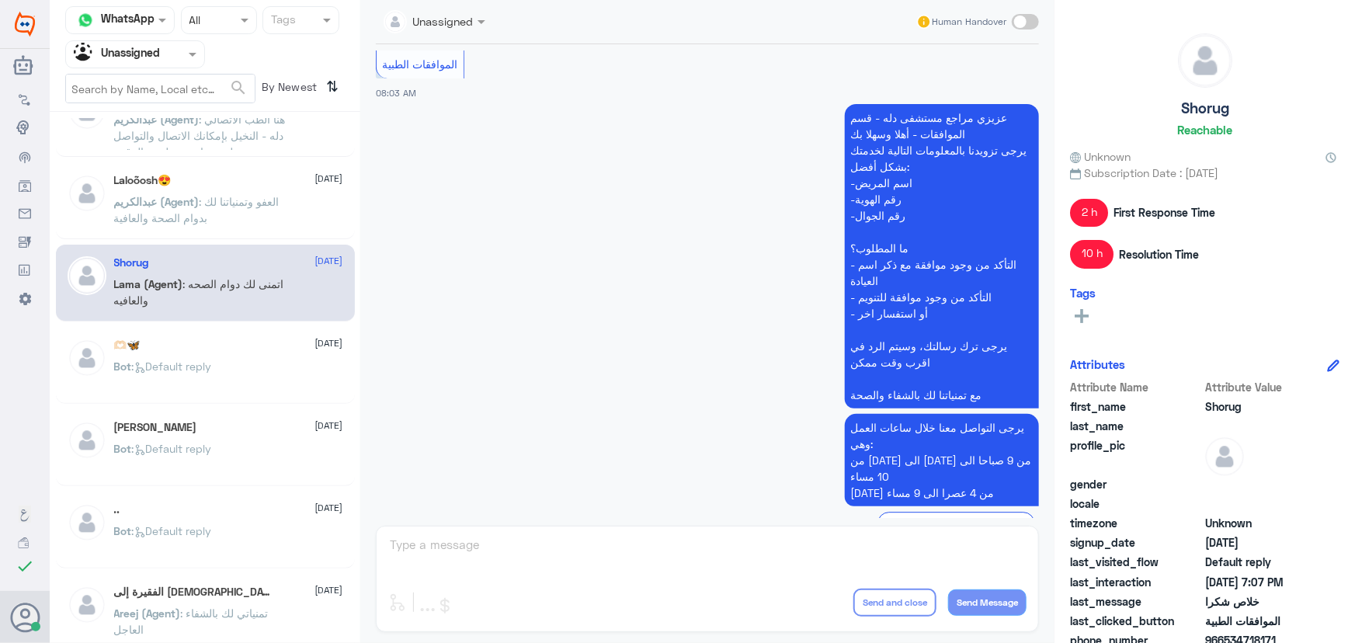
drag, startPoint x: 217, startPoint y: 357, endPoint x: 217, endPoint y: 349, distance: 7.8
click at [217, 349] on div "🫶🏻🦋 [DATE] Bot : Default reply" at bounding box center [228, 368] width 229 height 58
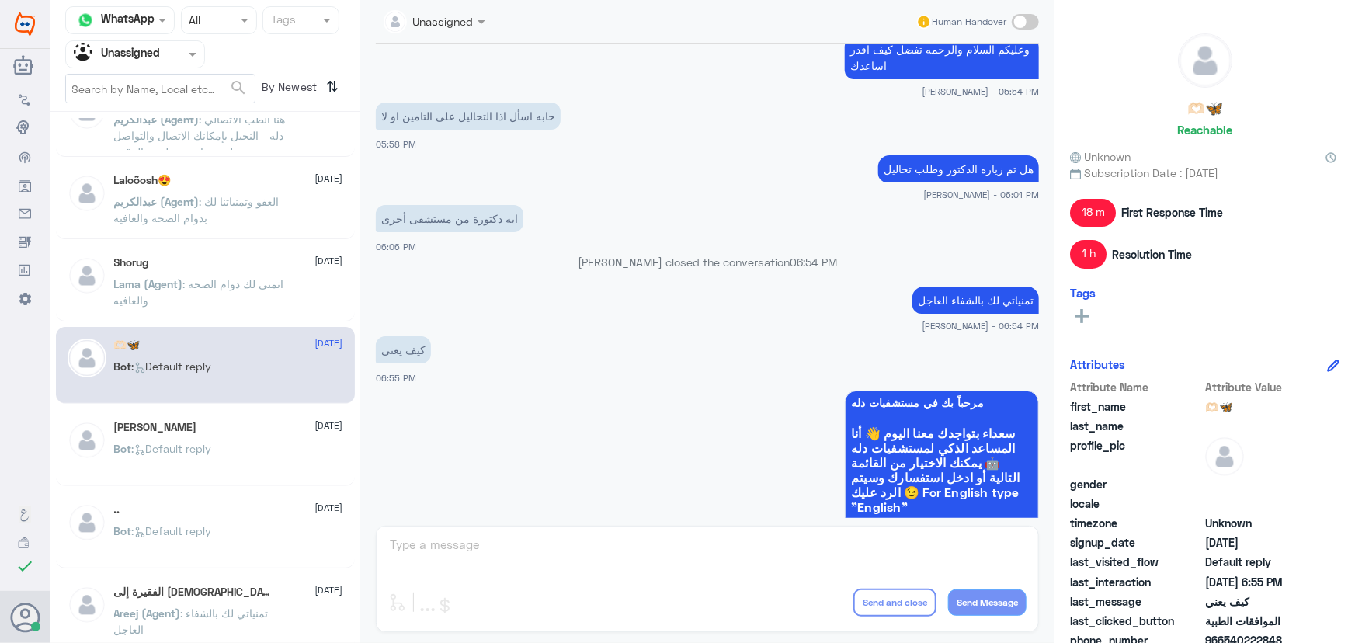
scroll to position [847, 0]
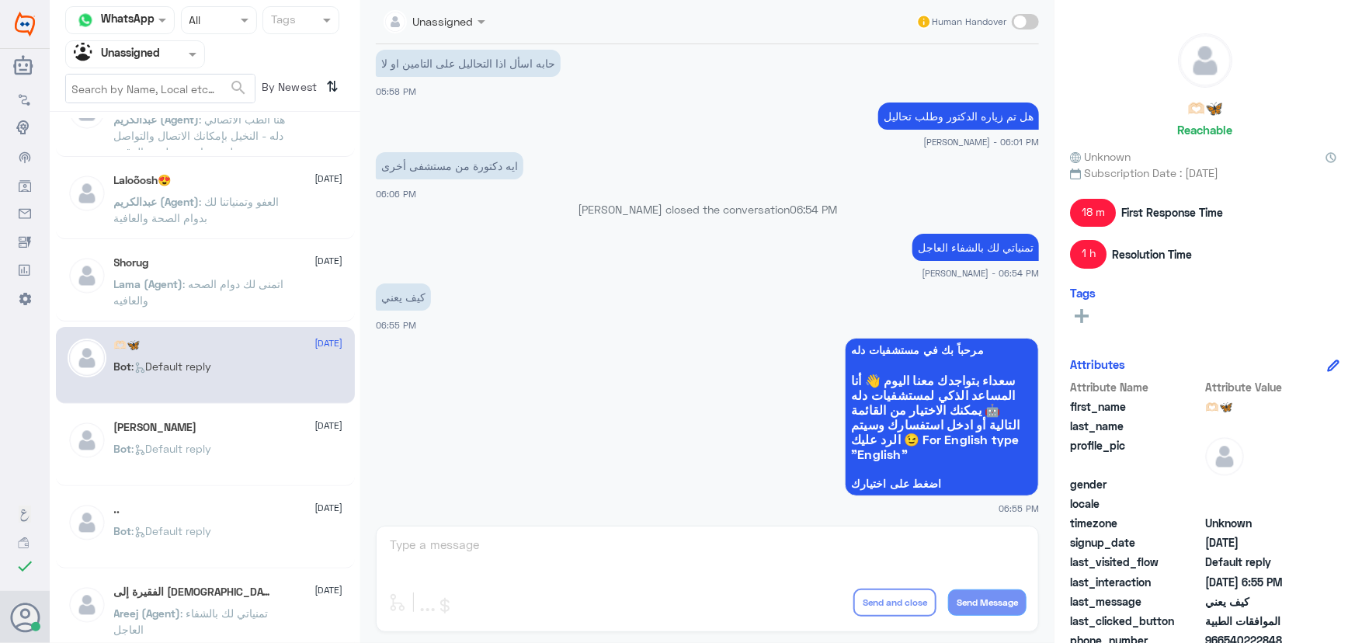
click at [126, 460] on p "Bot : Default reply" at bounding box center [163, 459] width 98 height 39
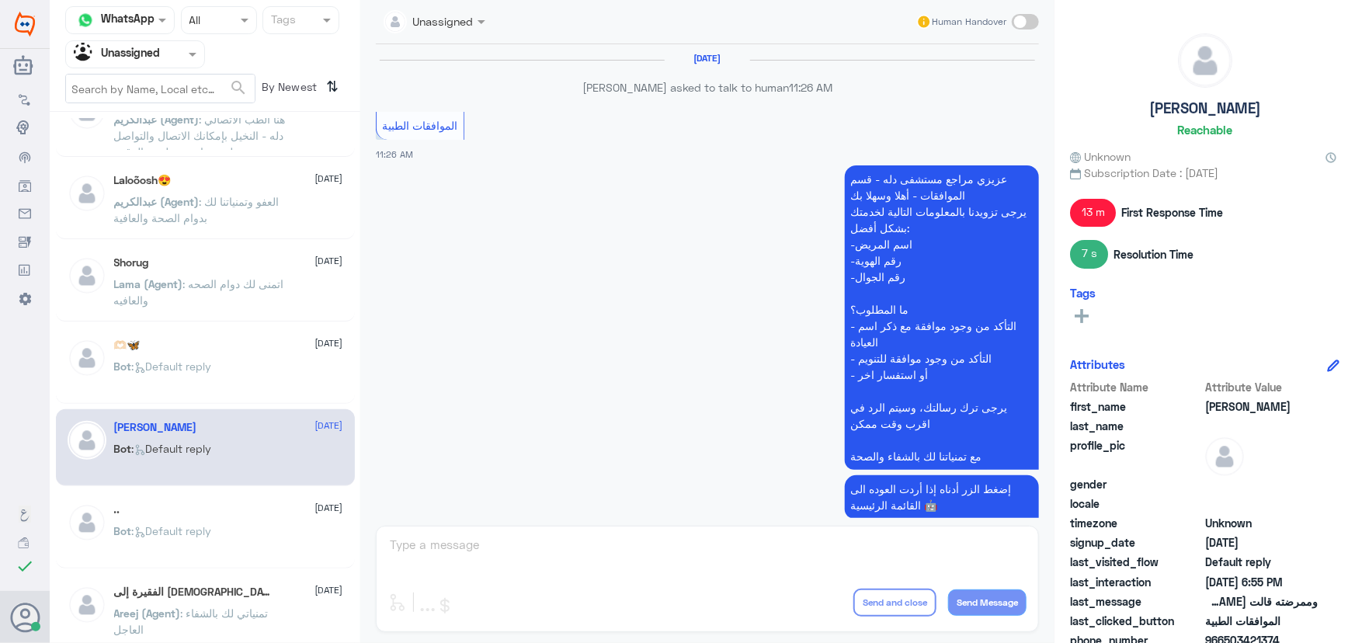
scroll to position [1876, 0]
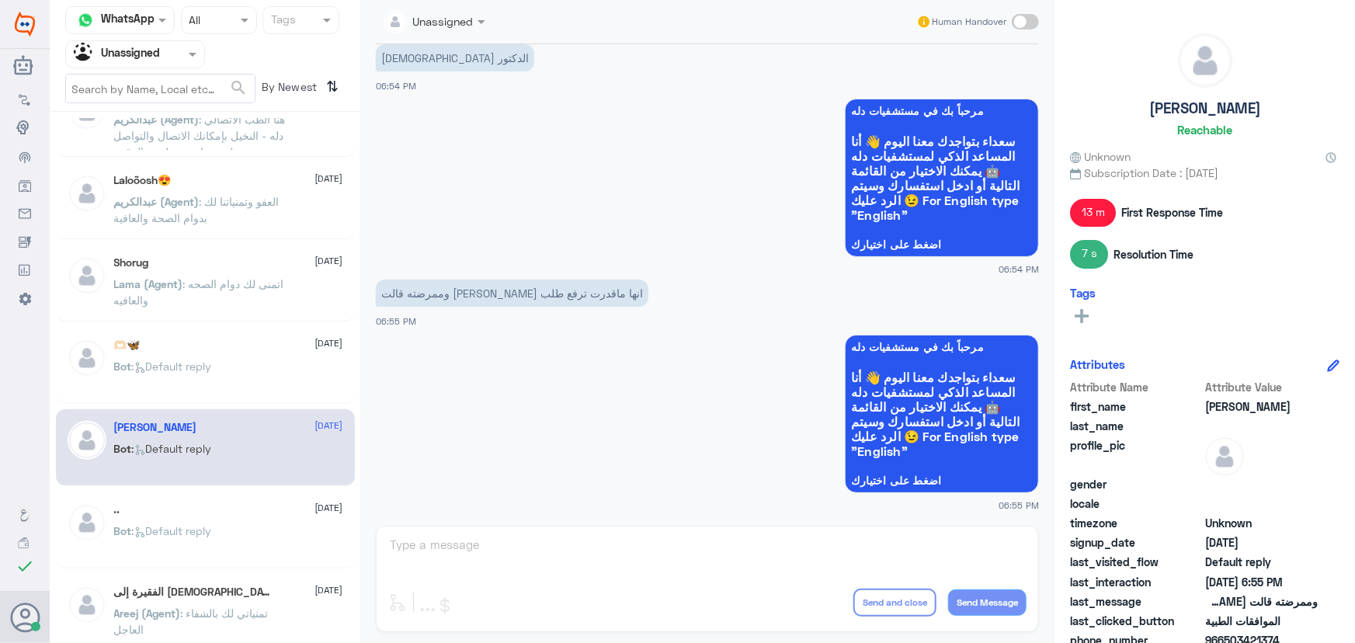
click at [163, 500] on div ".. [DATE] Bot : Default reply" at bounding box center [205, 530] width 299 height 77
click at [179, 514] on div ".. [DATE]" at bounding box center [228, 509] width 229 height 13
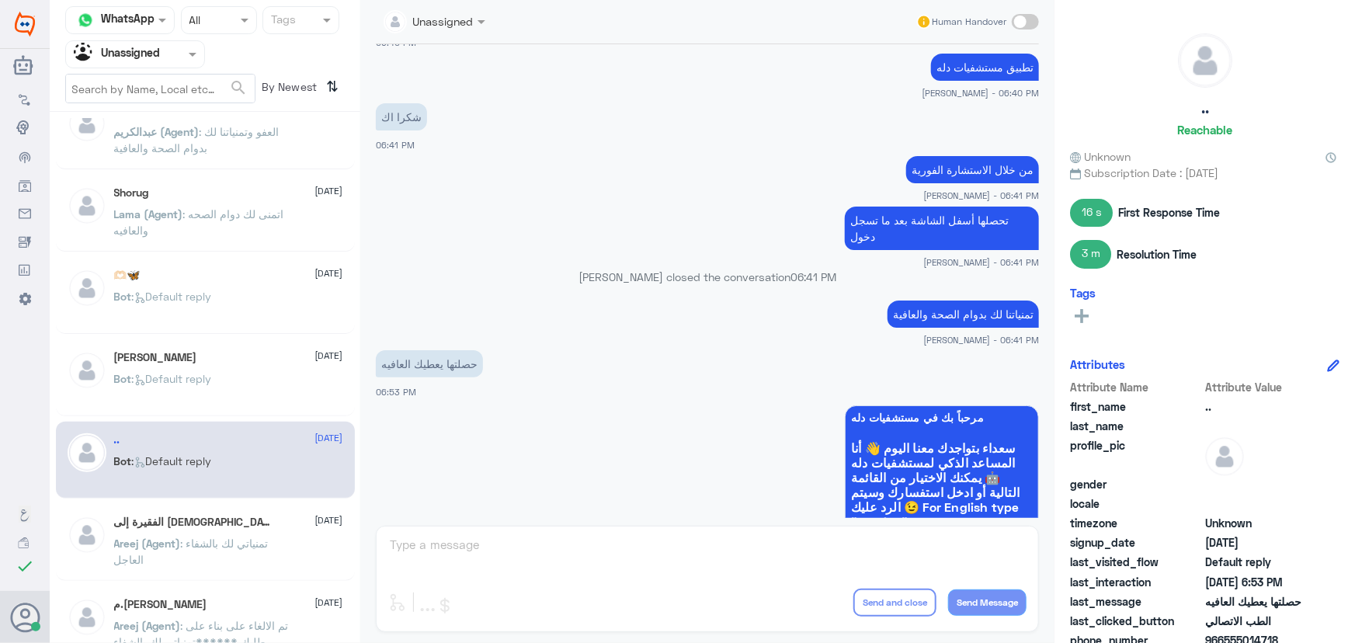
scroll to position [824, 0]
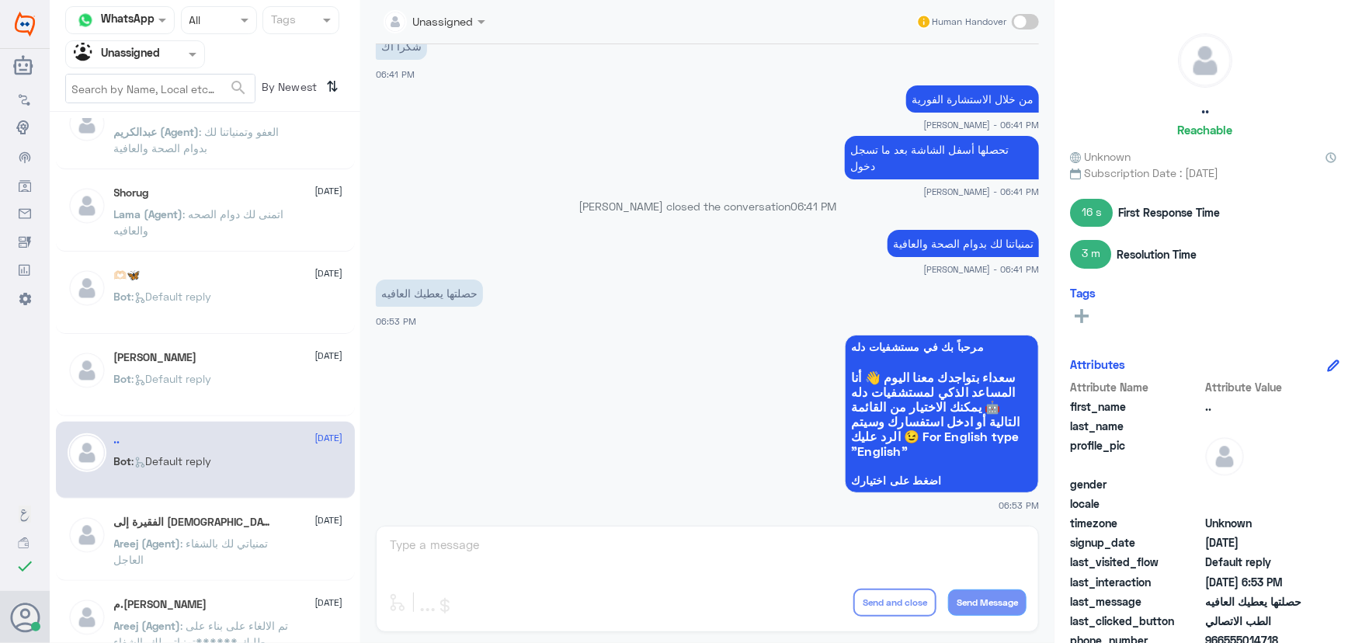
click at [151, 524] on h5 "الفقيرة إلى [DEMOGRAPHIC_DATA]" at bounding box center [194, 522] width 161 height 13
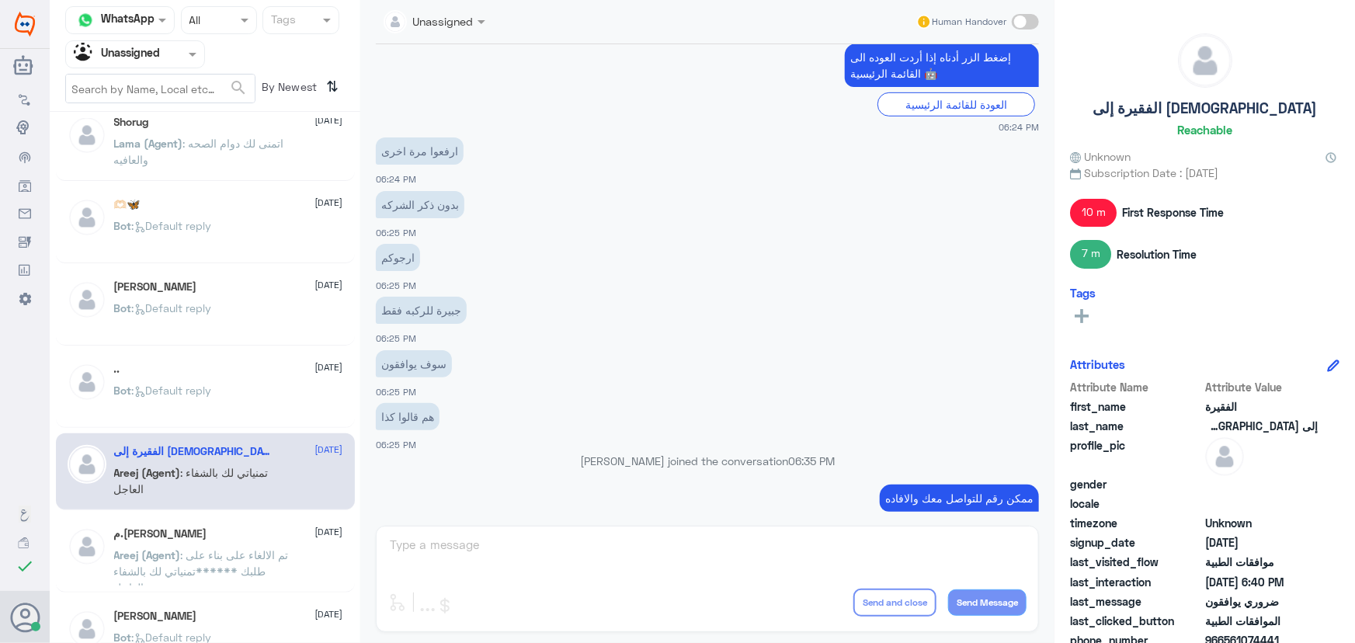
scroll to position [425, 0]
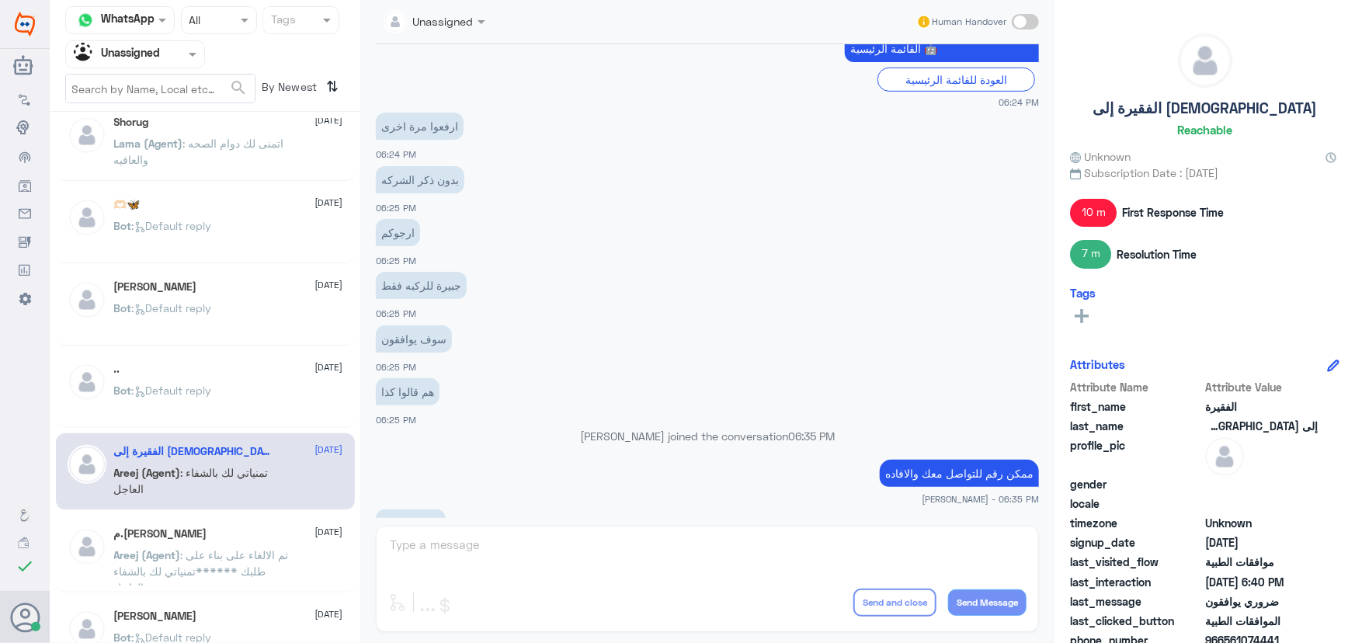
click at [211, 513] on div "[PERSON_NAME] [DATE] Bot : Default reply Asma [DATE] Bot : Default reply Nada […" at bounding box center [205, 383] width 311 height 531
click at [214, 522] on div "م.[PERSON_NAME] [DATE][PERSON_NAME] (Agent) : تم الالغاء على بناء على طلبك ****…" at bounding box center [205, 554] width 299 height 77
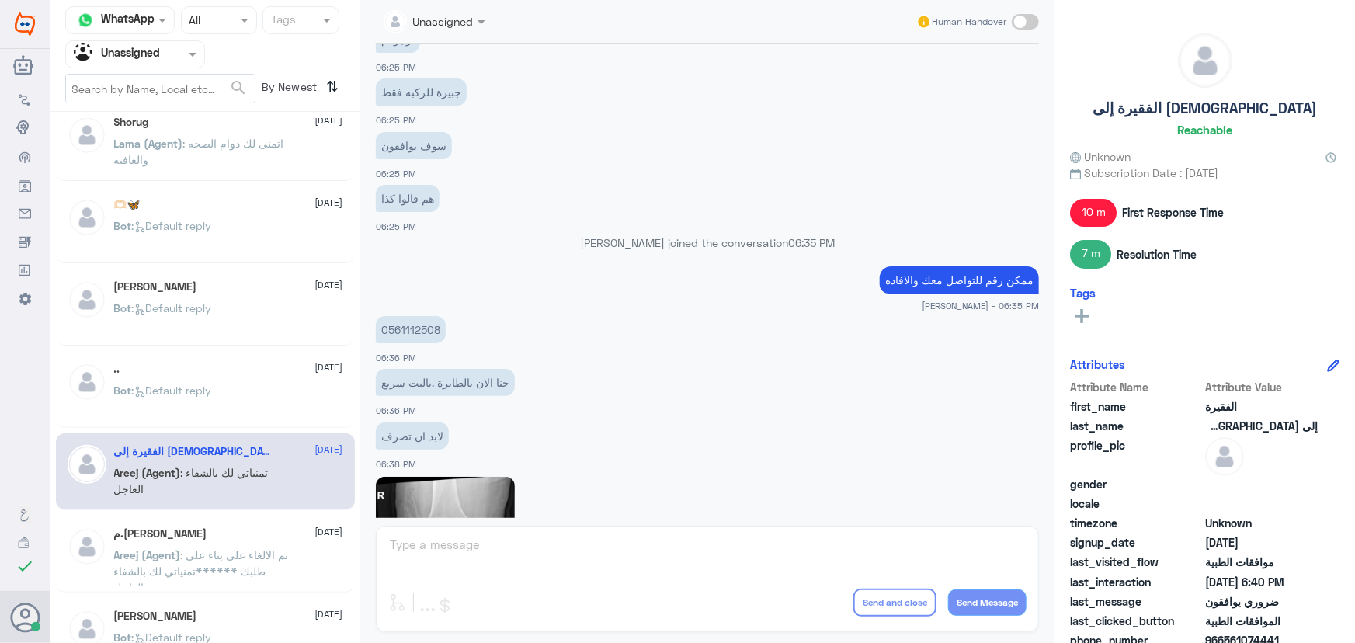
scroll to position [637, 0]
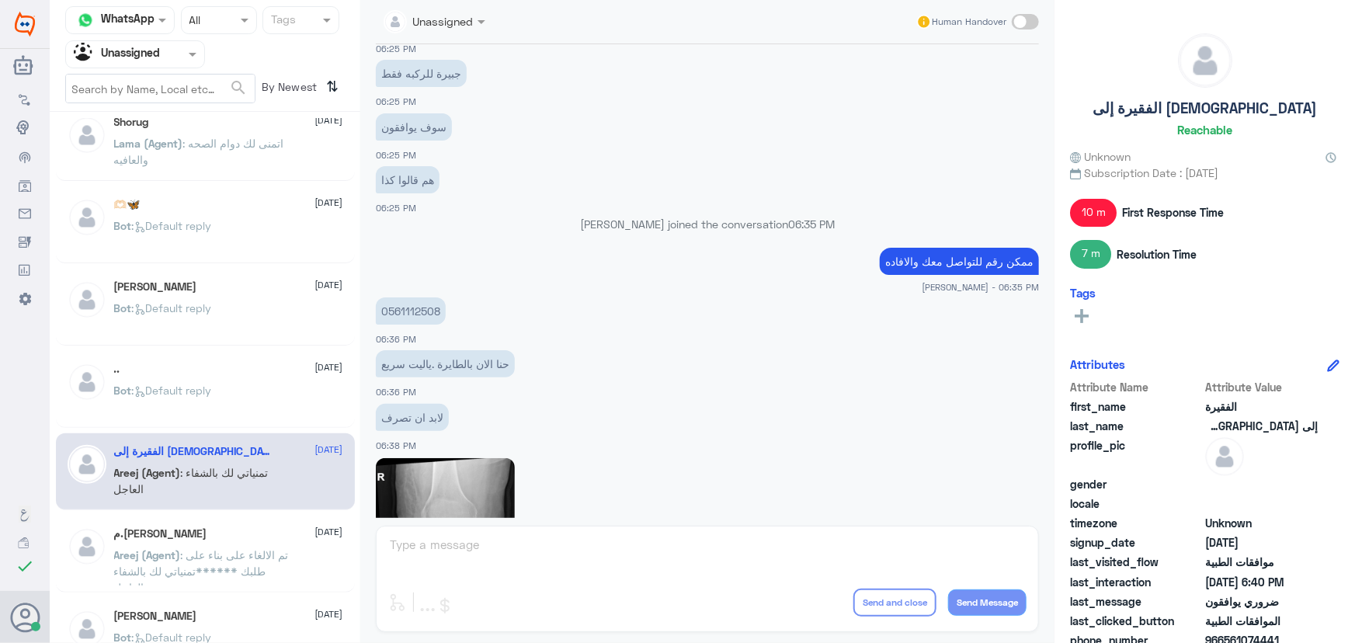
click at [204, 550] on span ": تم الالغاء على بناء على طلبك ******تمنياتي لك بالشفاء العاجل" at bounding box center [201, 571] width 175 height 46
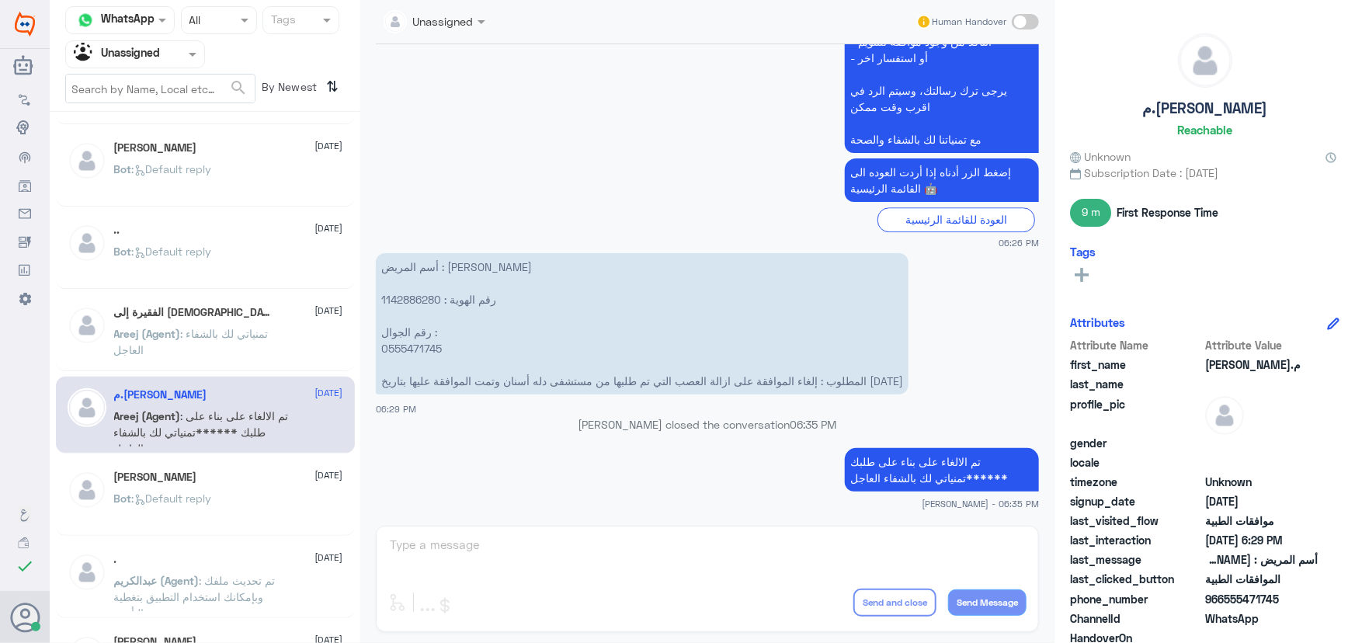
scroll to position [1066, 0]
click at [252, 517] on div "Bot : Default reply" at bounding box center [228, 509] width 229 height 35
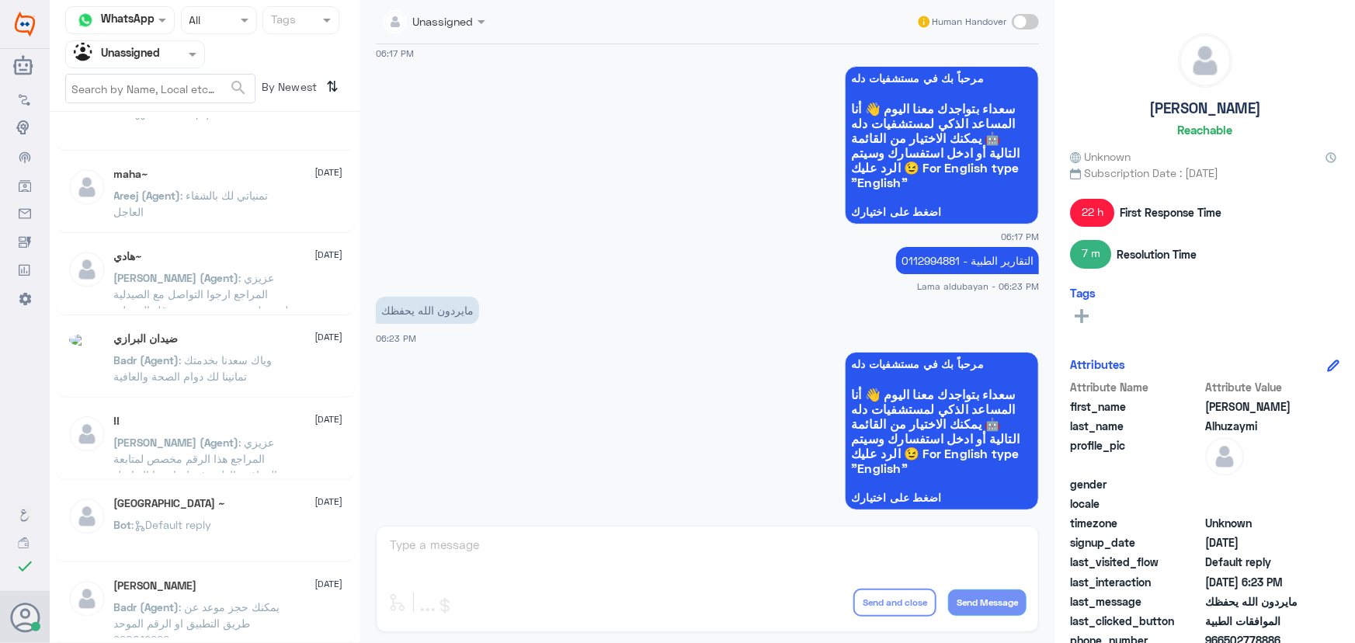
scroll to position [8, 0]
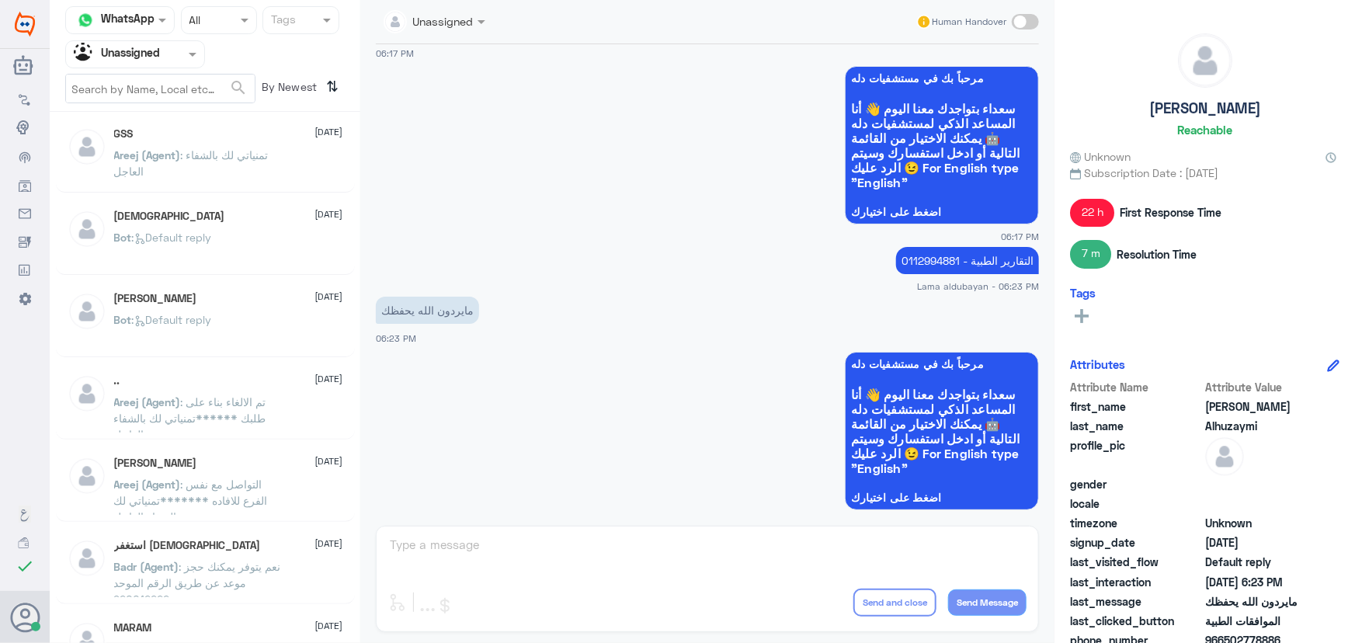
click at [280, 531] on div "استغفر [DEMOGRAPHIC_DATA] [DATE] Badr (Agent) : نعم يتوفر يمكنك حجز موعد عن طري…" at bounding box center [205, 565] width 299 height 77
click at [266, 500] on span ": التواصل مع نفس الفرع للافاده *******تمنياتي لك بالشفاء العاجل" at bounding box center [191, 501] width 154 height 46
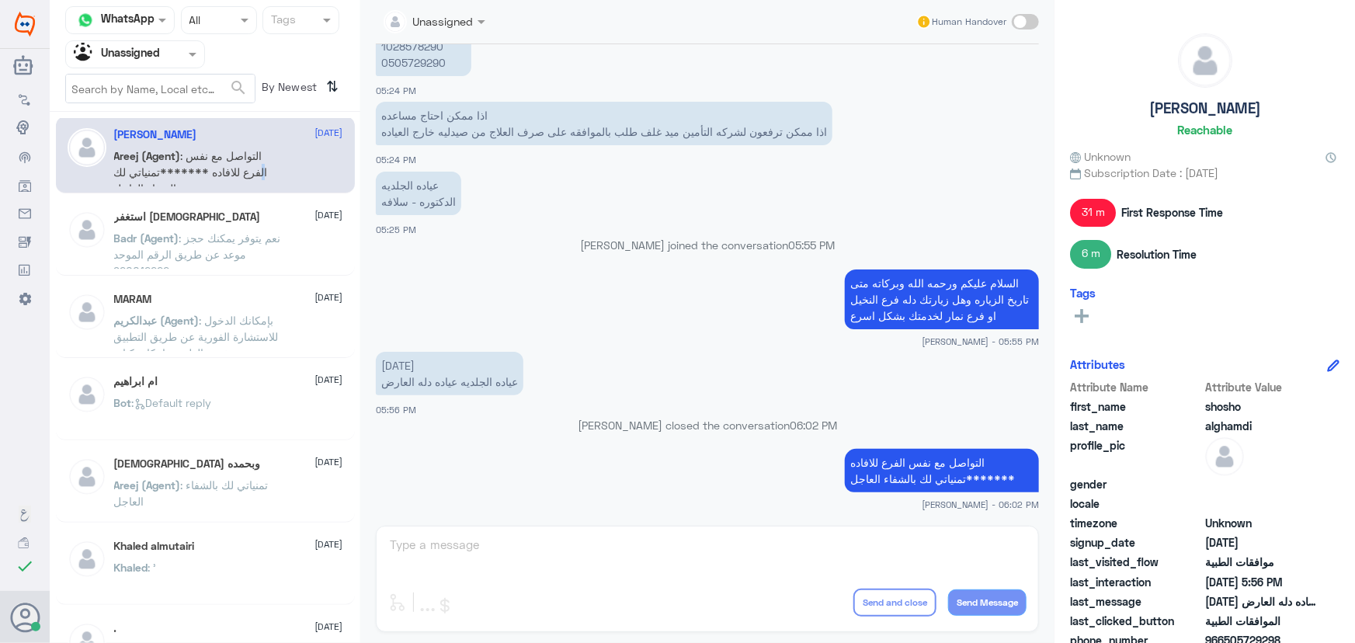
scroll to position [360, 0]
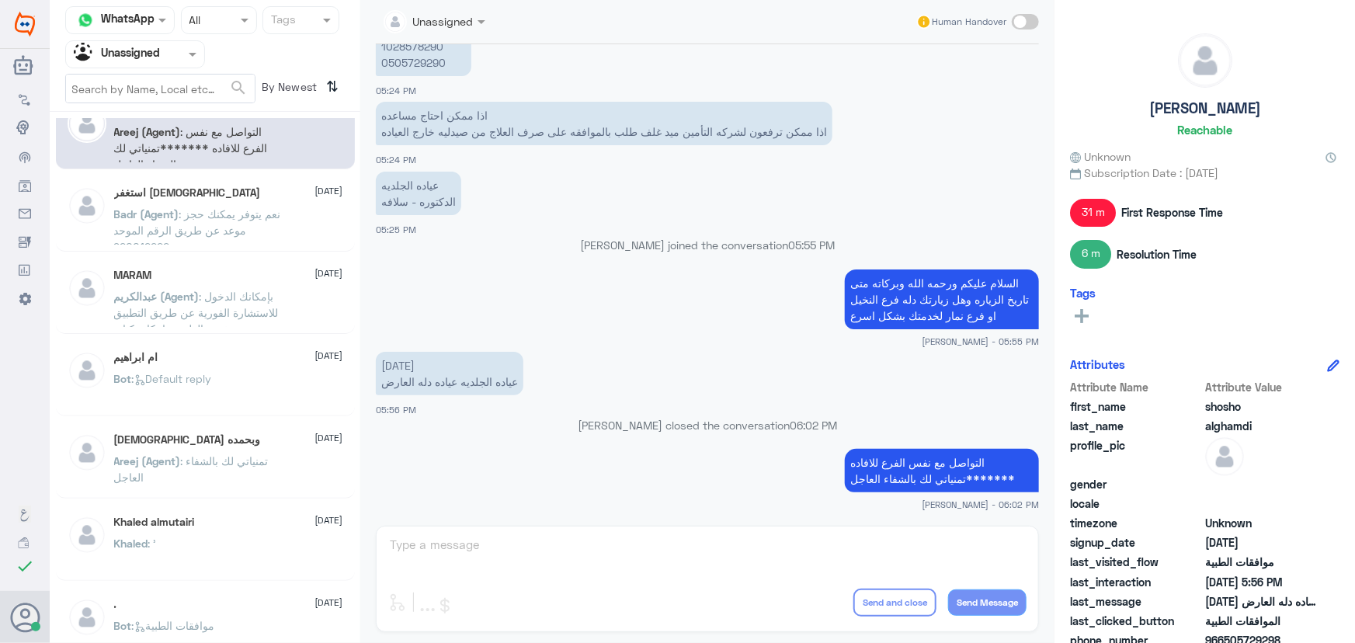
click at [249, 483] on p "Areej (Agent) : تمنياتي لك بالشفاء العاجل" at bounding box center [201, 472] width 175 height 39
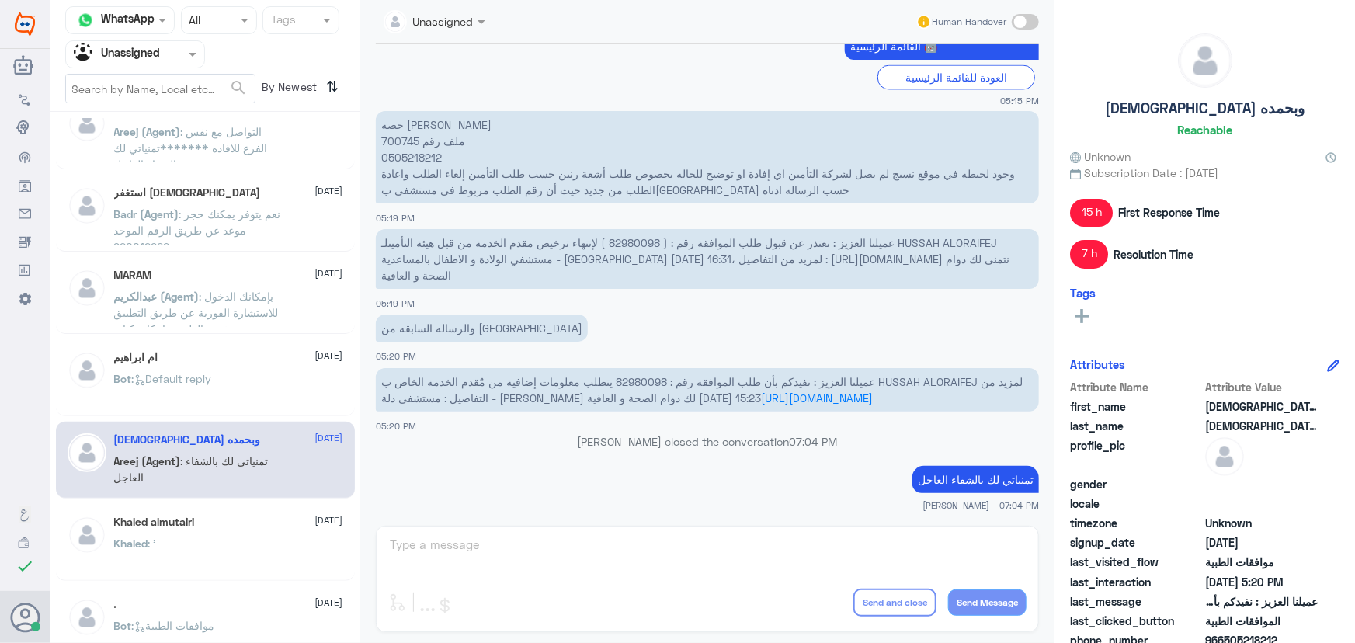
click at [252, 548] on div "Khaled : '" at bounding box center [228, 556] width 229 height 35
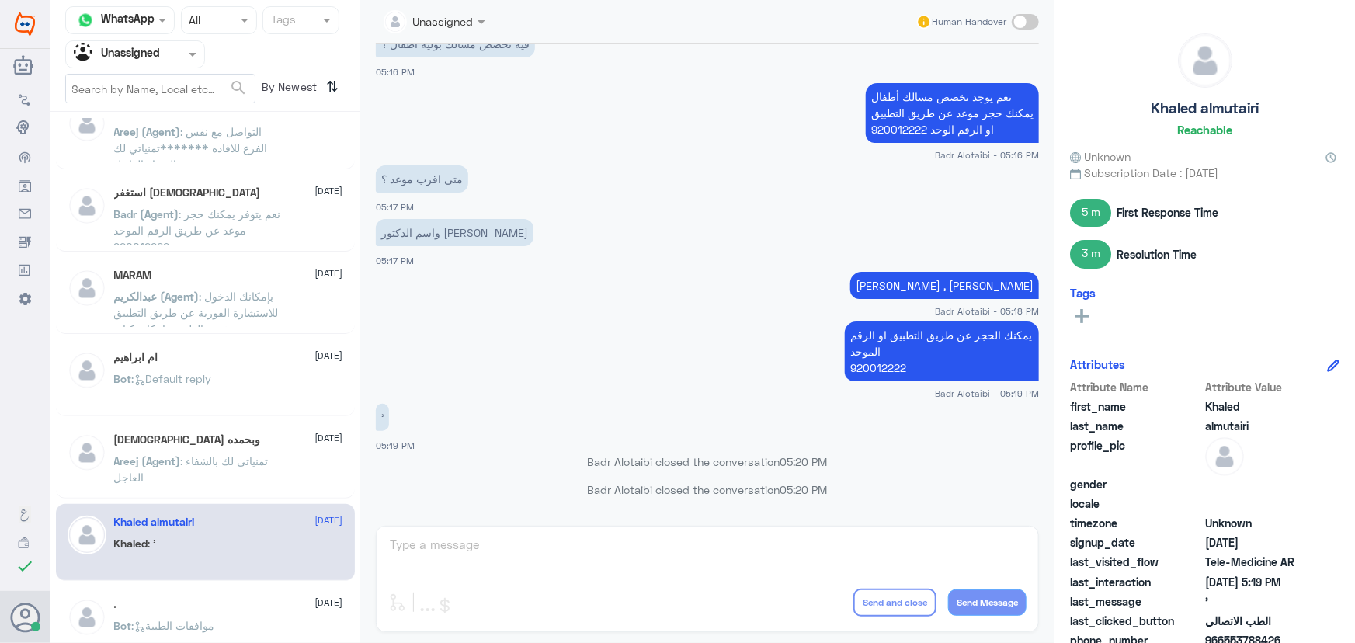
click at [236, 598] on div ". [DATE]" at bounding box center [228, 604] width 229 height 13
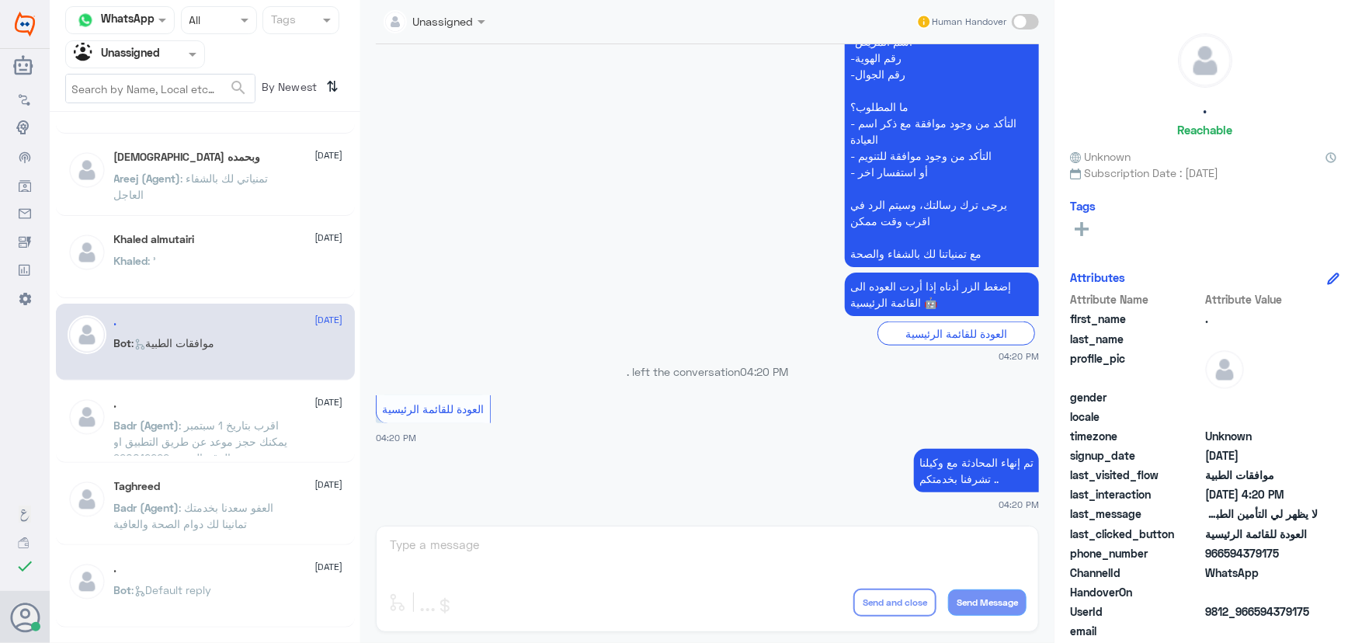
click at [280, 535] on p "Badr (Agent) : العفو سعدنا بخدمتك تمانينا لك دوام الصحة والعافية" at bounding box center [201, 518] width 175 height 39
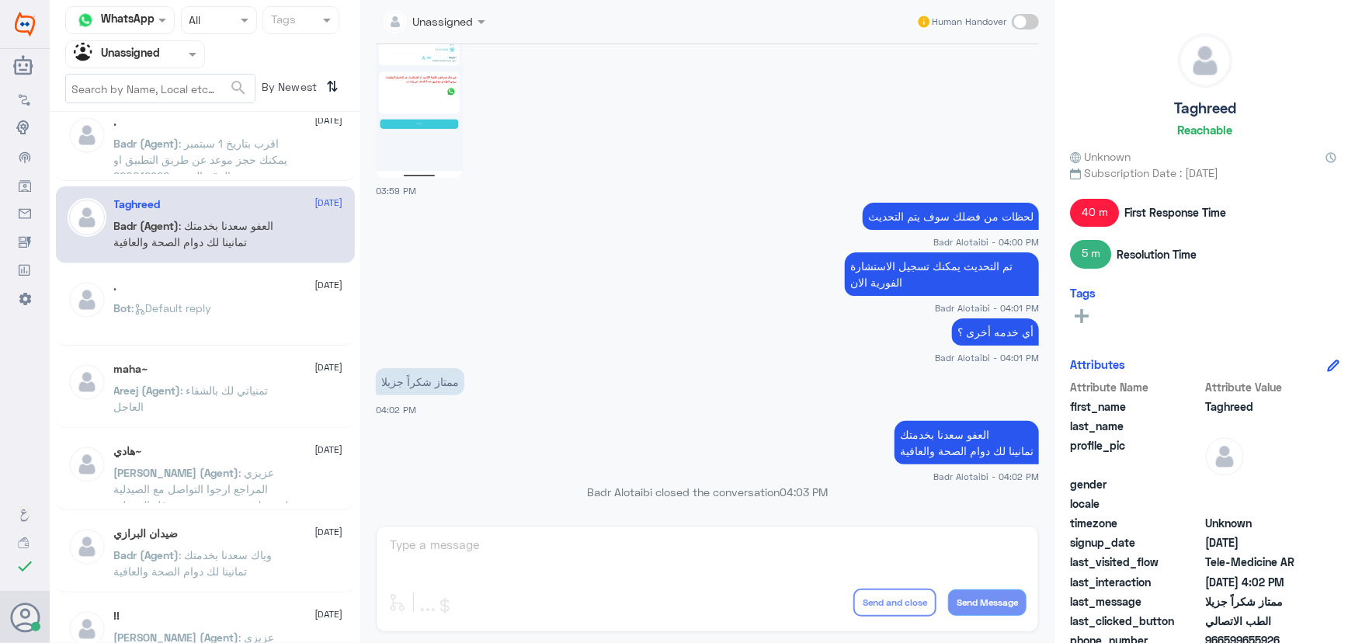
click at [256, 508] on div "GSS [DATE][PERSON_NAME] (Agent) : تمنياتي لك بالشفاء العاجل [DEMOGRAPHIC_DATA] …" at bounding box center [205, 383] width 311 height 531
click at [237, 469] on span ": عزيزي المراجع ارجوا التواصل مع الصيدلية لتزويدك بوصفة متخمة من قل الصيدلية مع…" at bounding box center [201, 521] width 175 height 111
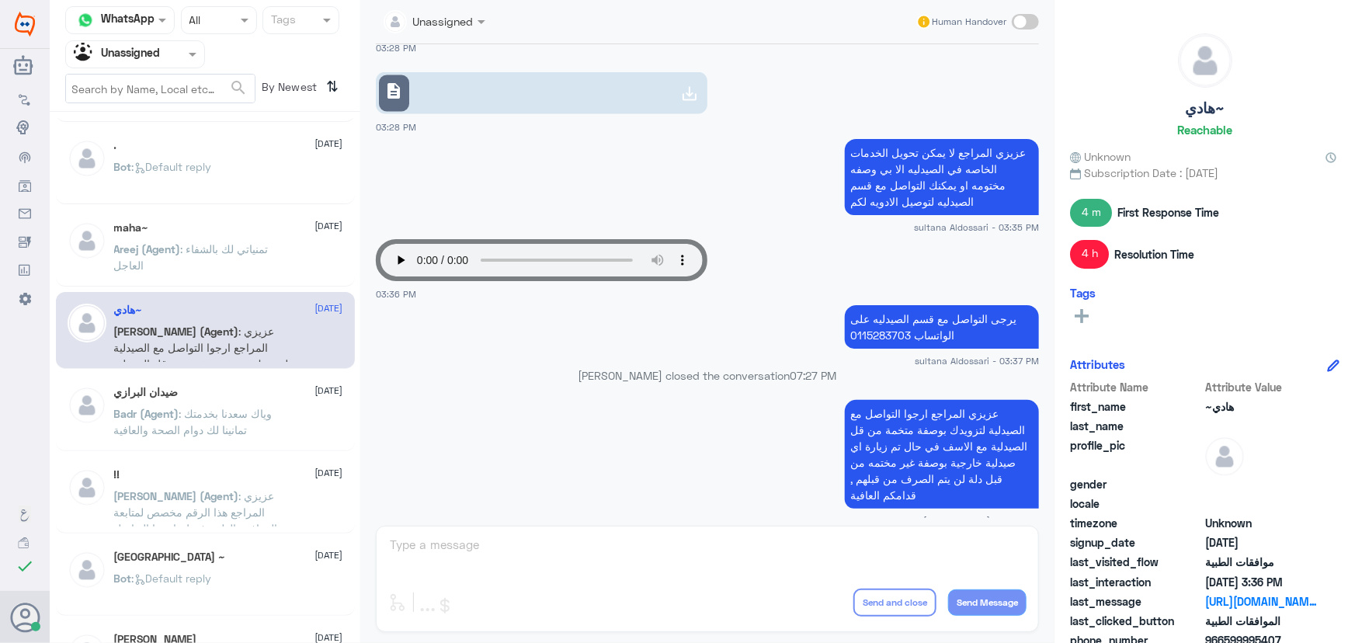
click at [238, 482] on div "!! [DATE][PERSON_NAME] (Agent) : عزيزي المراجع هذا الرقم مخصص لمتابعة الموافقة …" at bounding box center [228, 497] width 229 height 58
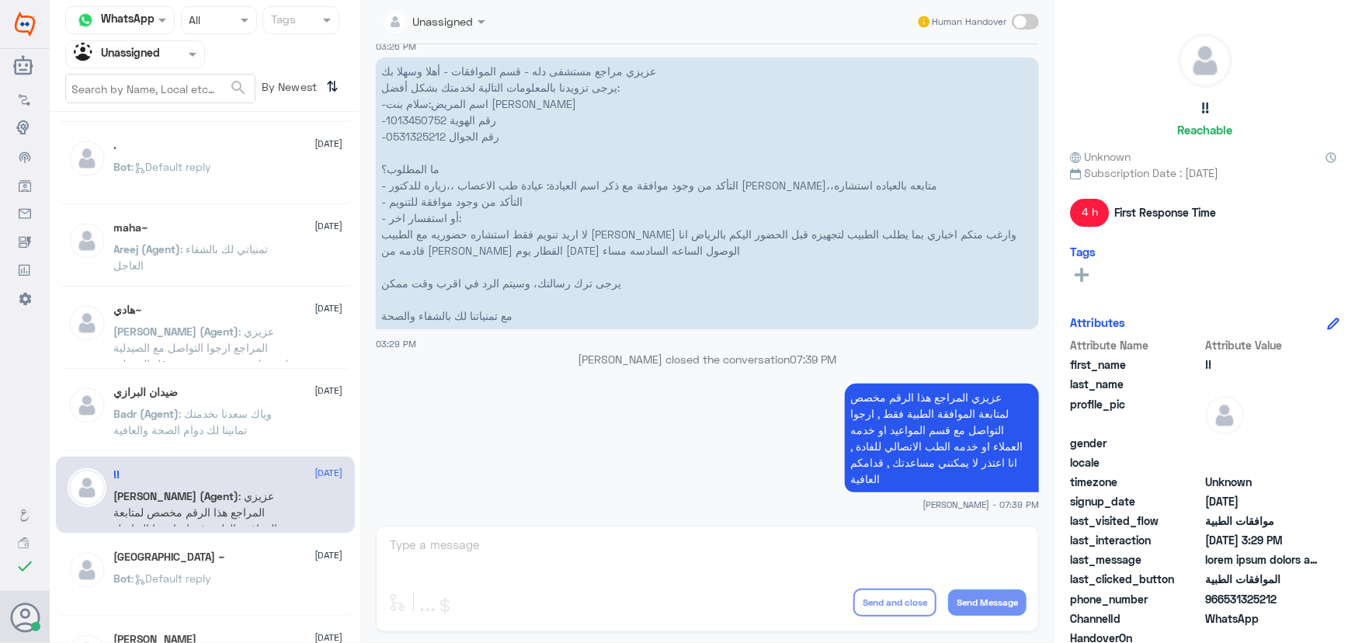
click at [273, 551] on div "[GEOGRAPHIC_DATA] ~ [DATE]" at bounding box center [228, 557] width 229 height 13
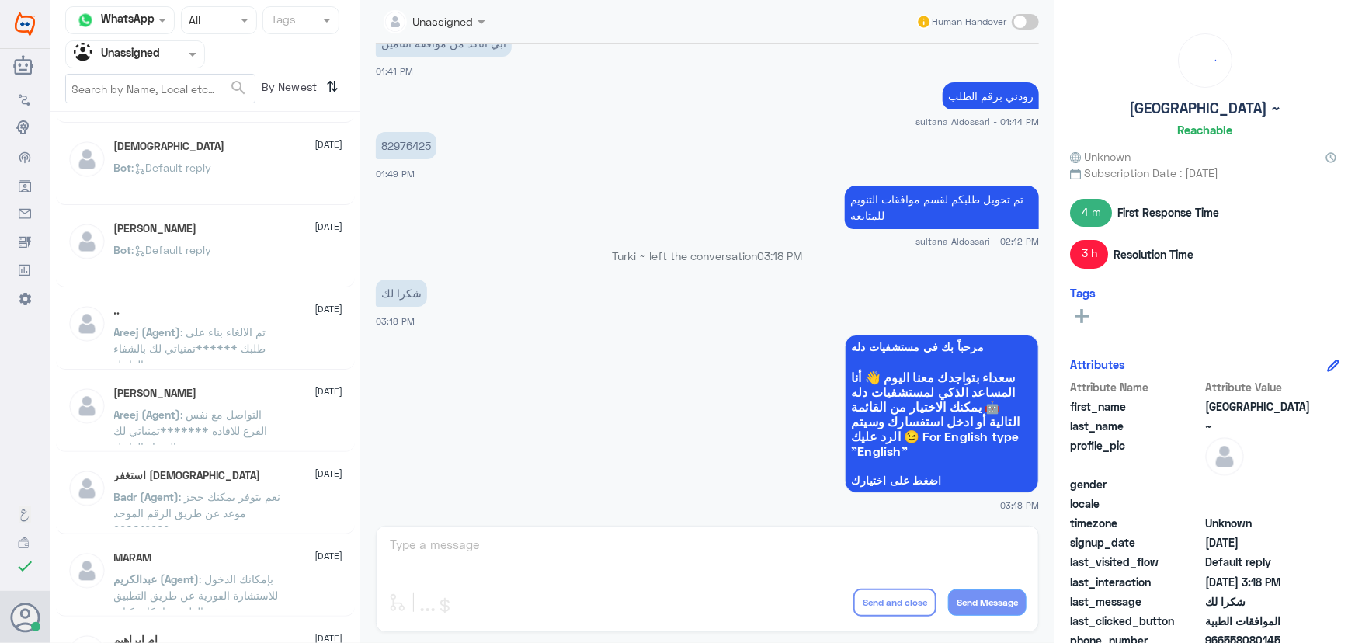
click at [124, 43] on div "Unassigned" at bounding box center [117, 54] width 86 height 23
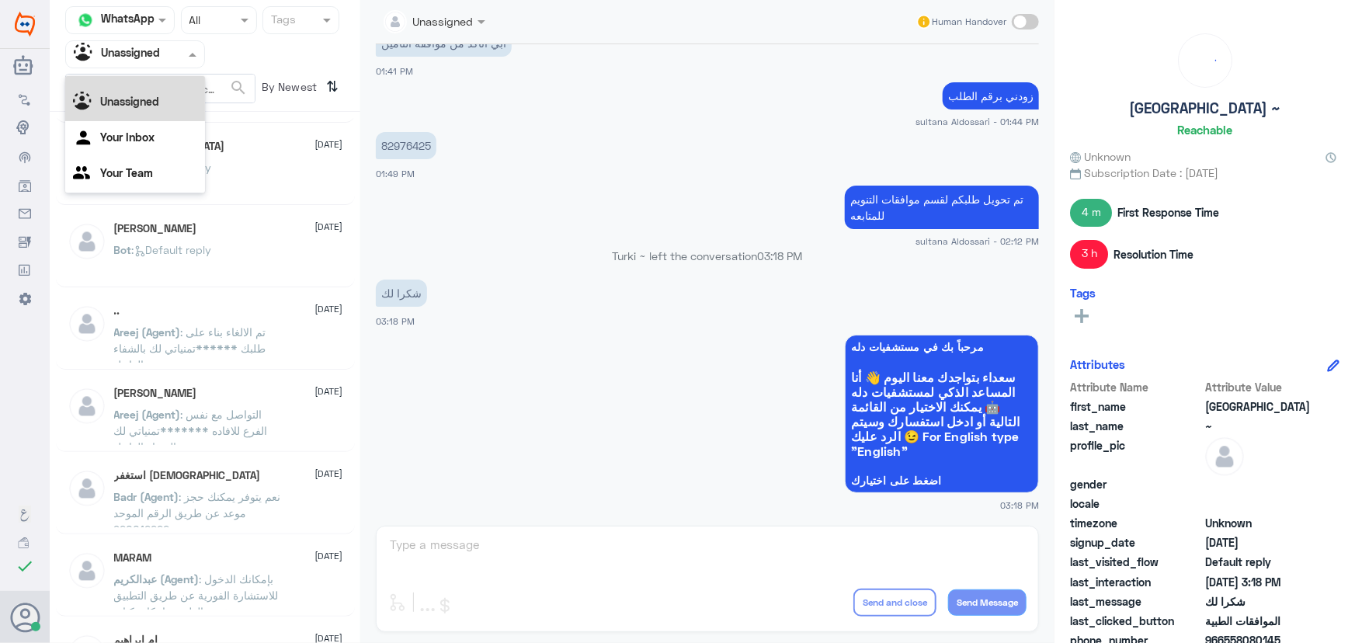
click at [130, 78] on div "All" at bounding box center [135, 71] width 140 height 29
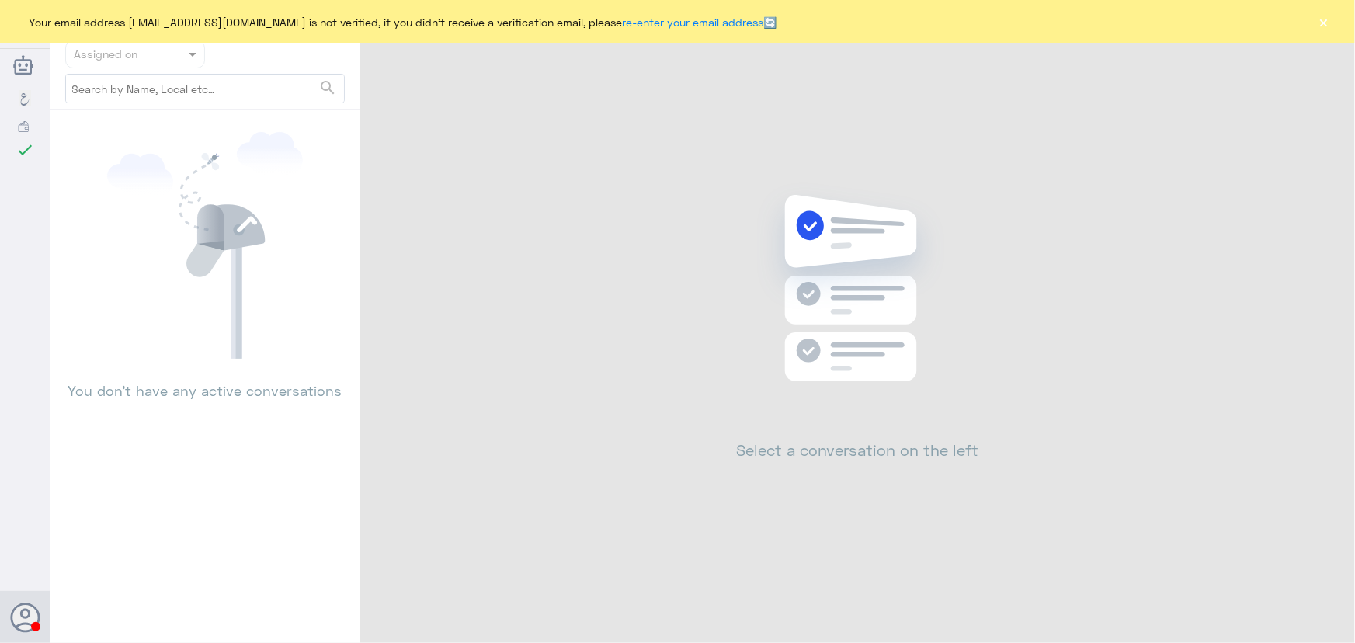
click at [1315, 25] on div "Your email address n_zaid@DallahHealth.com is not verified, if you didn't recei…" at bounding box center [677, 21] width 1355 height 43
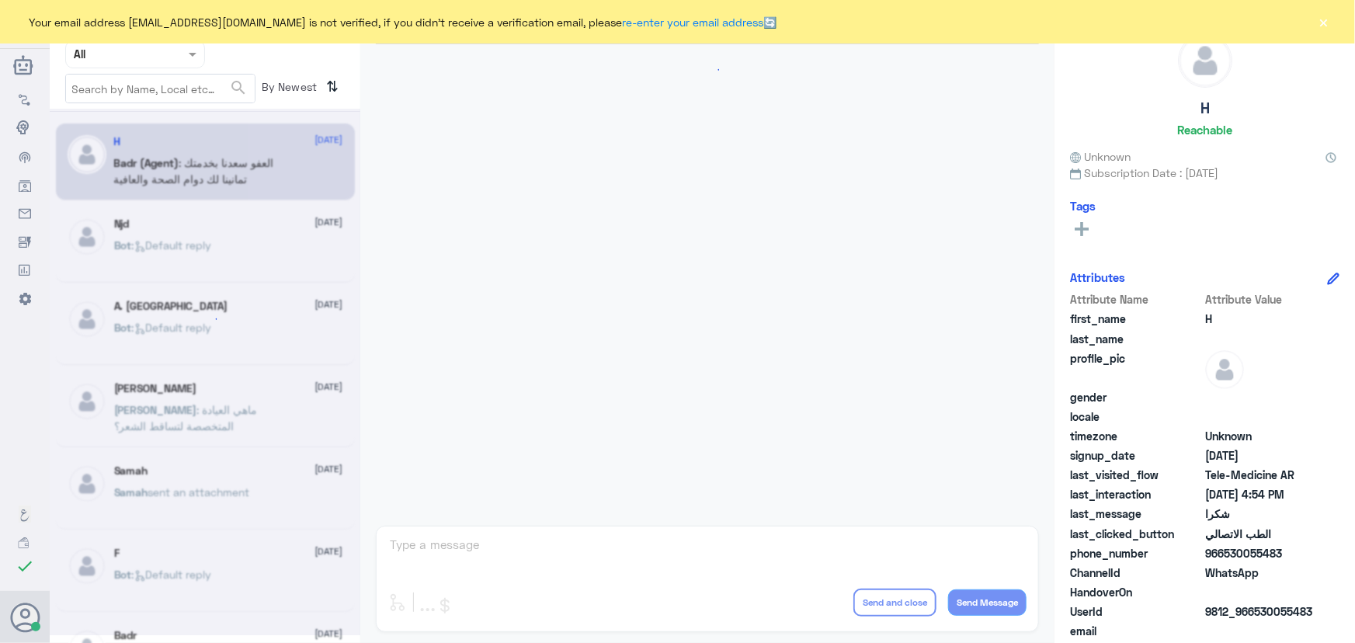
scroll to position [739, 0]
click at [1321, 33] on div "Your email address n_zaid@DallahHealth.com is not verified, if you didn't recei…" at bounding box center [677, 21] width 1355 height 43
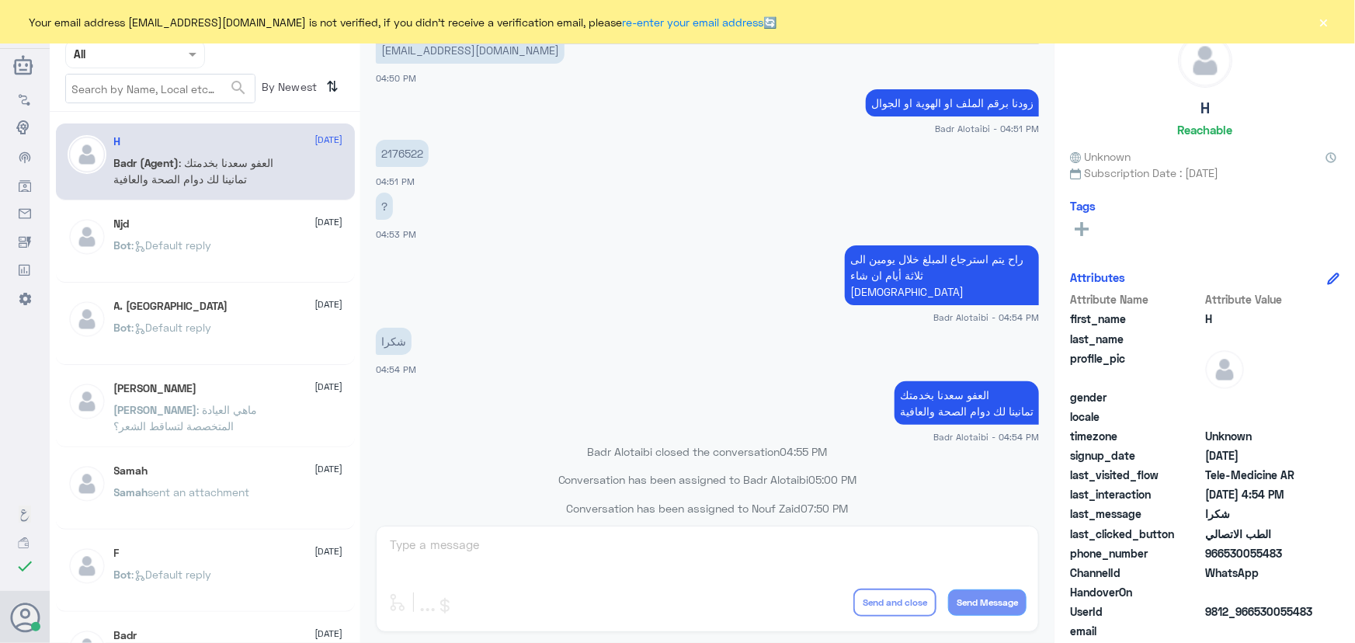
click at [1327, 24] on button "×" at bounding box center [1325, 22] width 16 height 16
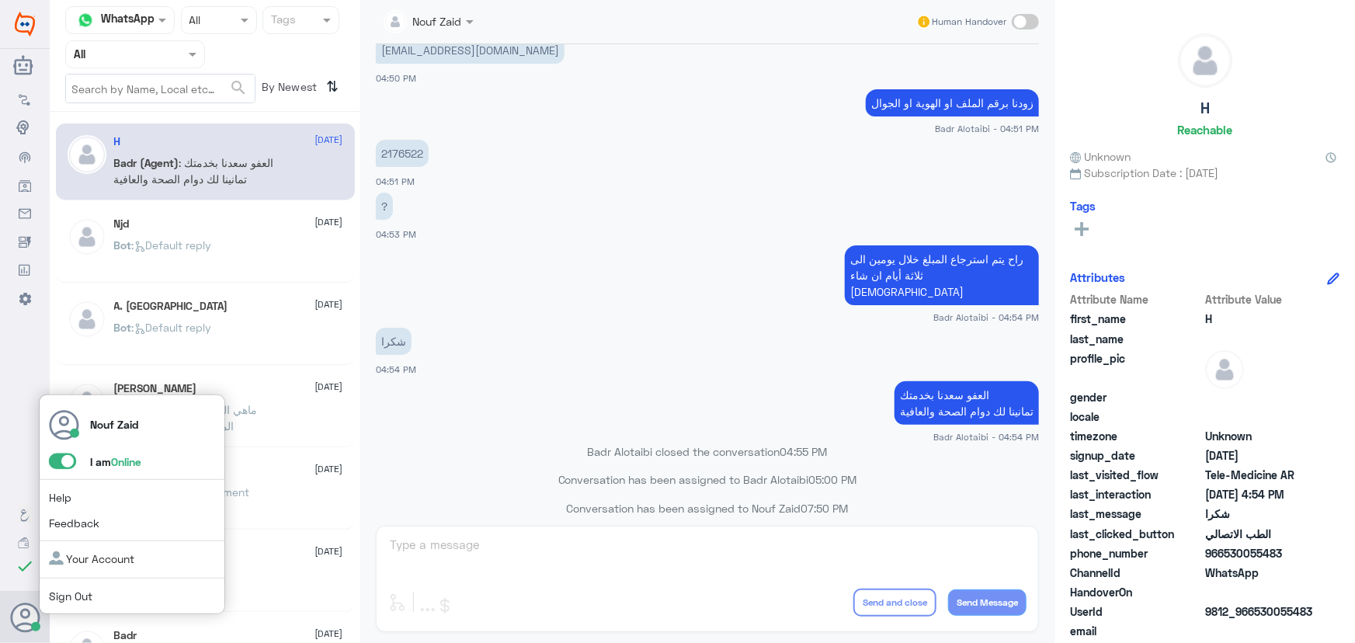
click at [62, 459] on span at bounding box center [62, 462] width 27 height 16
click at [0, 0] on input "checkbox" at bounding box center [0, 0] width 0 height 0
